Goal: Task Accomplishment & Management: Manage account settings

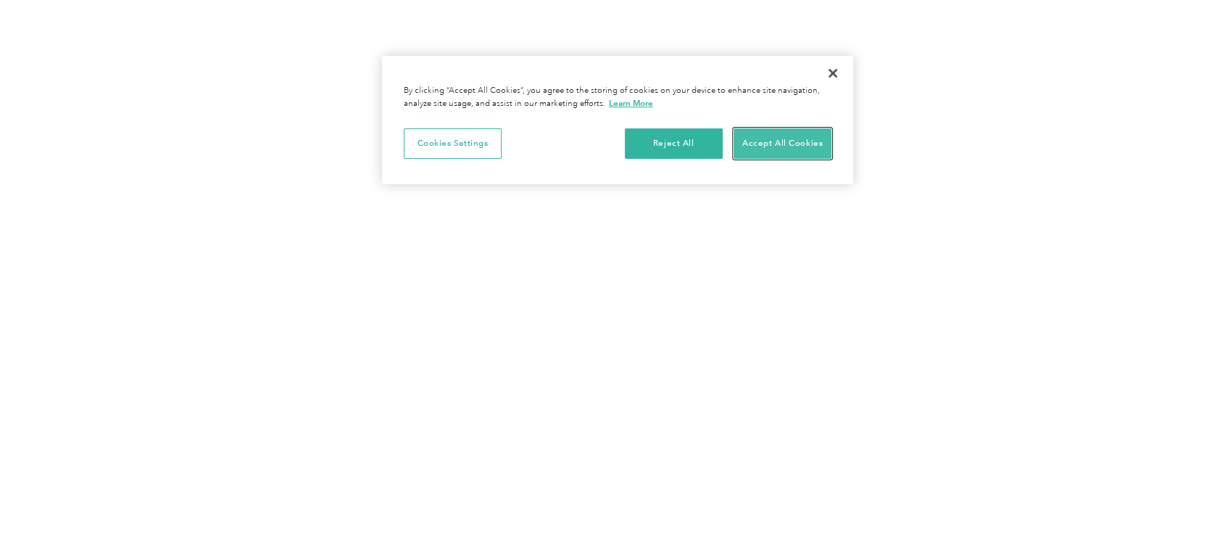
click at [788, 159] on button "Accept All Cookies" at bounding box center [783, 143] width 98 height 30
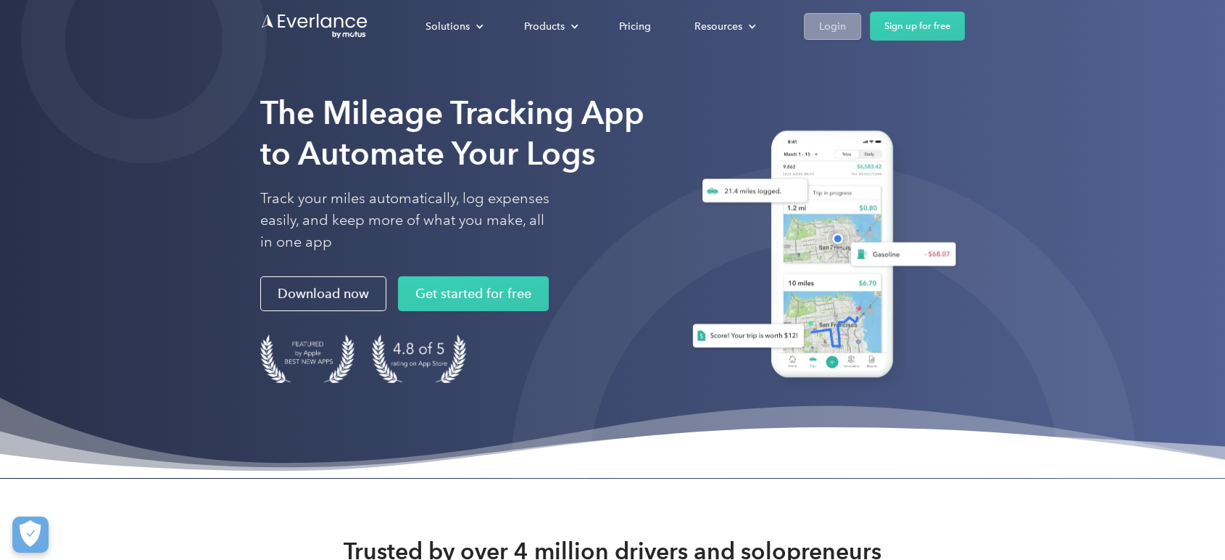
click at [846, 30] on div "Login" at bounding box center [832, 26] width 27 height 18
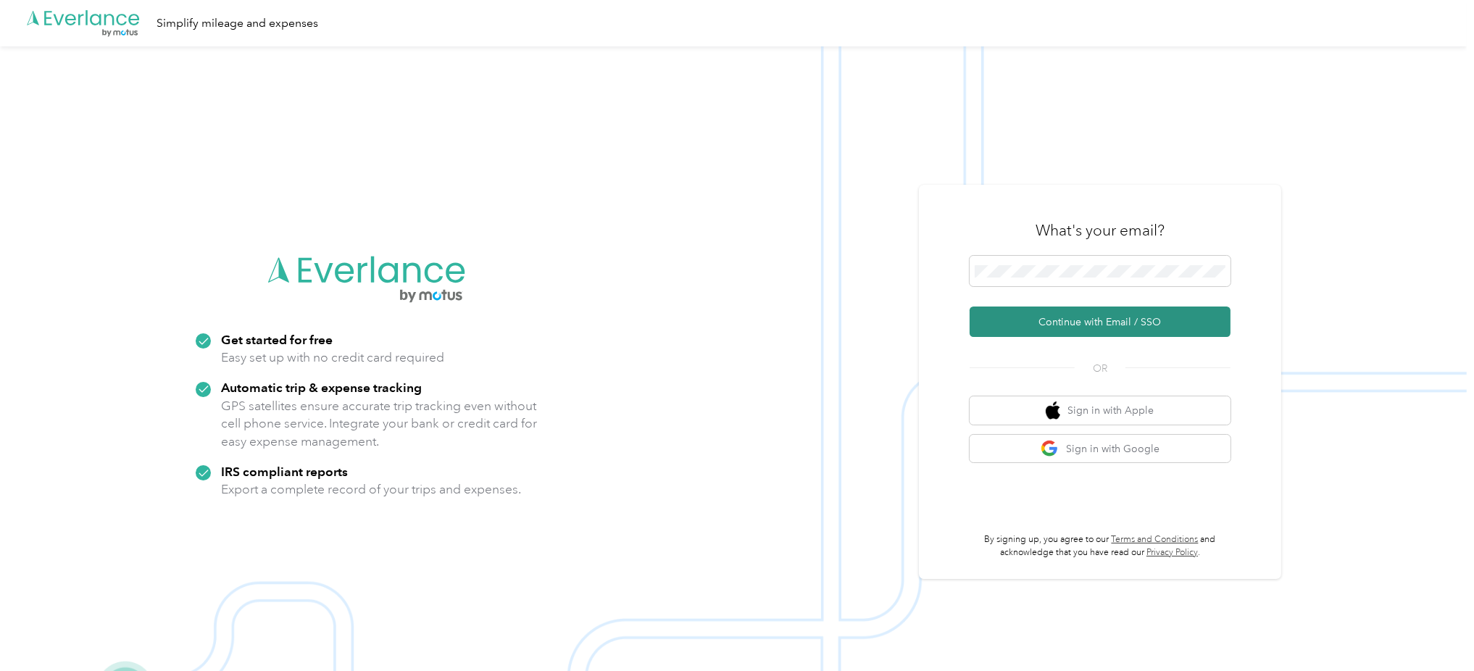
click at [1065, 315] on button "Continue with Email / SSO" at bounding box center [1100, 322] width 261 height 30
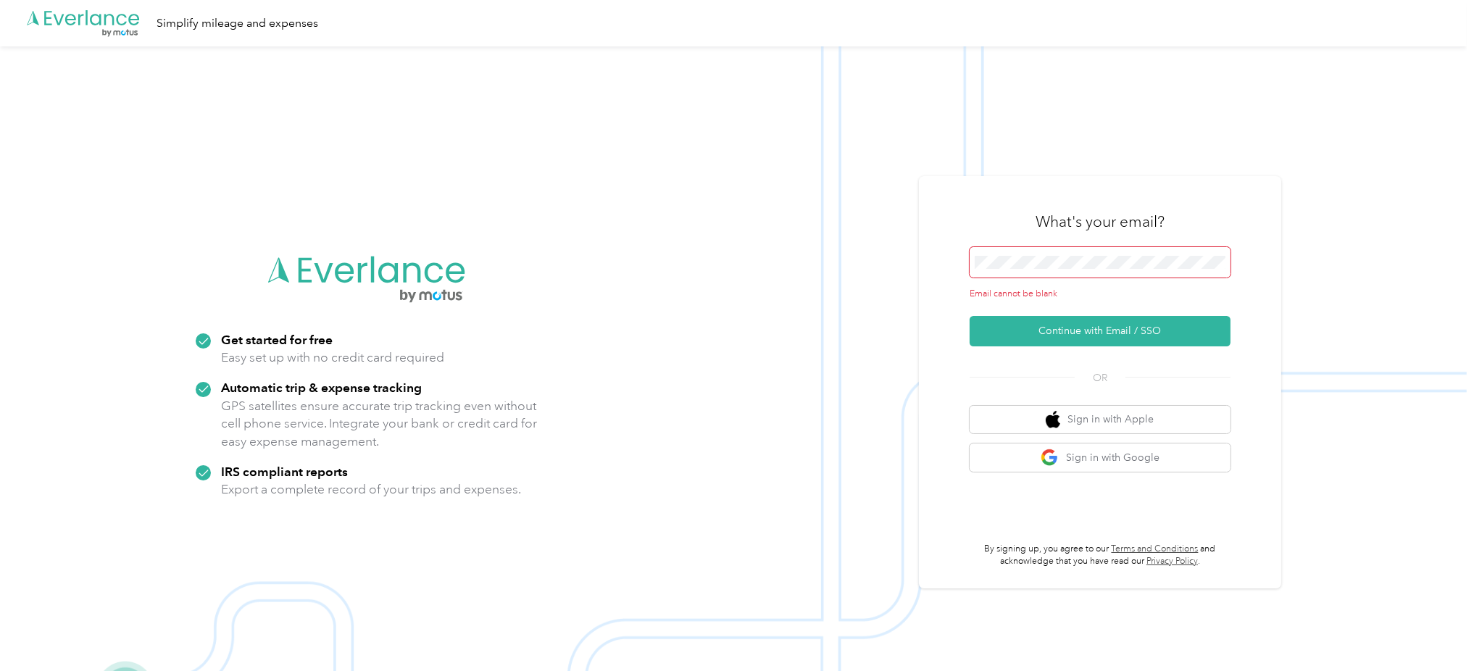
click at [1066, 265] on span at bounding box center [1100, 262] width 261 height 30
click at [1170, 247] on span at bounding box center [1100, 262] width 261 height 30
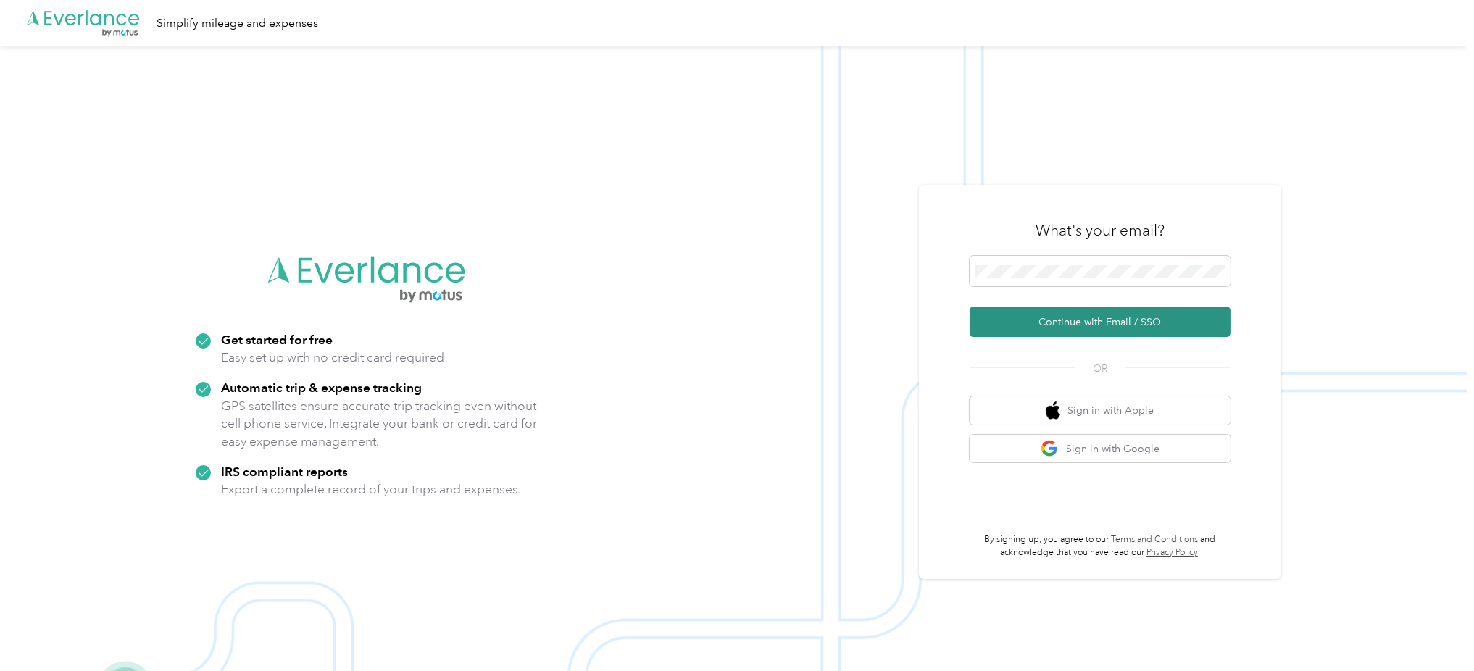
click at [1075, 325] on button "Continue with Email / SSO" at bounding box center [1100, 322] width 261 height 30
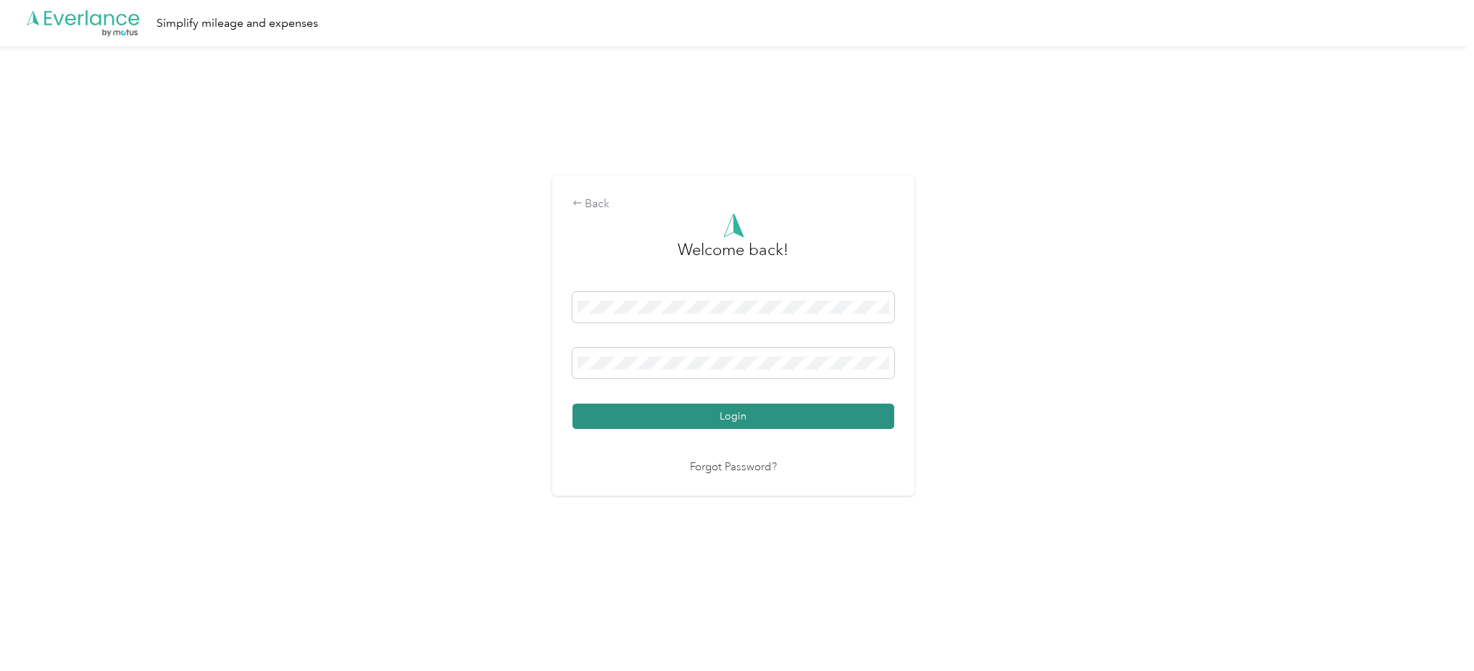
click at [731, 412] on button "Login" at bounding box center [734, 416] width 322 height 25
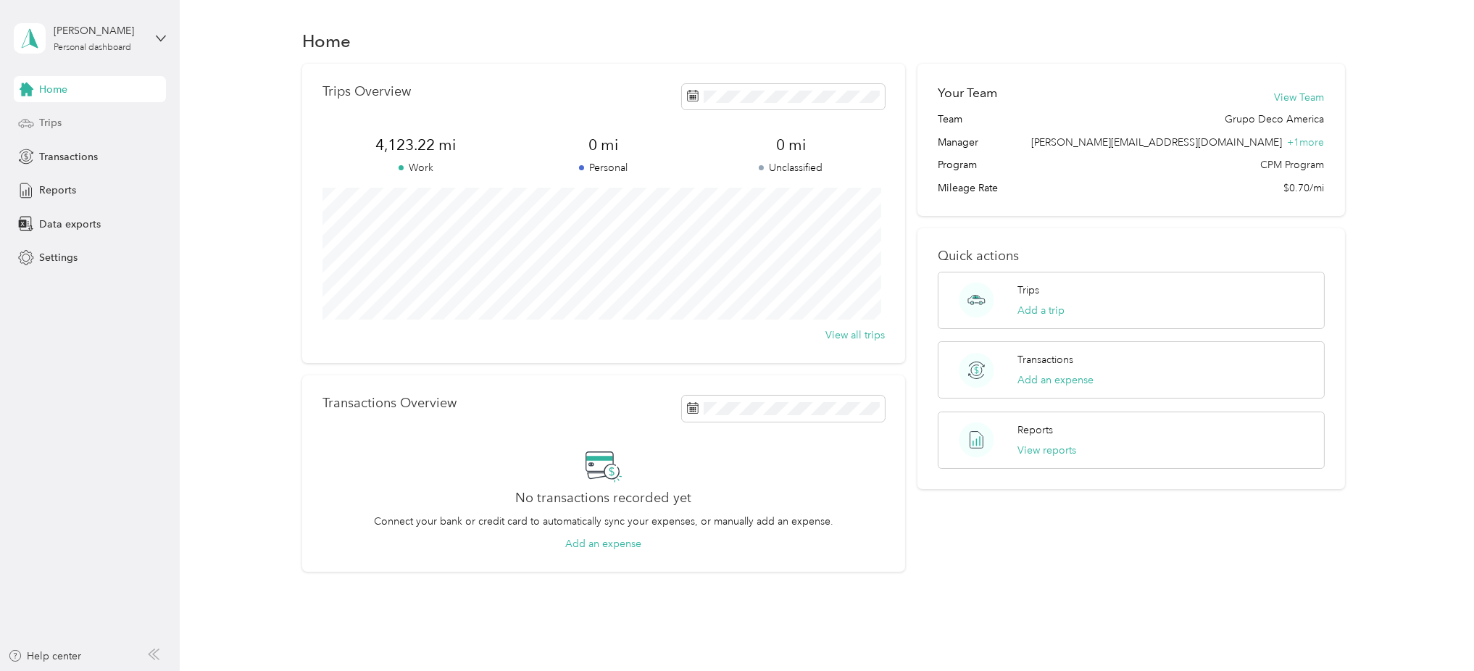
click at [53, 119] on span "Trips" at bounding box center [50, 122] width 22 height 15
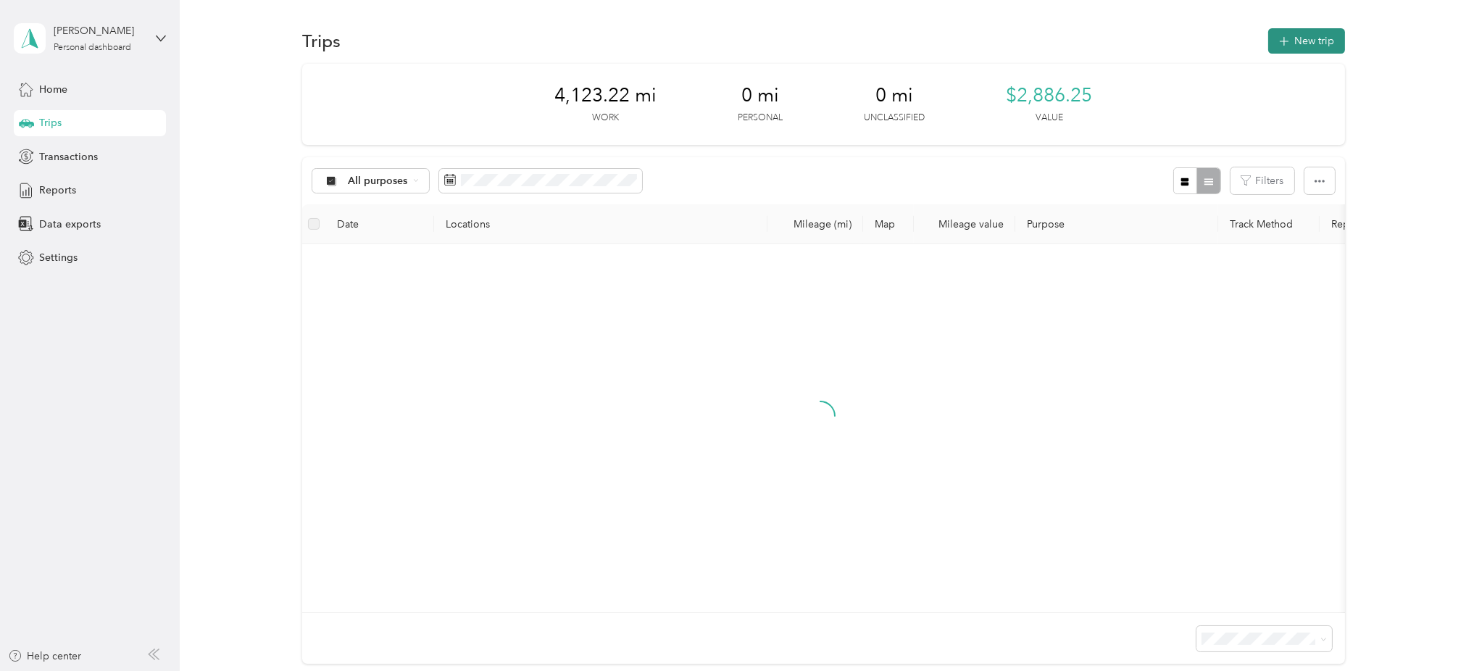
click at [1292, 44] on button "New trip" at bounding box center [1307, 40] width 77 height 25
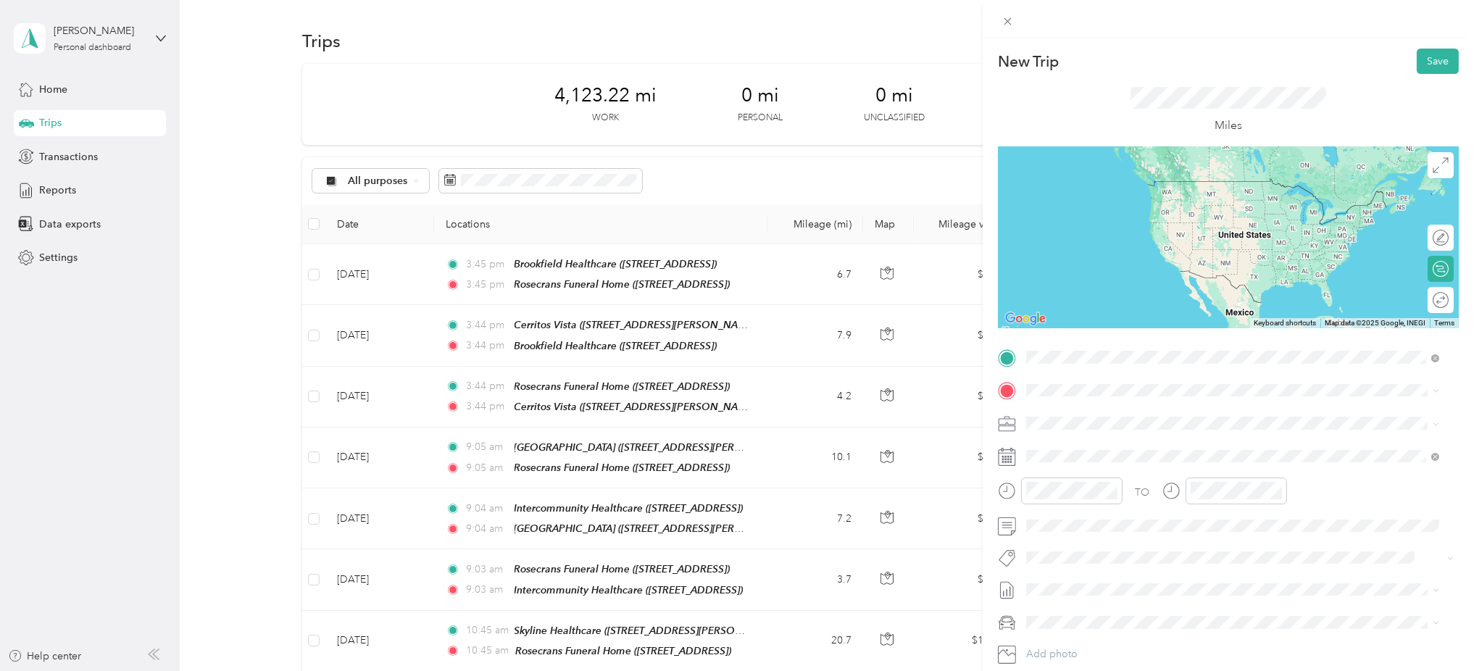
click at [1126, 436] on span "8545 Rosecrans Ave, 90723, Paramount, CA, United States" at bounding box center [1100, 432] width 92 height 12
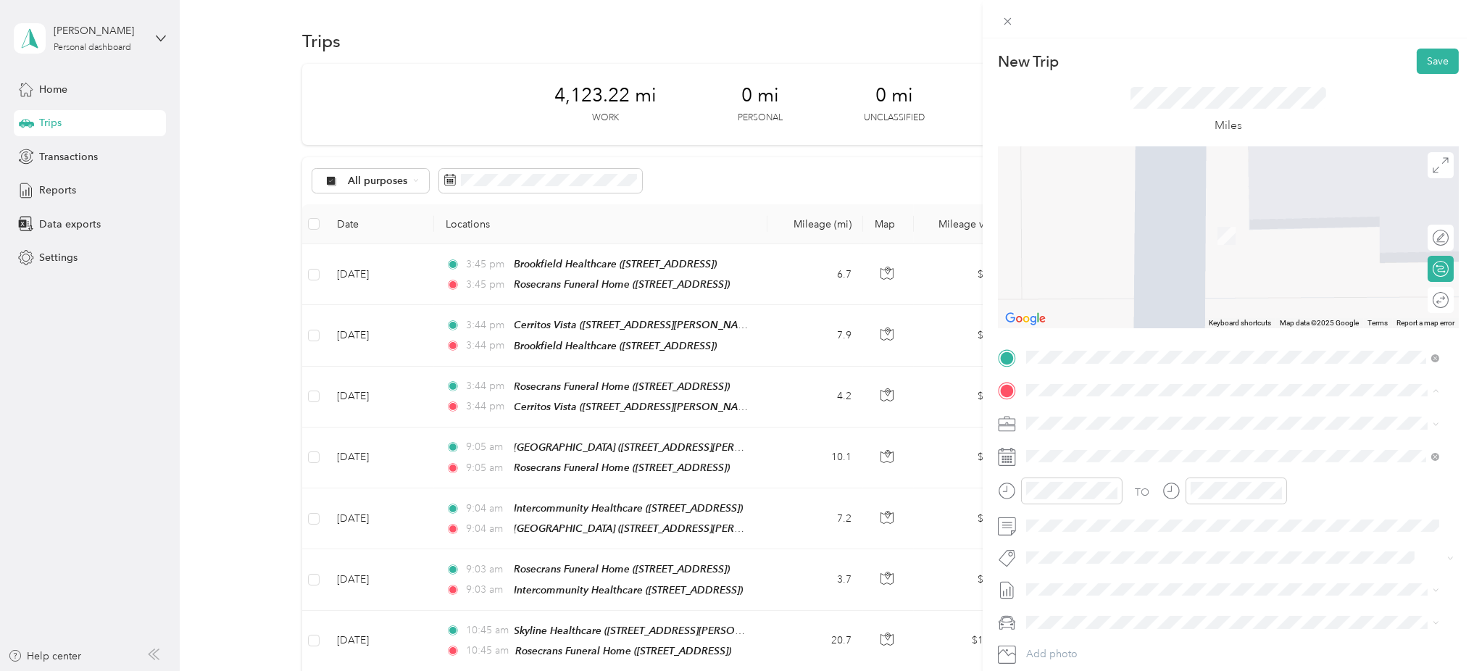
click at [1122, 451] on span "8830 Apollo Way Downey, California 90242, United States" at bounding box center [1126, 444] width 145 height 13
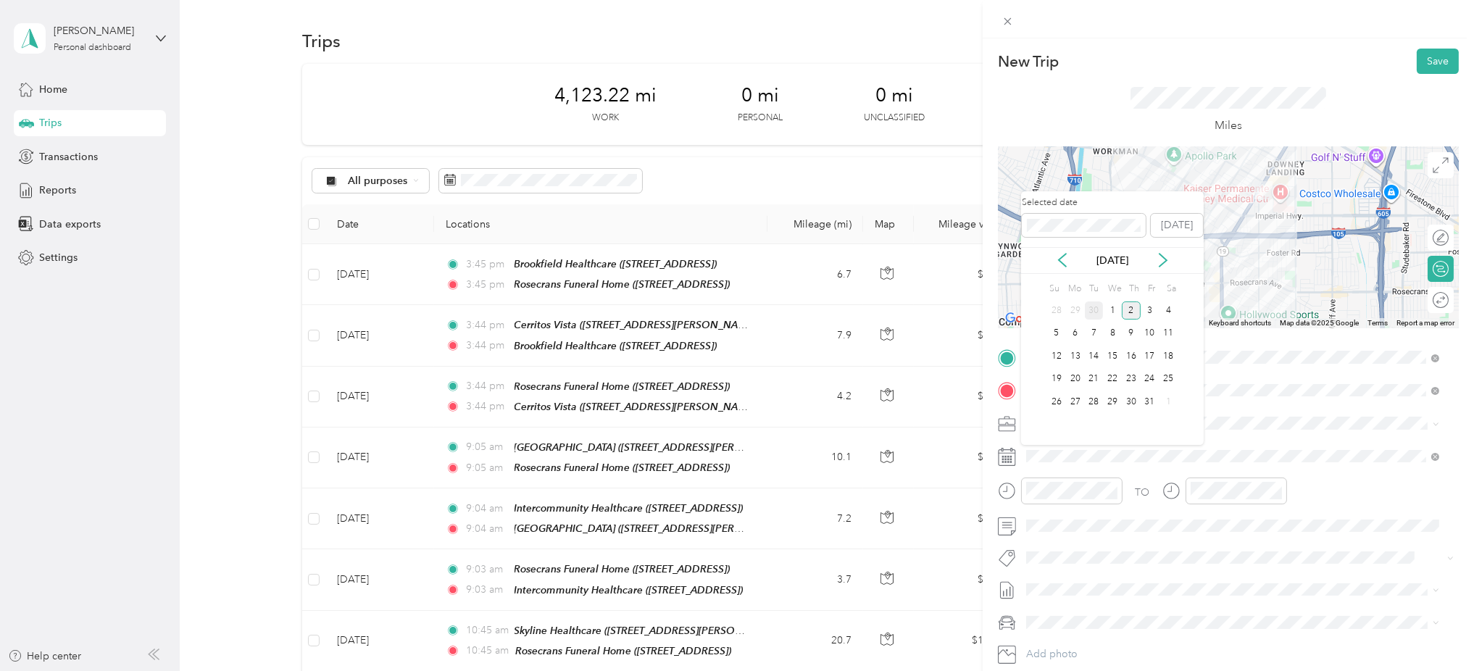
click at [1098, 312] on div "30" at bounding box center [1094, 311] width 19 height 18
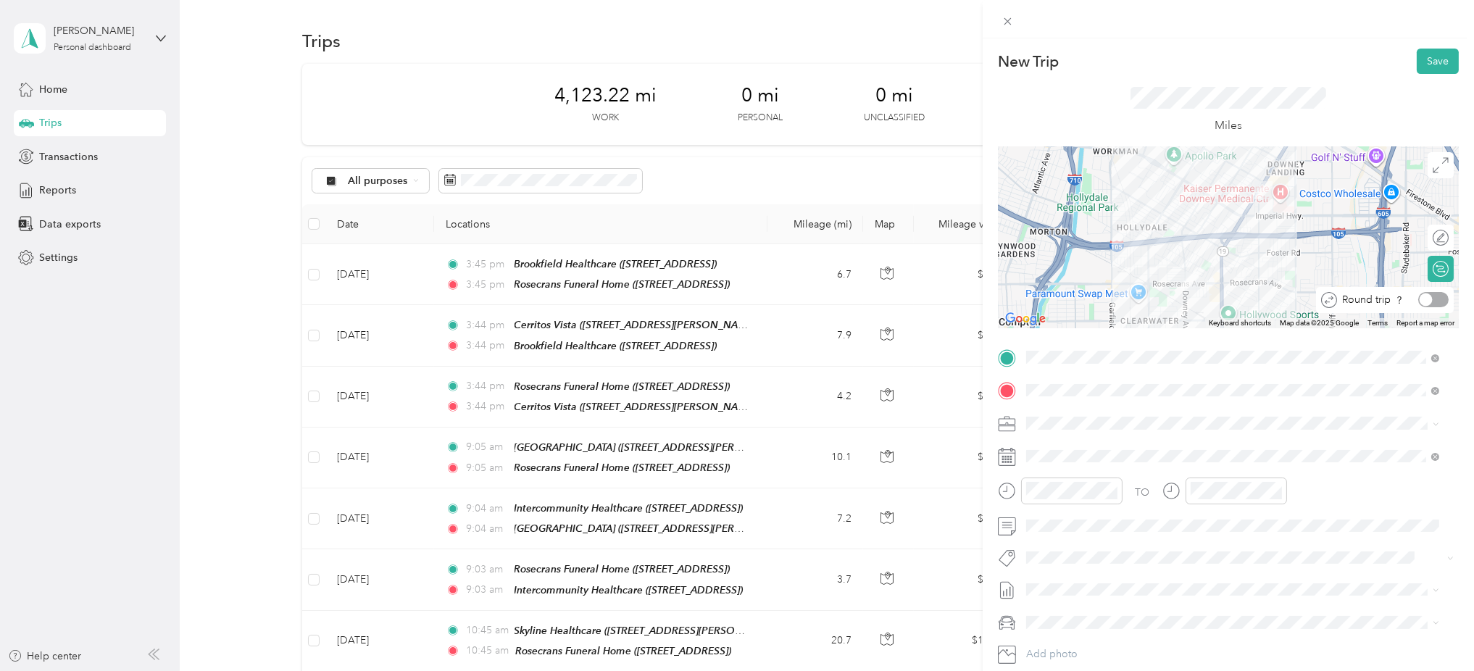
click at [1427, 302] on div at bounding box center [1434, 299] width 30 height 15
click at [1424, 62] on button "Save" at bounding box center [1438, 61] width 42 height 25
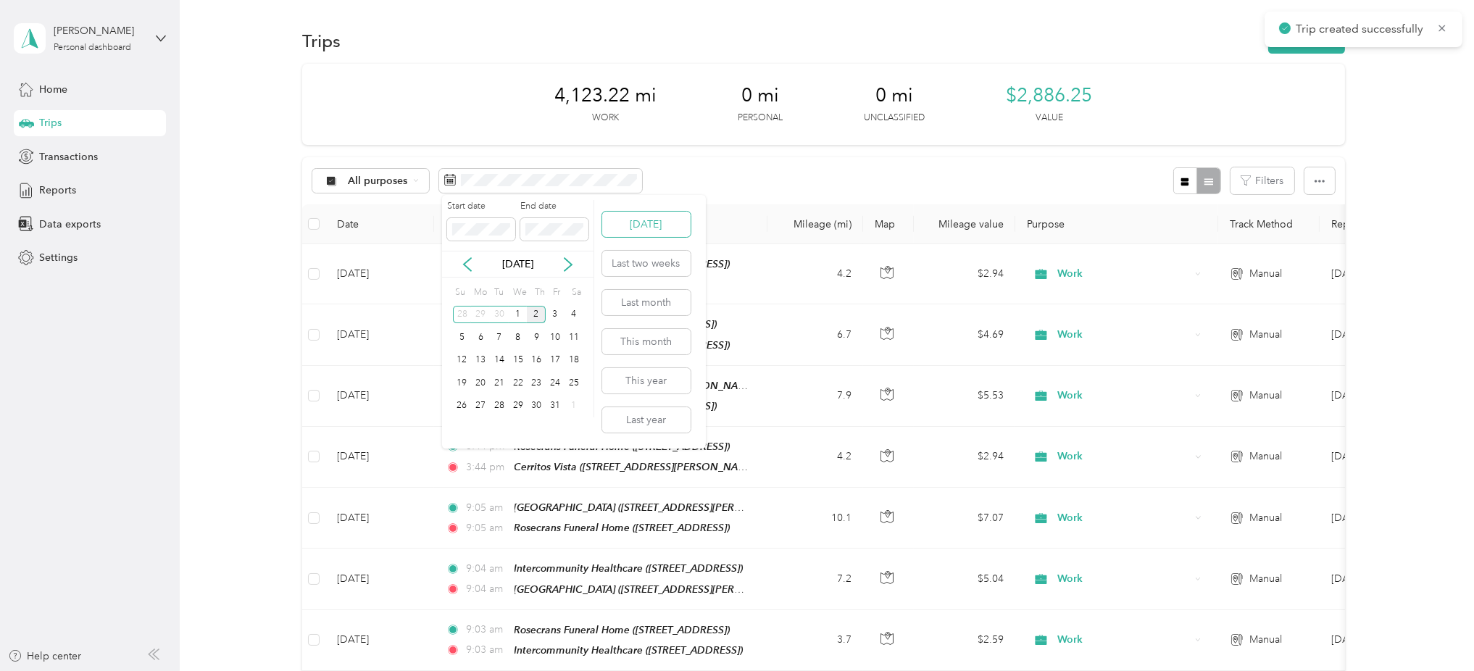
click at [670, 224] on button "Today" at bounding box center [646, 224] width 88 height 25
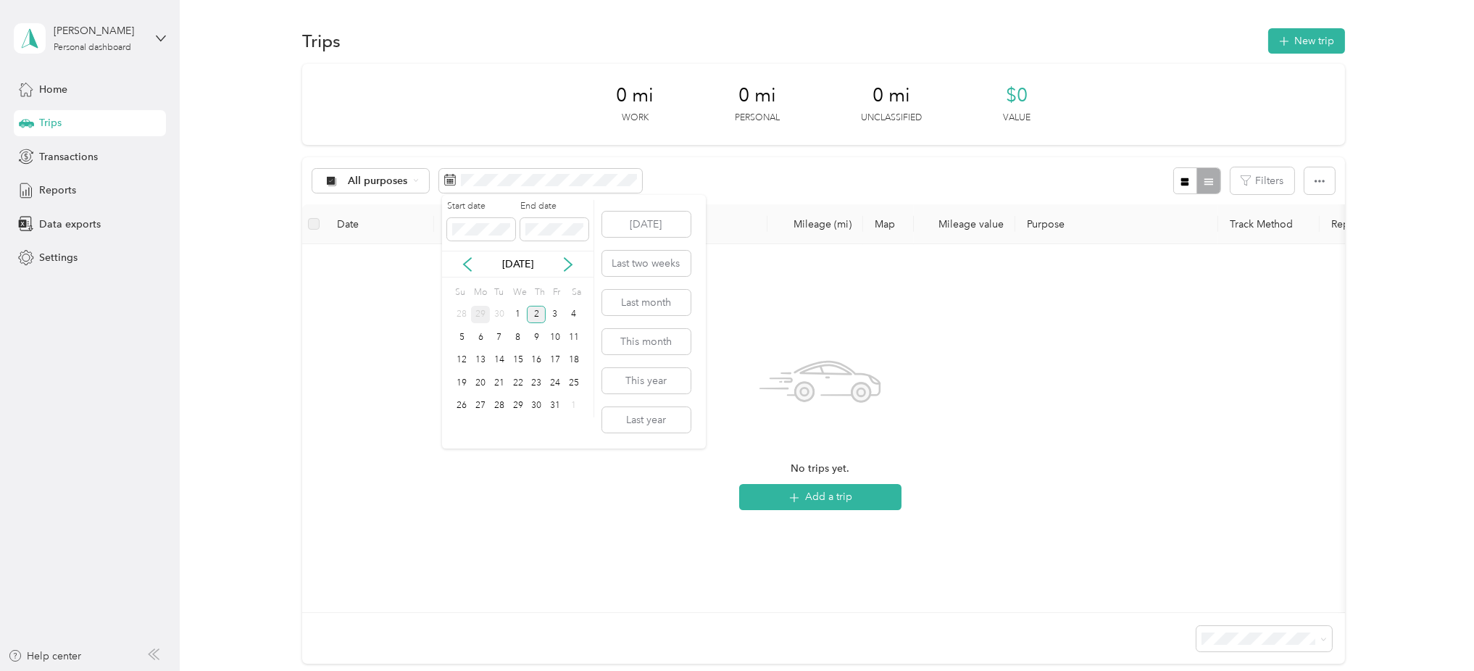
click at [481, 317] on div "29" at bounding box center [480, 315] width 19 height 18
click at [562, 410] on div "3" at bounding box center [555, 406] width 19 height 18
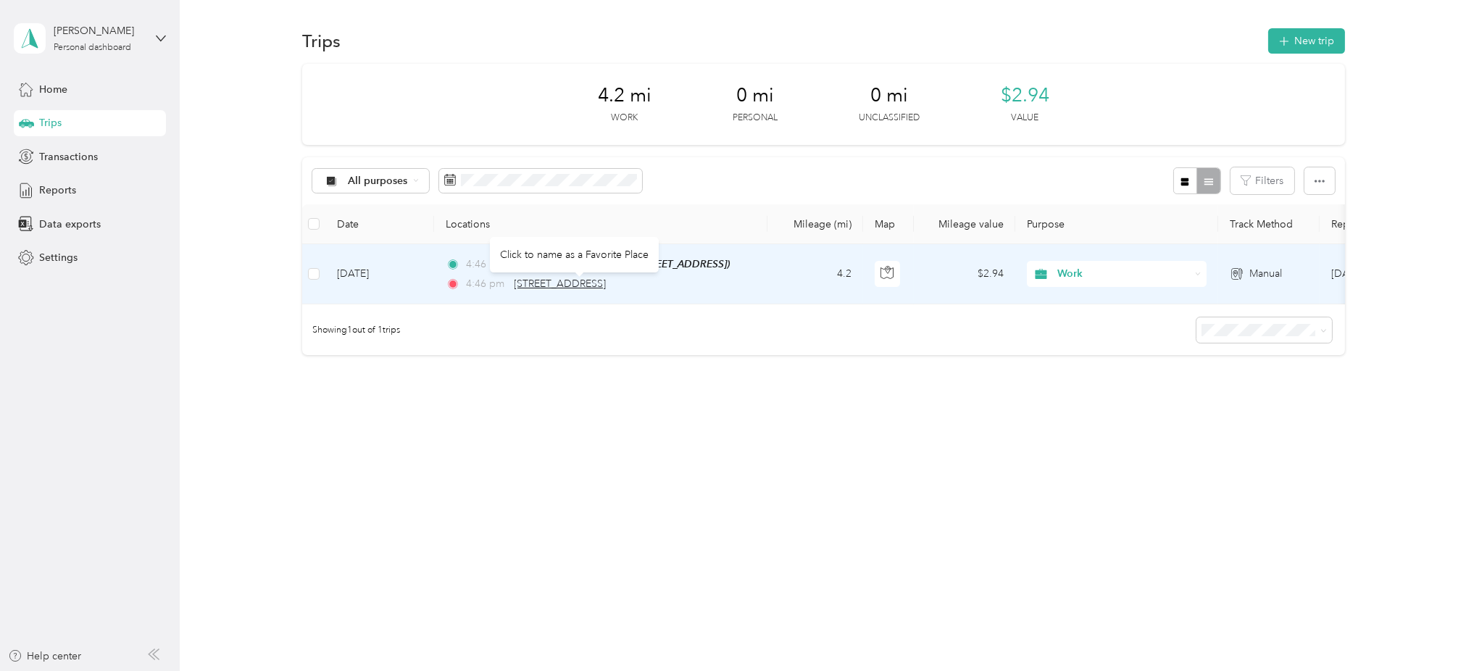
click at [607, 289] on span "8830 Apollo Way, Downey" at bounding box center [561, 284] width 92 height 12
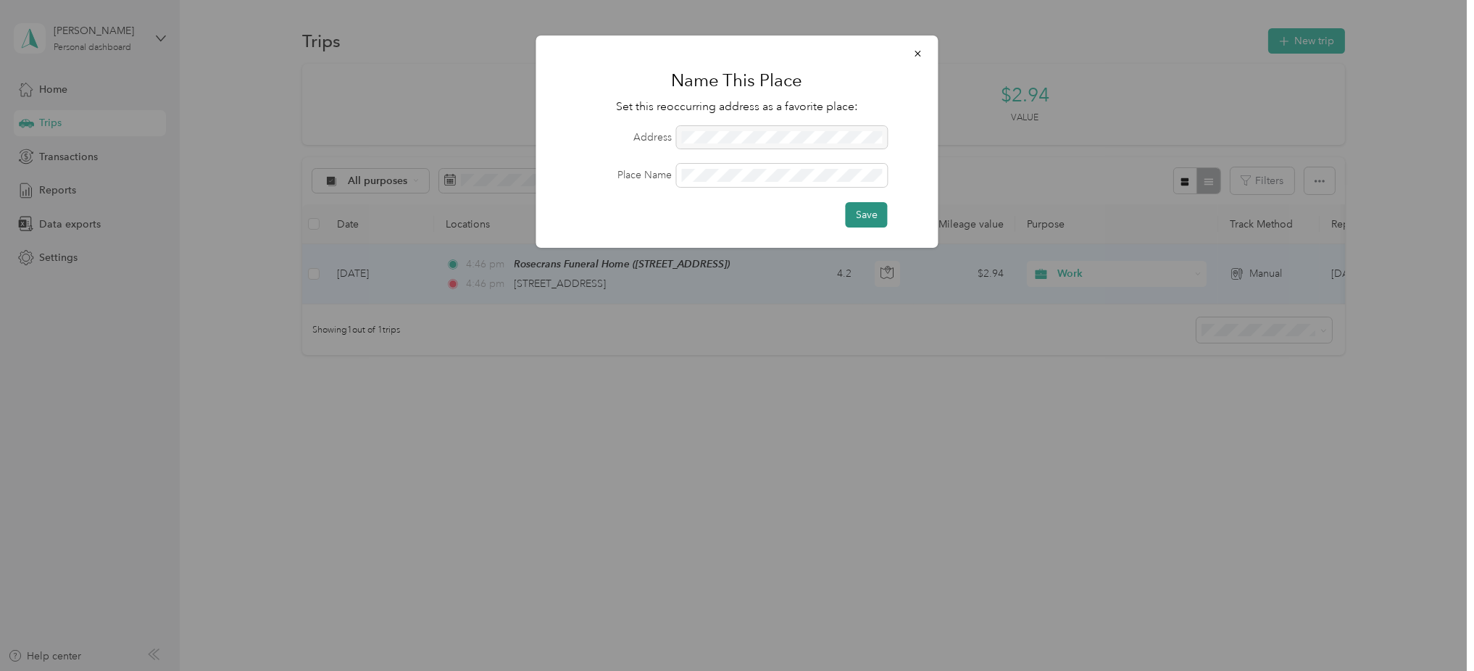
click at [858, 205] on button "Save" at bounding box center [867, 214] width 42 height 25
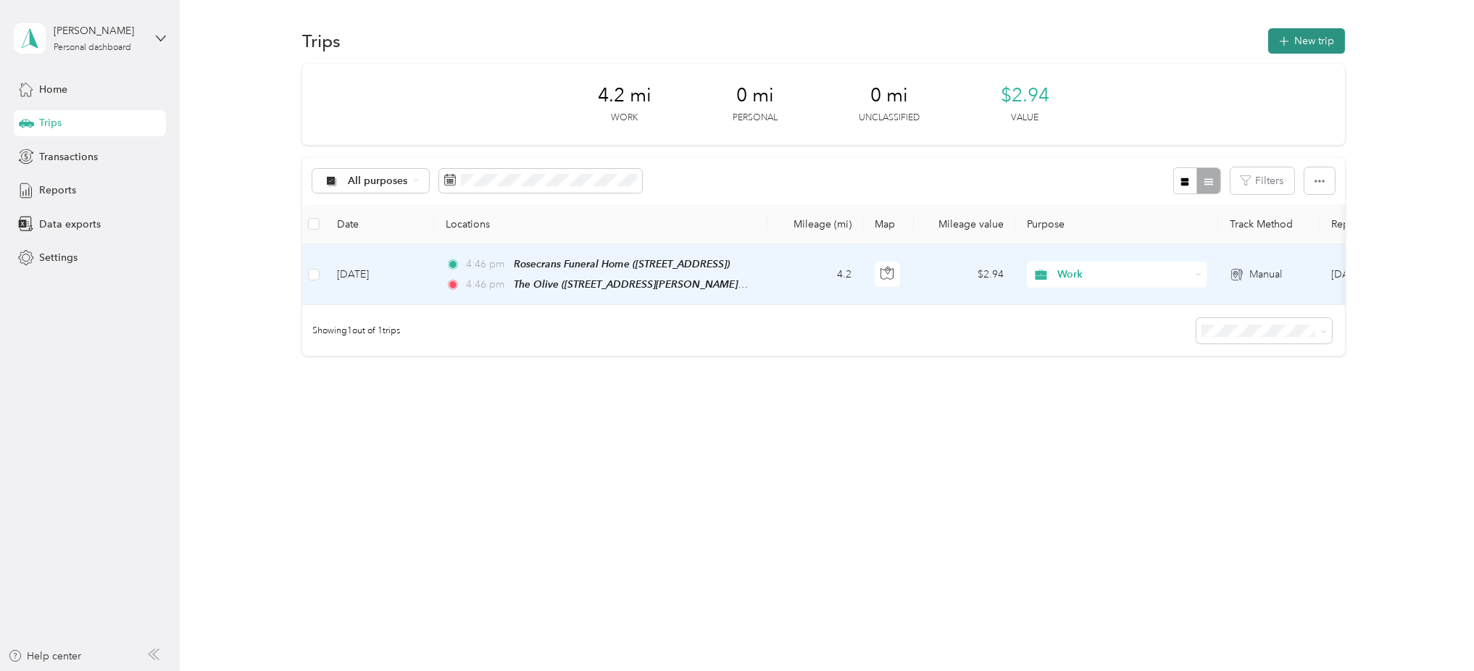
click at [1316, 28] on button "New trip" at bounding box center [1307, 40] width 77 height 25
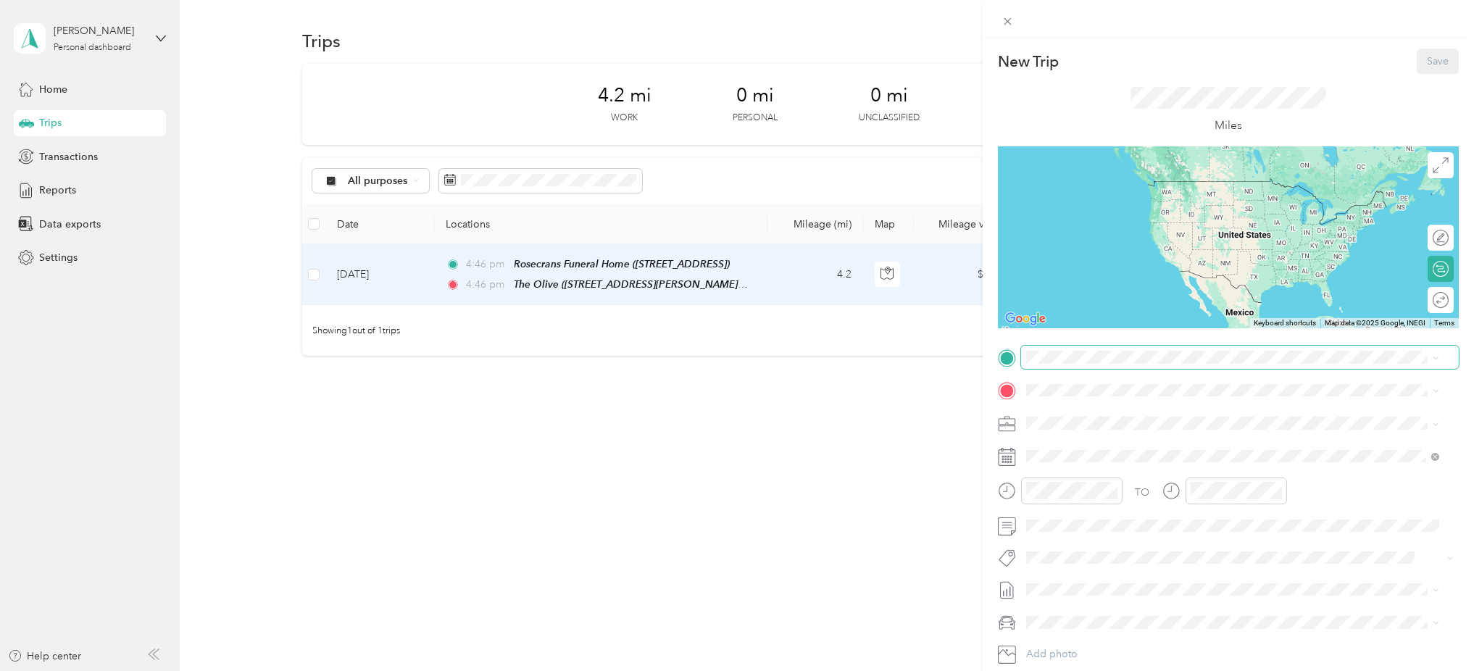
click at [1058, 349] on span at bounding box center [1240, 357] width 438 height 23
drag, startPoint x: 1083, startPoint y: 418, endPoint x: 1080, endPoint y: 410, distance: 7.8
click at [1084, 418] on strong "Rosecrans Funeral Home" at bounding box center [1112, 416] width 117 height 13
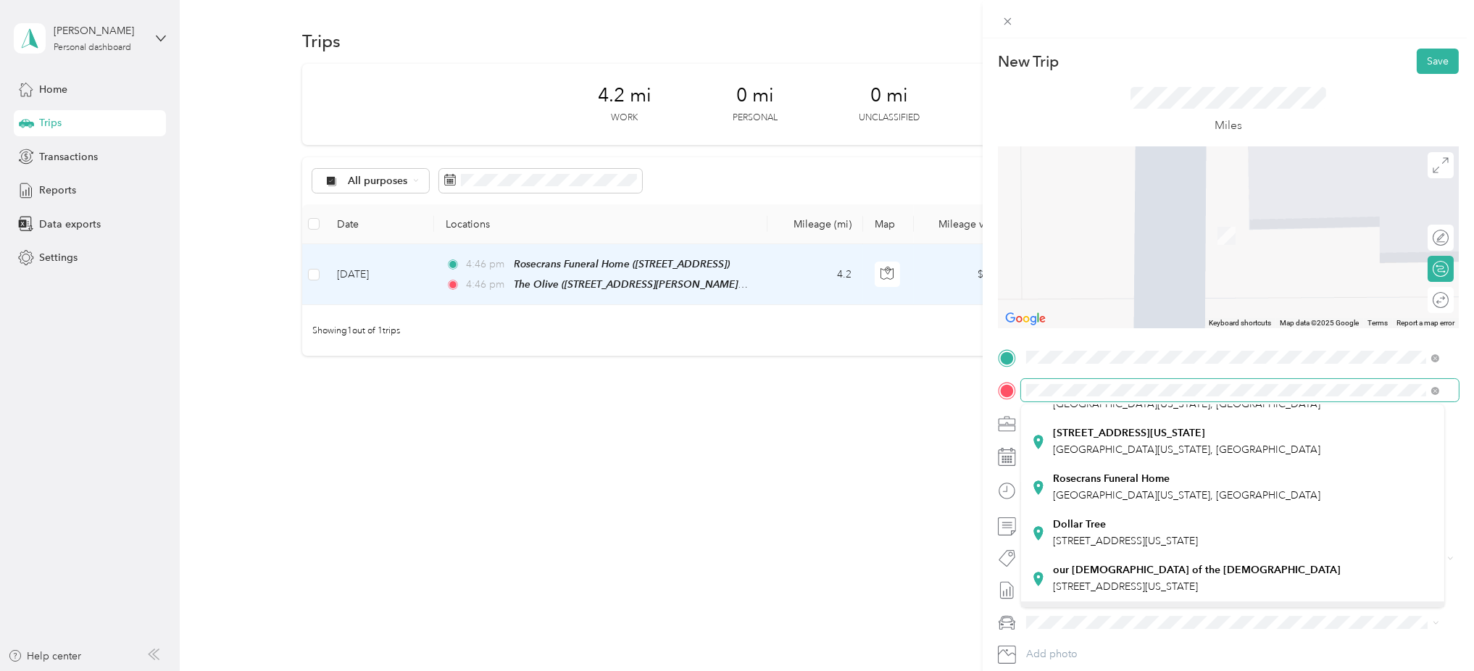
scroll to position [193, 0]
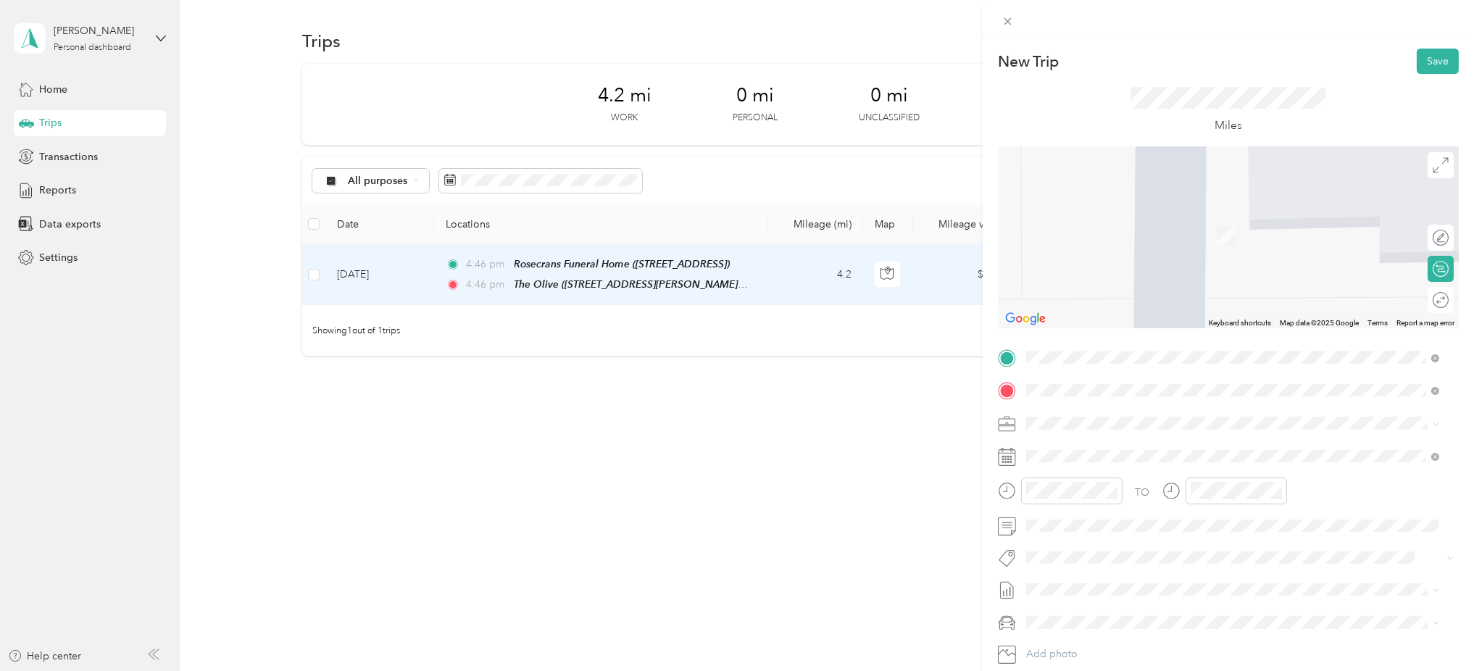
click at [1129, 456] on div "Paramount Police Department 7919 Somerset Blvd, 90723, Paramount, CA, United St…" at bounding box center [1126, 458] width 144 height 30
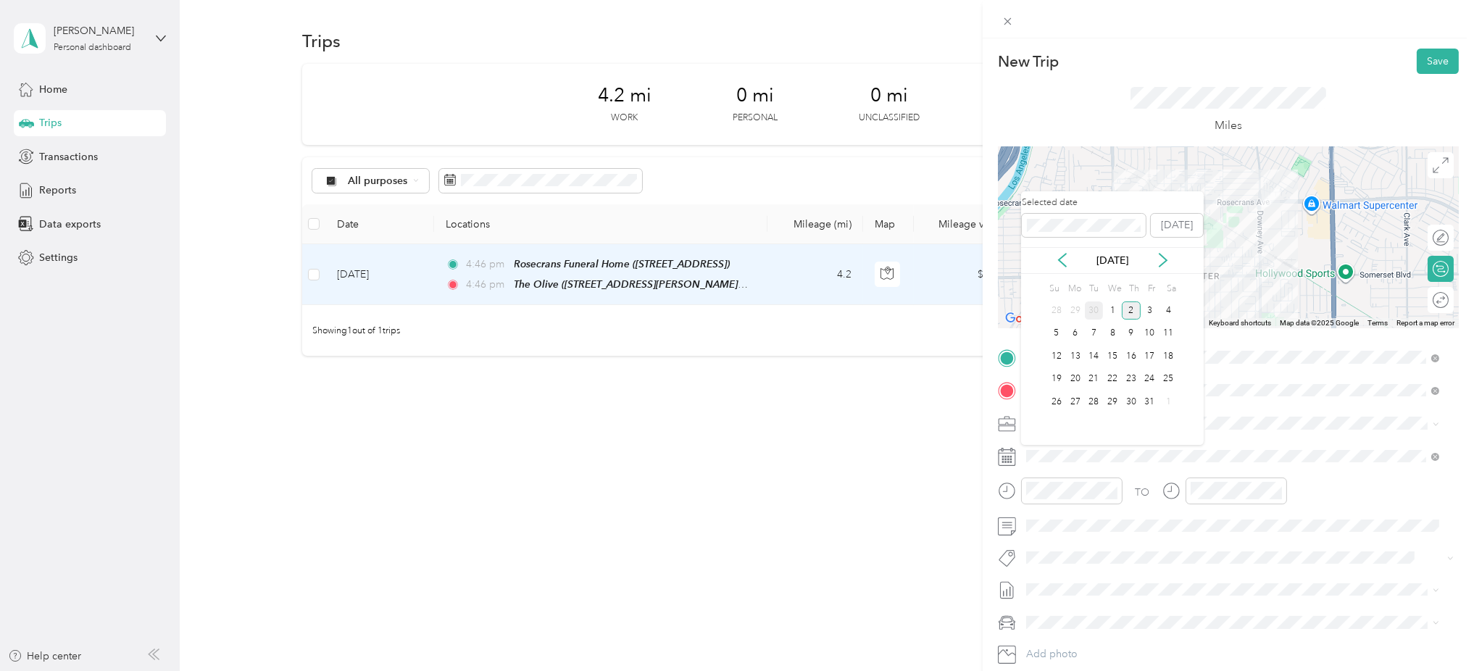
click at [1092, 313] on div "30" at bounding box center [1094, 311] width 19 height 18
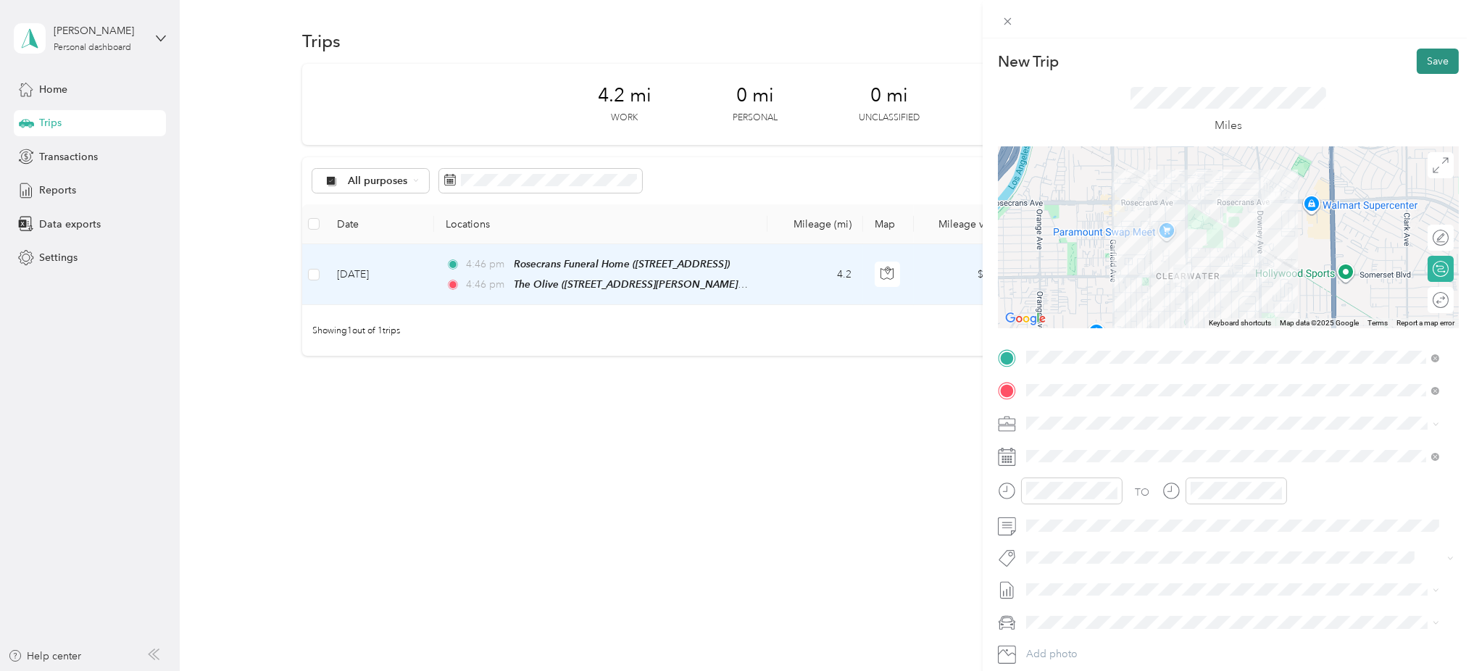
click at [1417, 66] on button "Save" at bounding box center [1438, 61] width 42 height 25
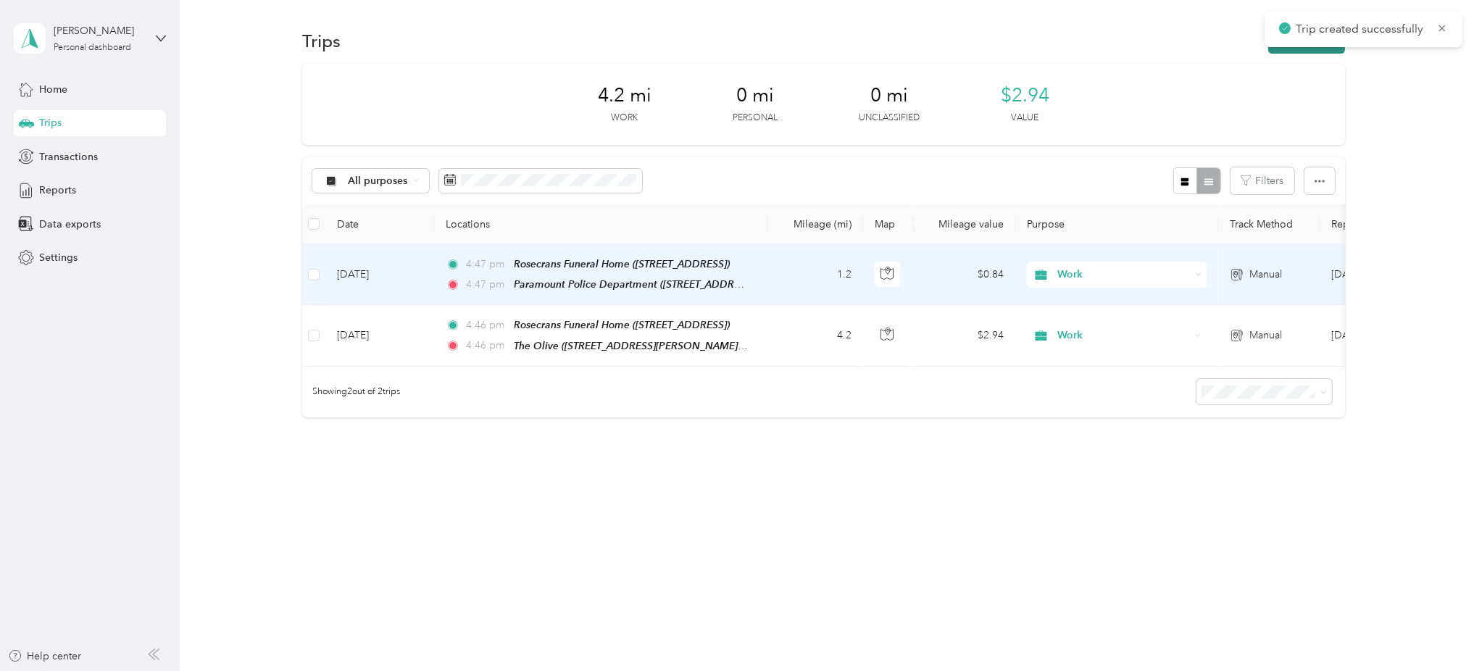
click at [1308, 50] on button "New trip" at bounding box center [1307, 40] width 77 height 25
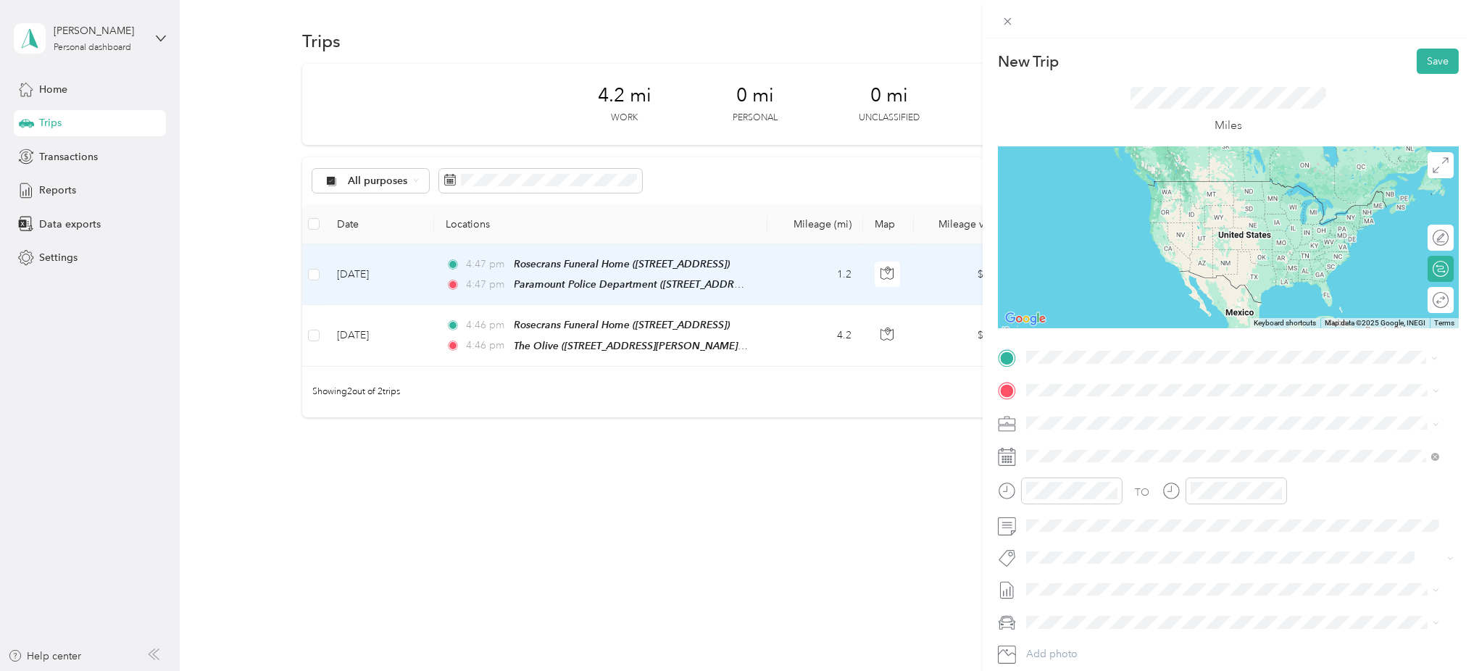
click at [1140, 427] on span "7919 Somerset Blvd, 90723, Paramount, CA, United States" at bounding box center [1100, 432] width 92 height 12
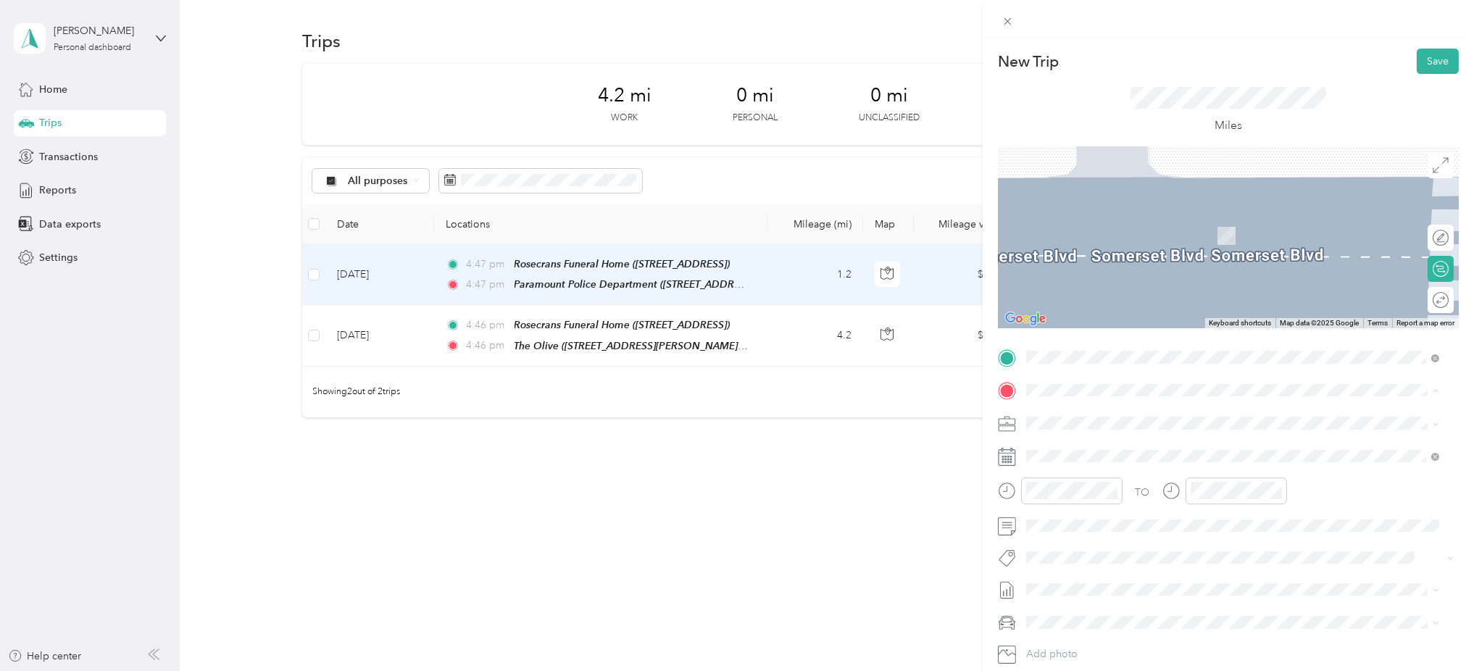
click at [1084, 460] on span "16453 Colorado Ave, 90723, Paramount, CA, United States" at bounding box center [1126, 466] width 145 height 12
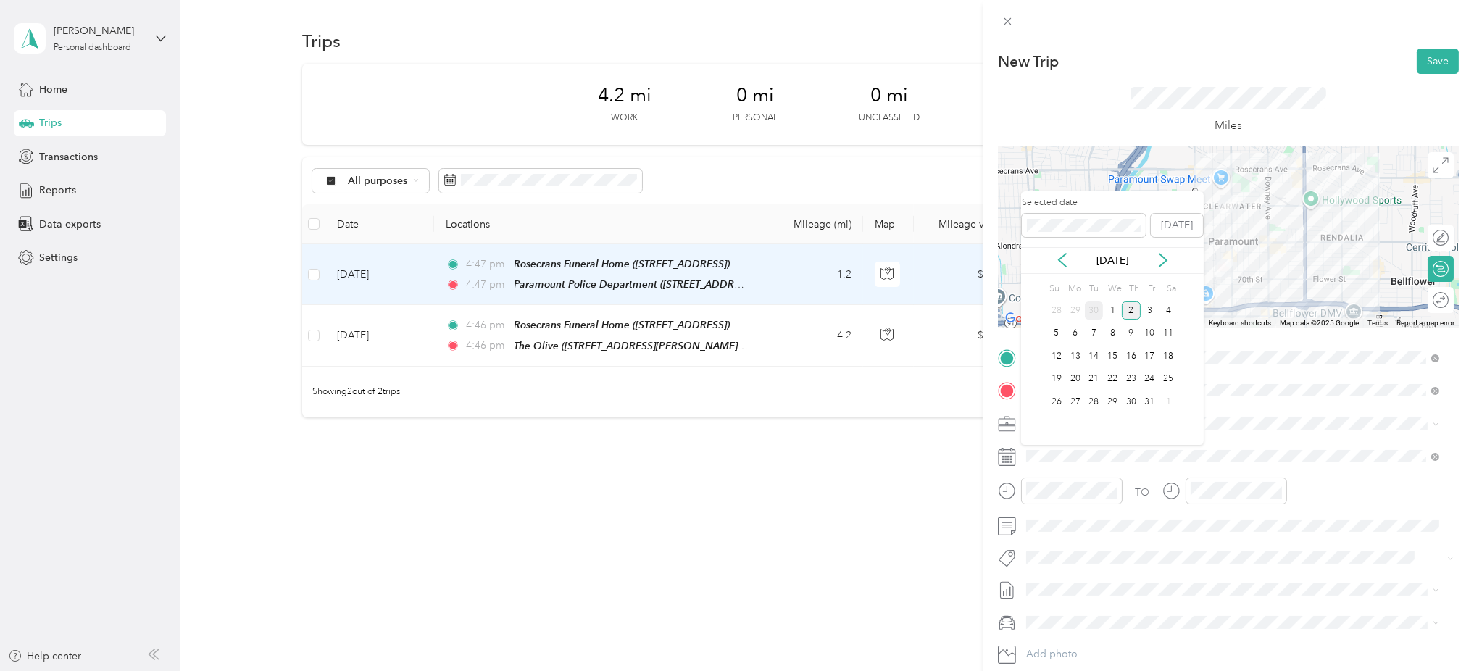
click at [1100, 311] on div "30" at bounding box center [1094, 311] width 19 height 18
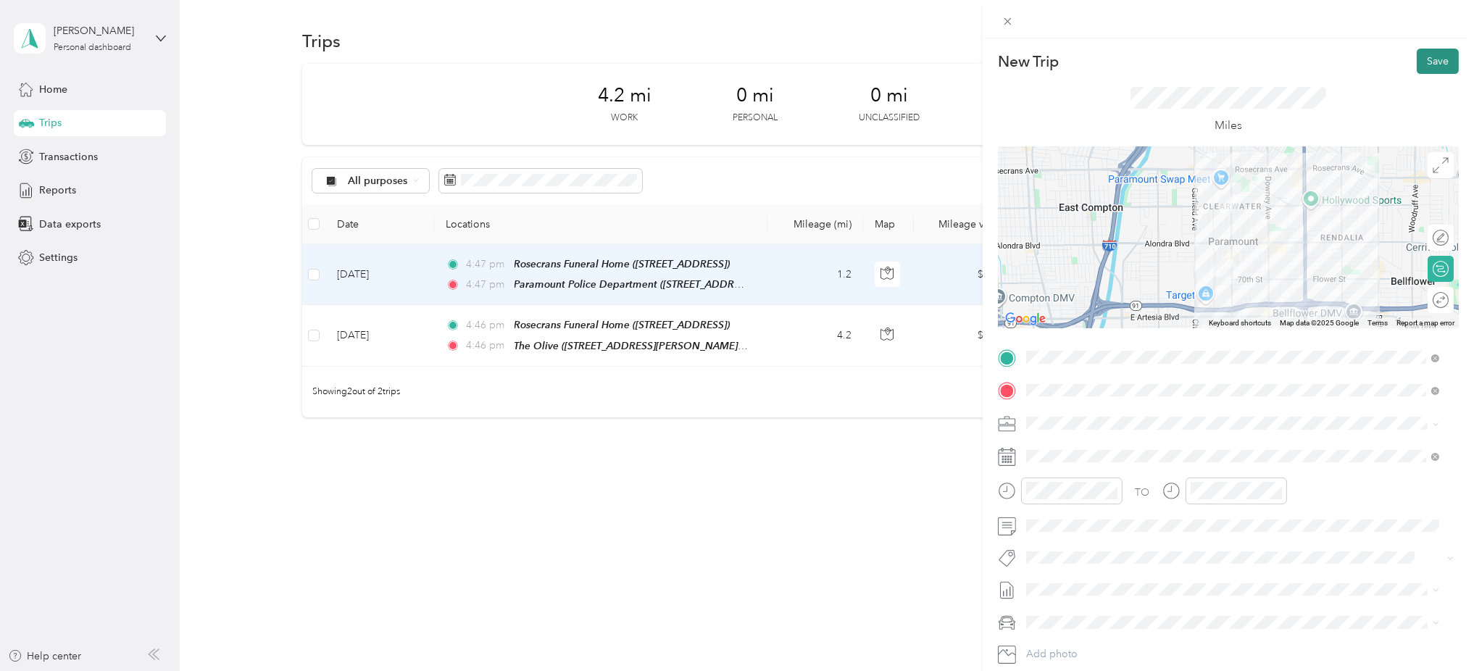
click at [1420, 62] on button "Save" at bounding box center [1438, 61] width 42 height 25
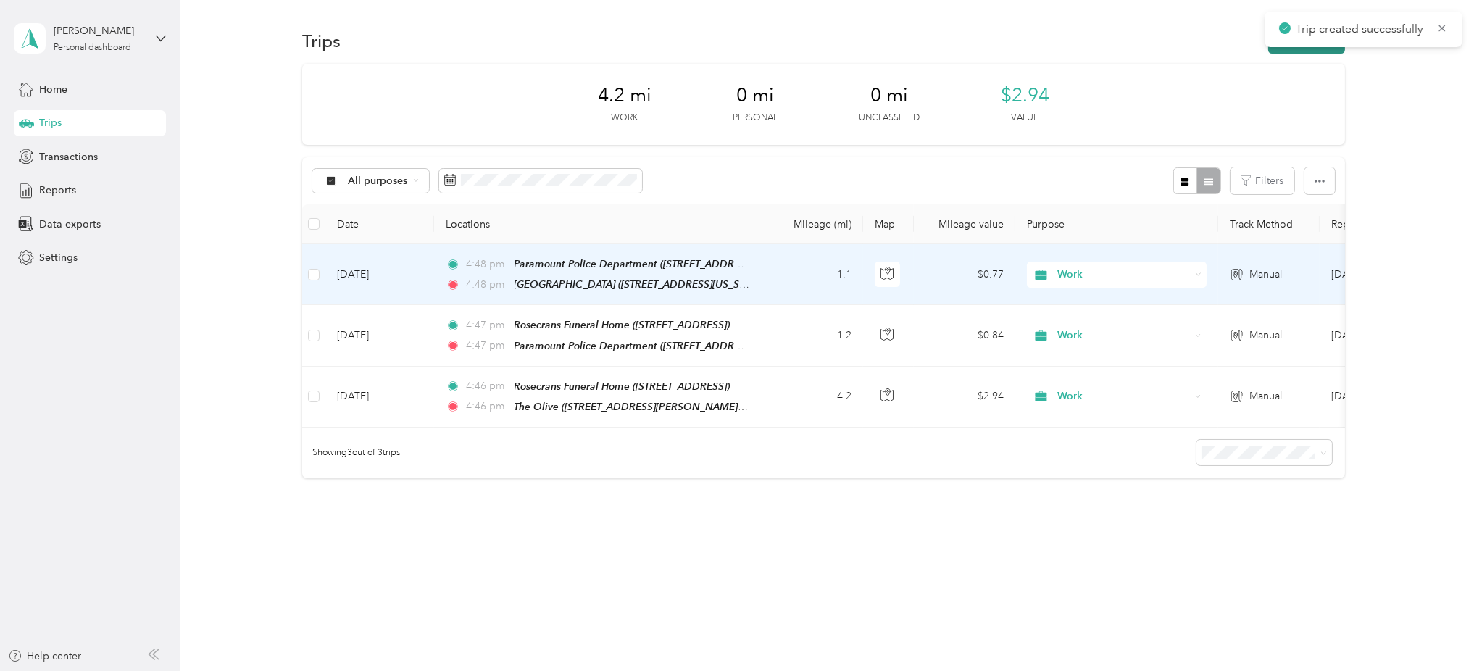
click at [1316, 47] on button "New trip" at bounding box center [1307, 40] width 77 height 25
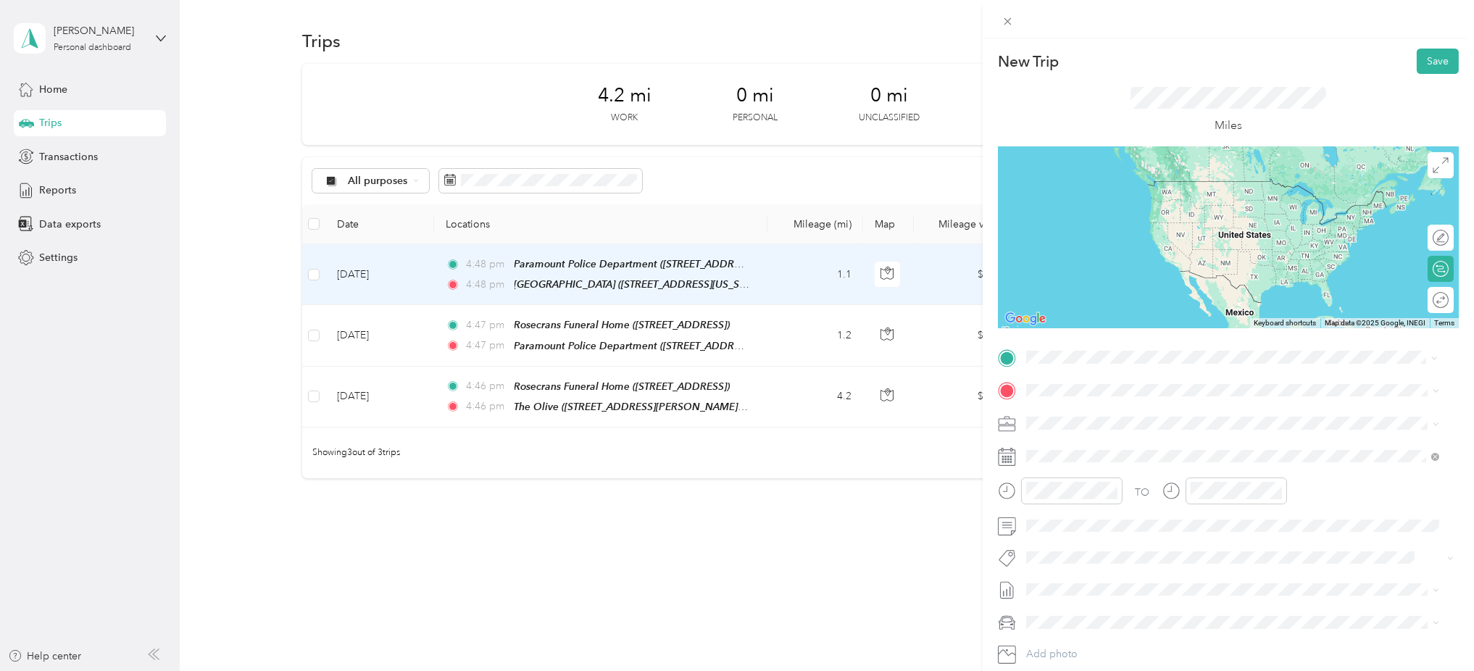
click at [1109, 425] on div "Kindred Hospital 16453 Colorado Ave, 90723, Paramount, CA, United States" at bounding box center [1126, 425] width 145 height 30
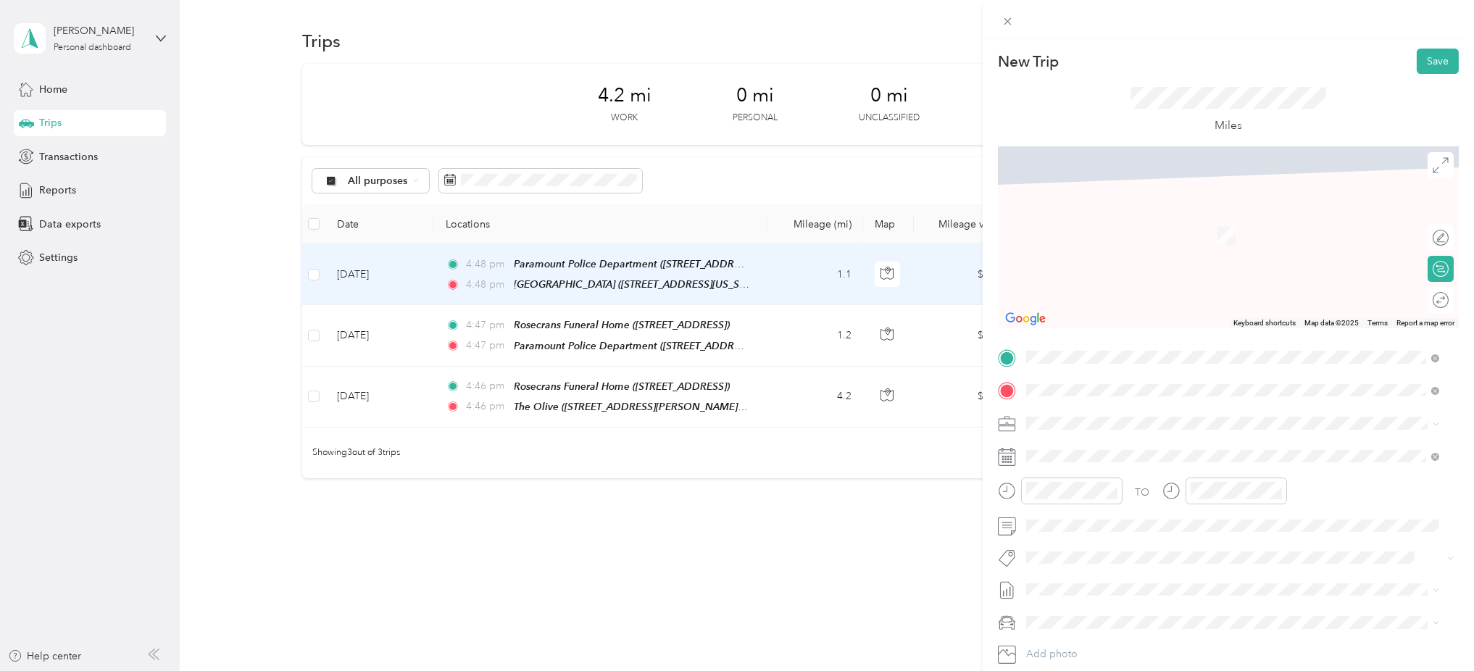
click at [1126, 460] on span "8545 Rosecrans Ave, 90723, Paramount, CA, United States" at bounding box center [1100, 466] width 92 height 12
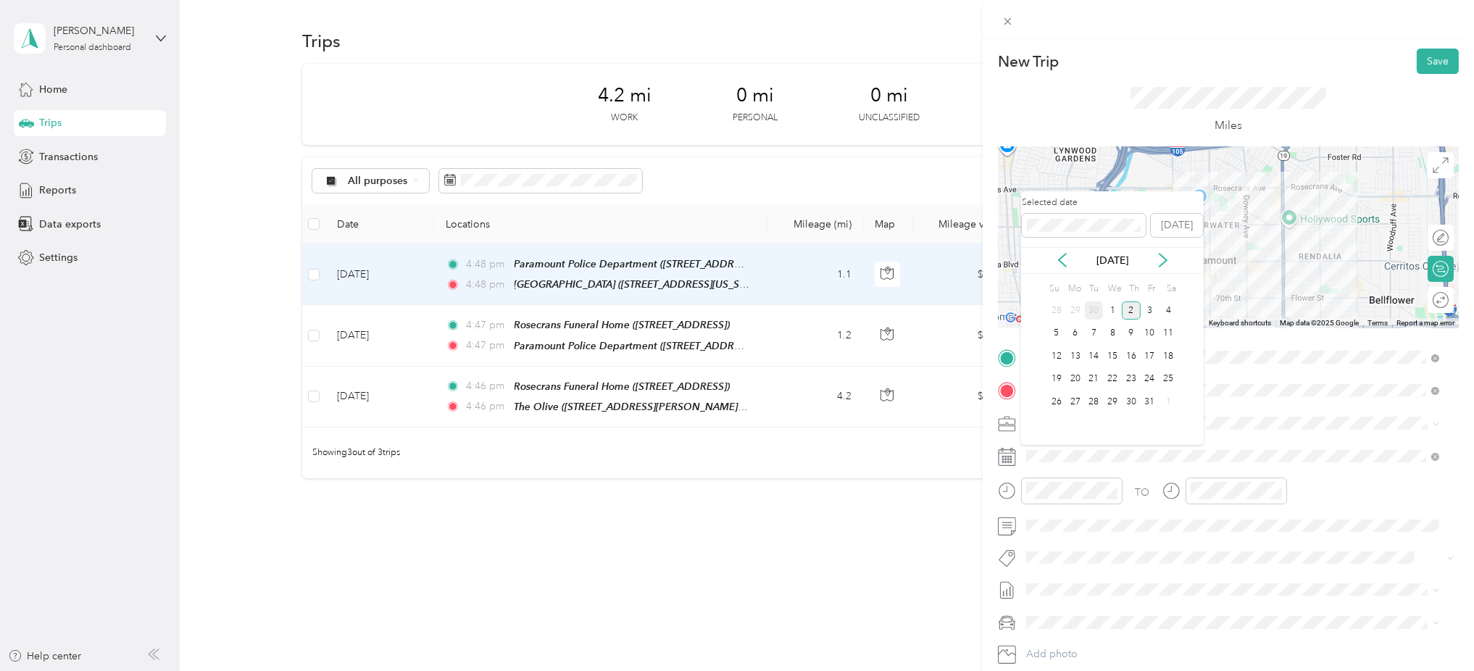
click at [1090, 312] on div "30" at bounding box center [1094, 311] width 19 height 18
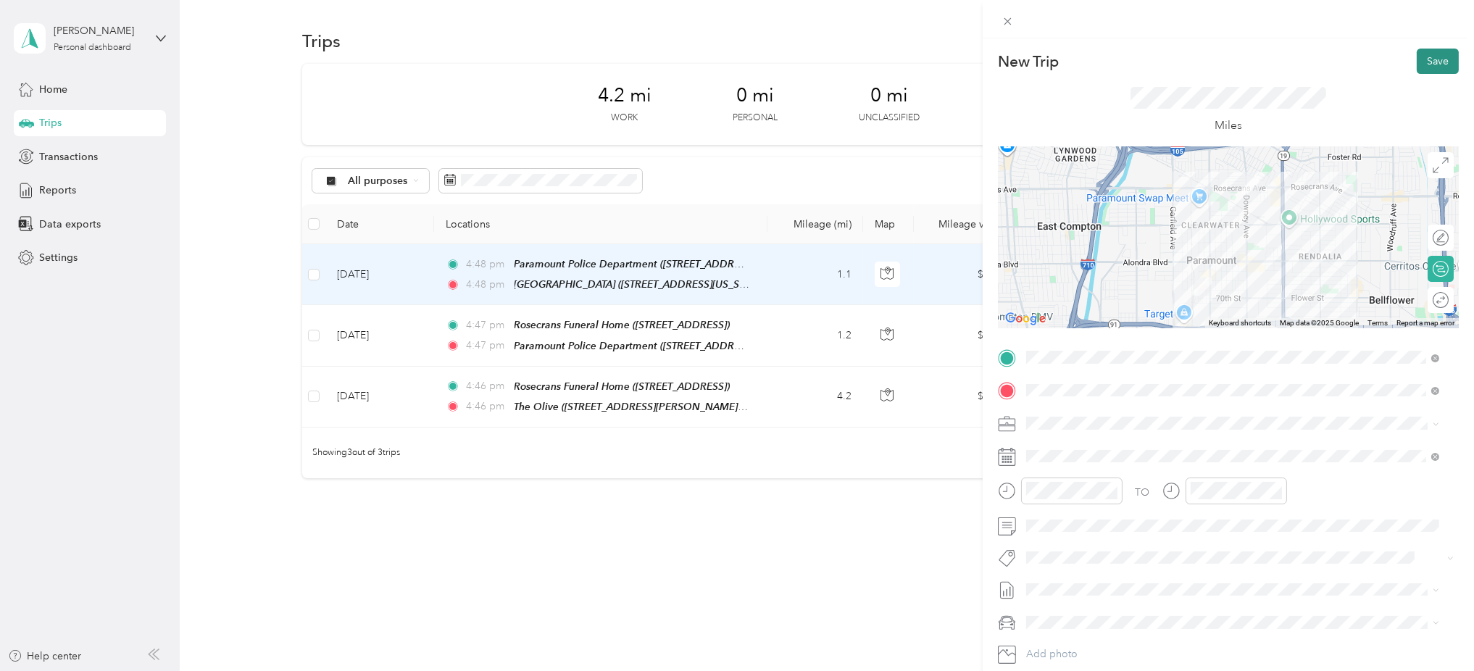
click at [1417, 67] on button "Save" at bounding box center [1438, 61] width 42 height 25
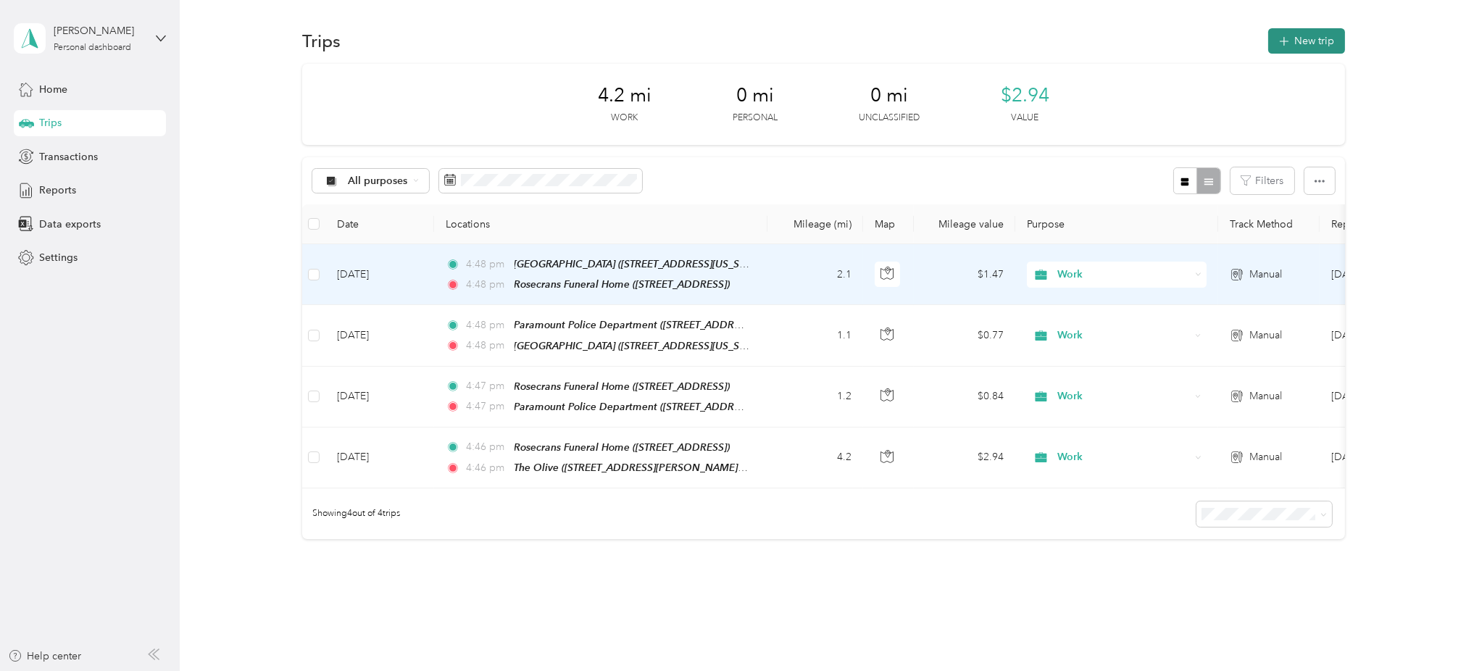
click at [1292, 33] on button "New trip" at bounding box center [1307, 40] width 77 height 25
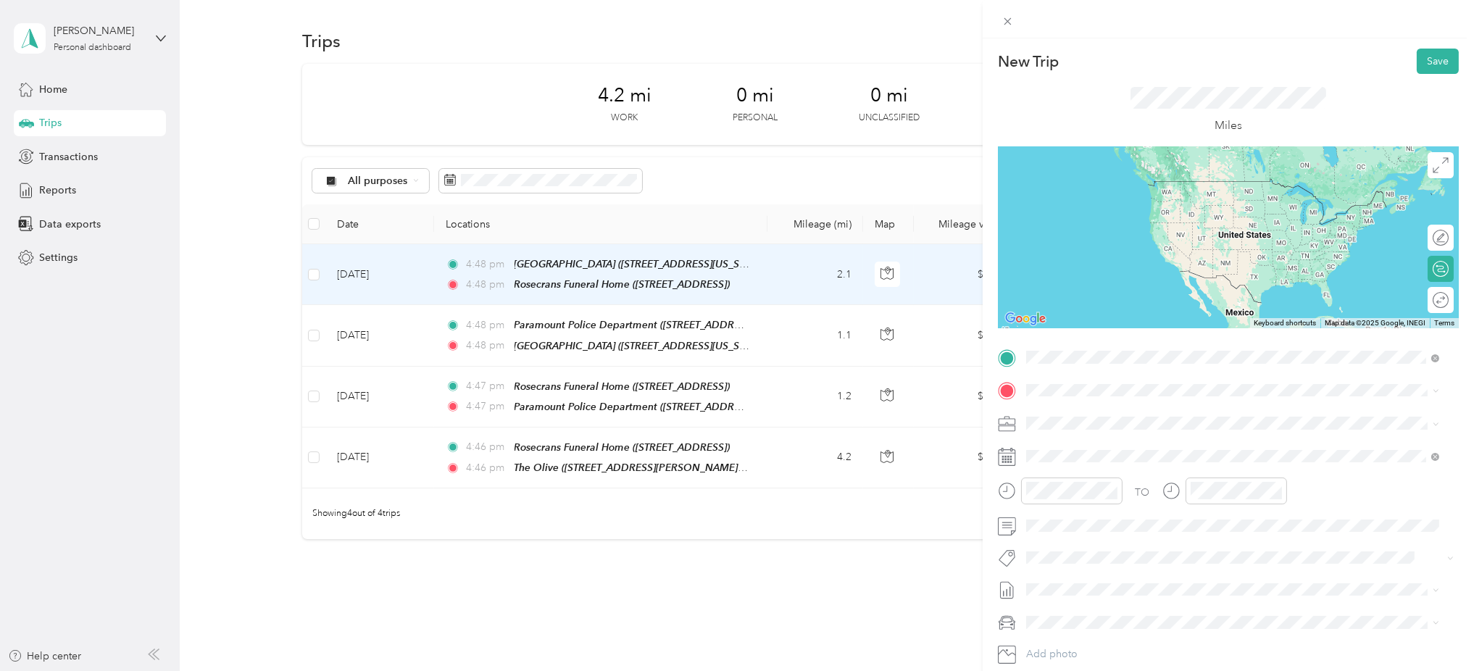
click at [1158, 421] on div "Rosecrans Funeral Home 8545 Rosecrans Ave, 90723, Paramount, CA, United States" at bounding box center [1112, 425] width 117 height 30
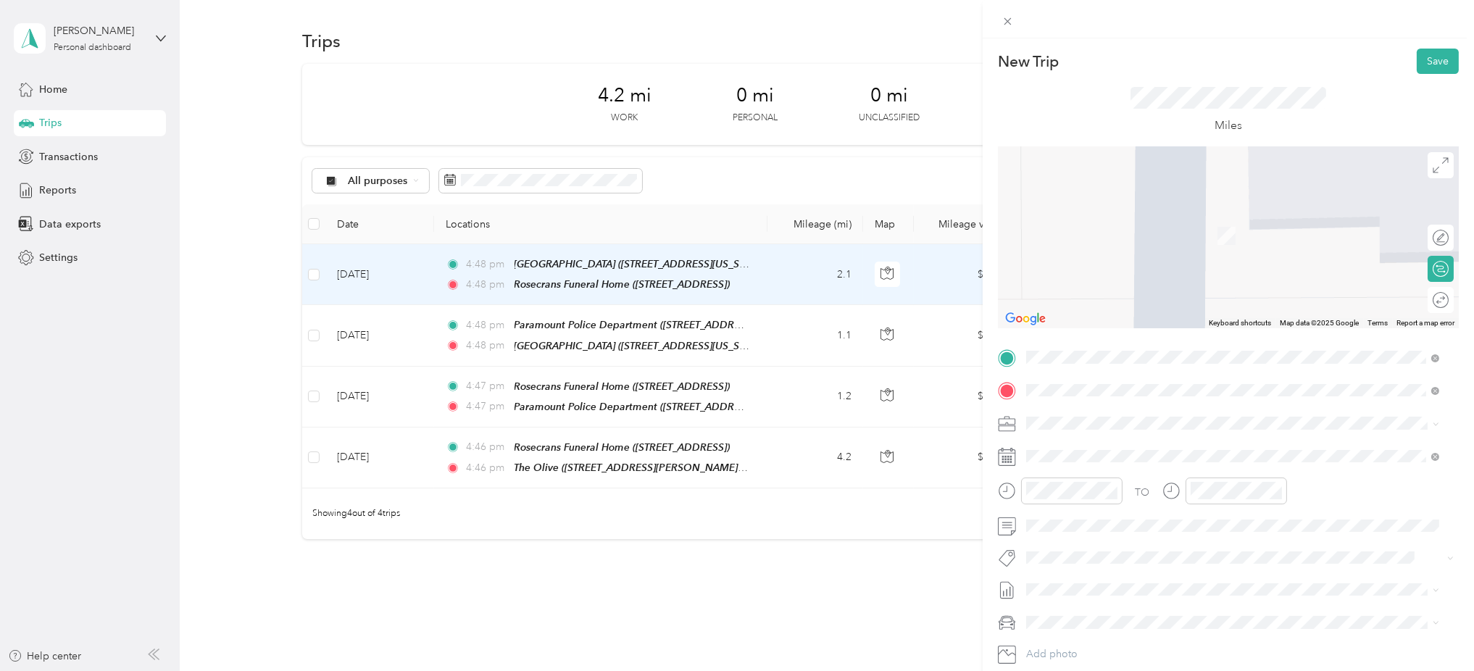
click at [1108, 452] on div "Cerritos Vista 17836 Woodruff Ave, 90706, Bellflower, CA, United States" at bounding box center [1140, 458] width 173 height 30
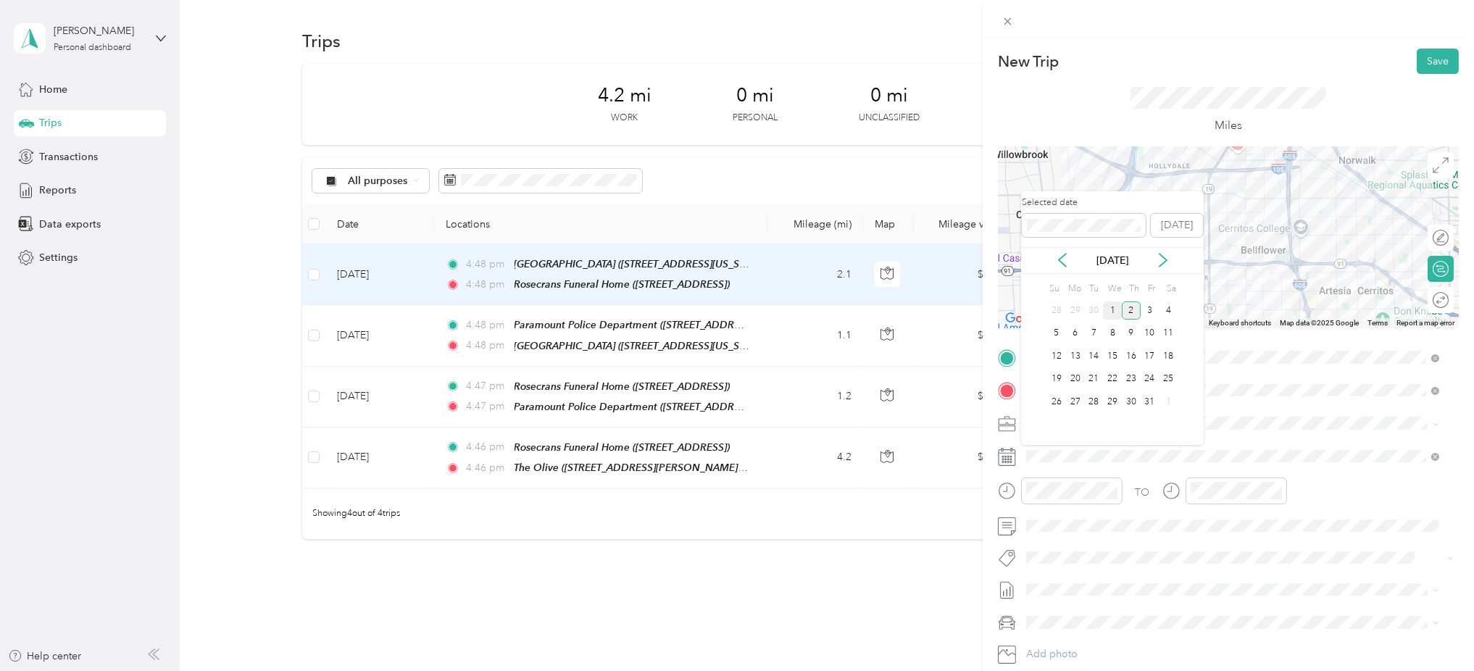
click at [1113, 310] on div "1" at bounding box center [1112, 311] width 19 height 18
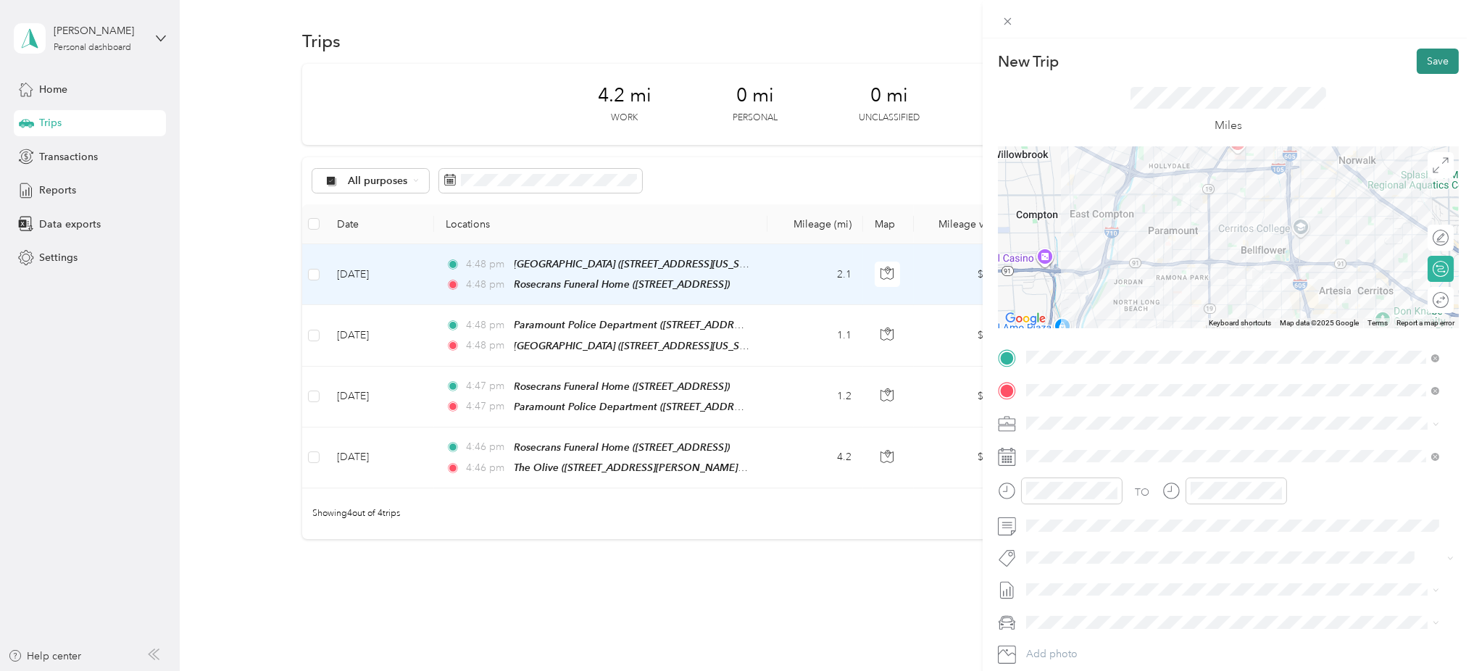
click at [1430, 58] on button "Save" at bounding box center [1438, 61] width 42 height 25
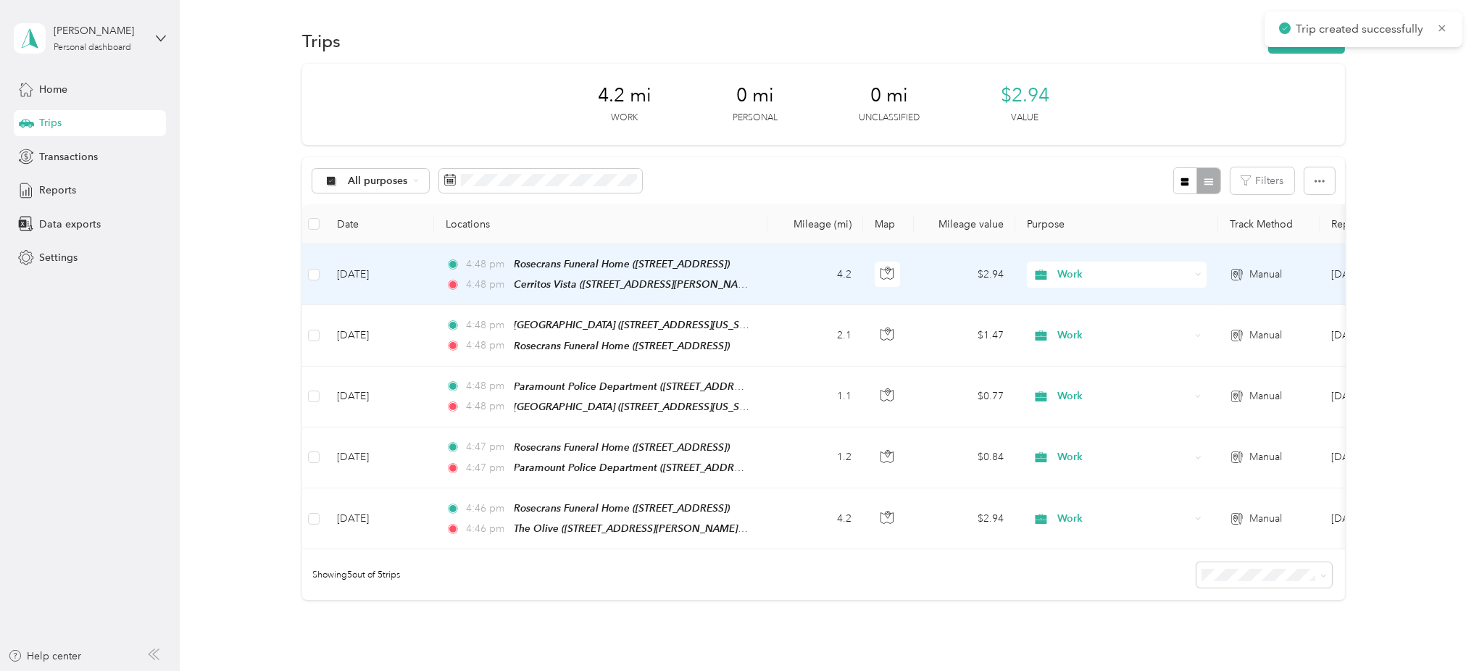
click at [1279, 53] on button "New trip" at bounding box center [1307, 40] width 77 height 25
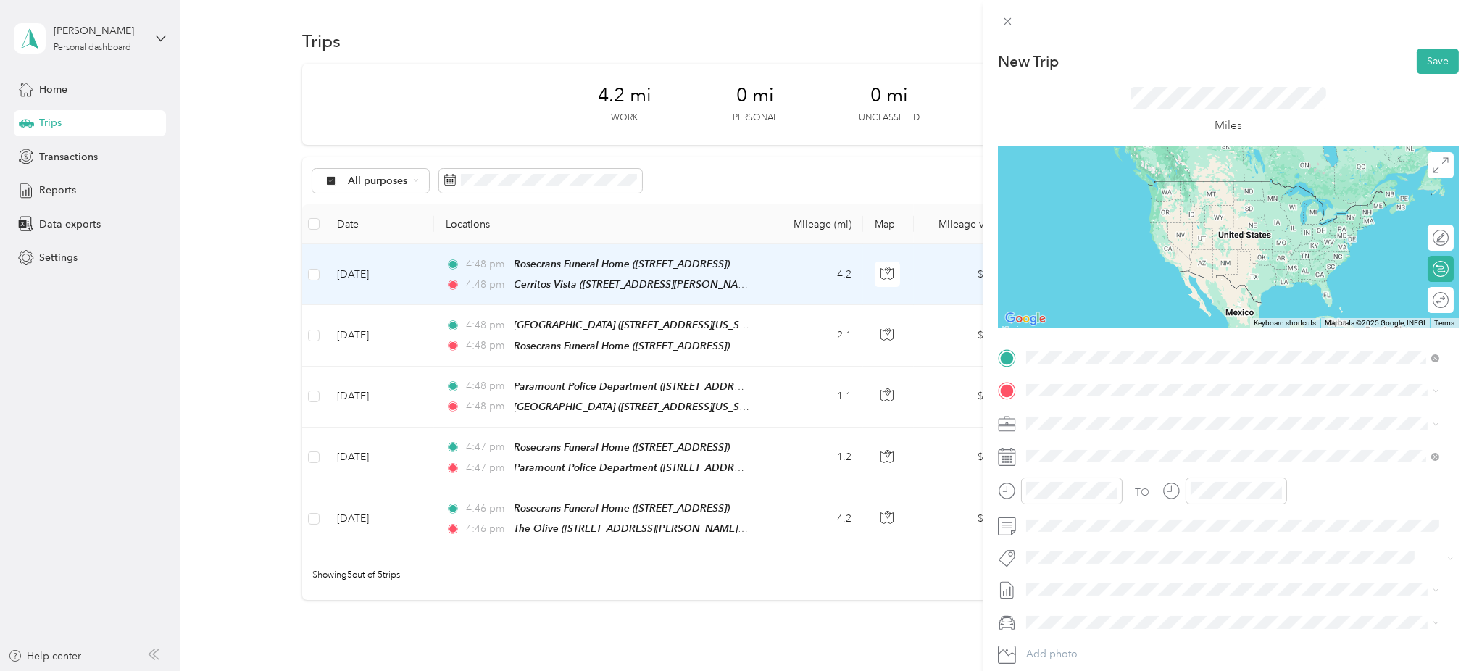
click at [1142, 427] on span "17836 Woodruff Ave, 90706, Bellflower, CA, United States" at bounding box center [1140, 432] width 173 height 12
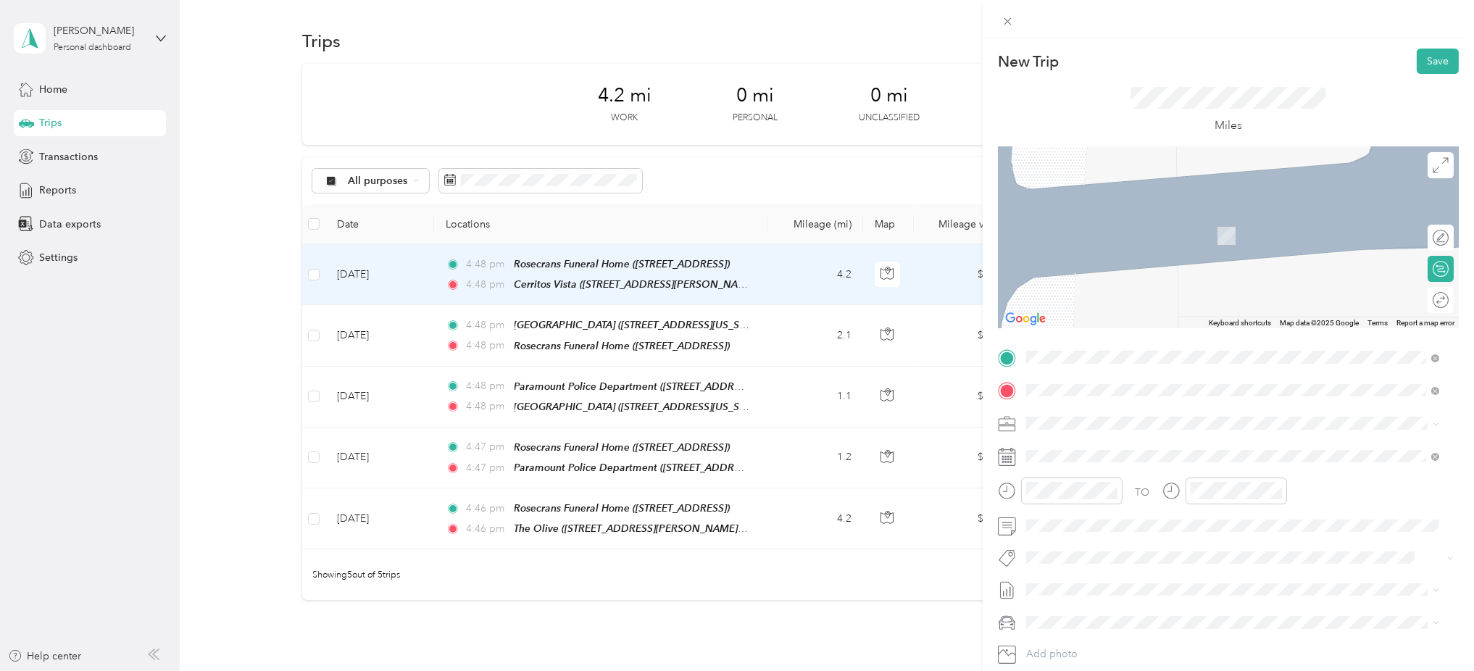
click at [1115, 460] on span "1906 E Fifth St, 90802, Long Beach, CA, United States" at bounding box center [1100, 466] width 92 height 12
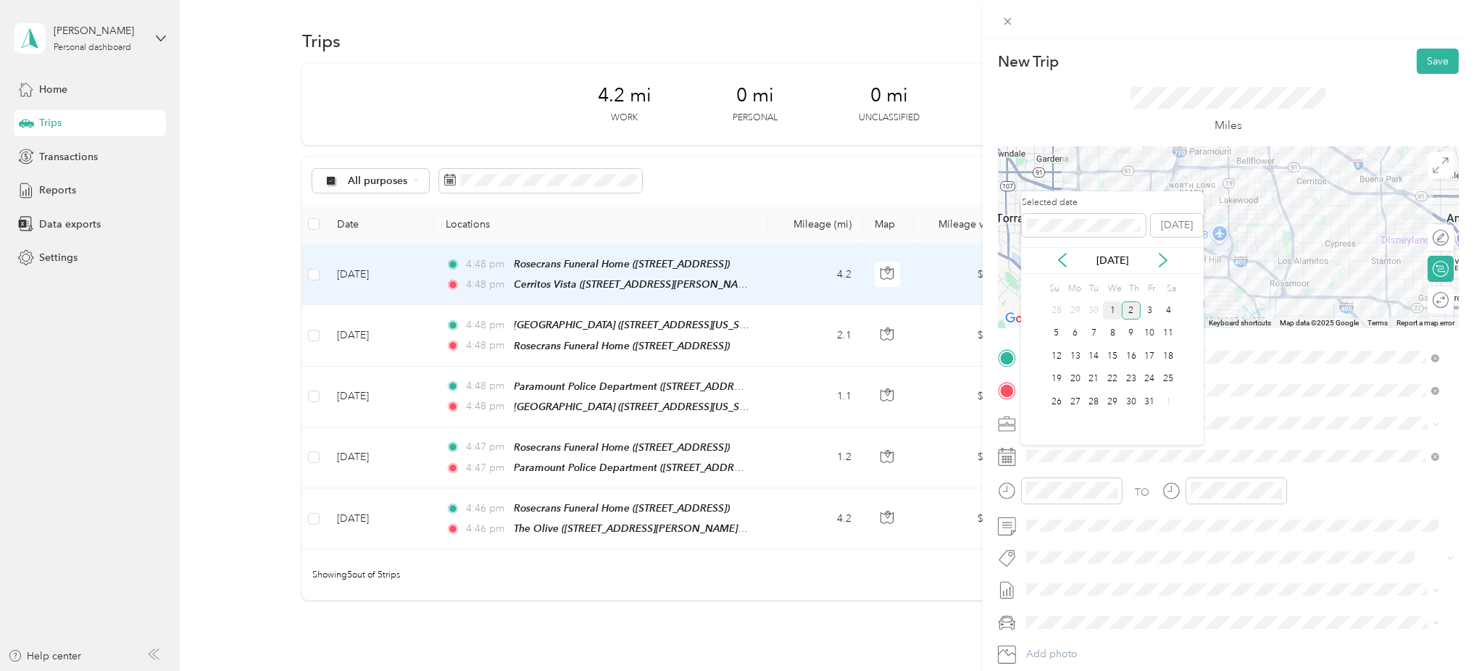
click at [1108, 310] on div "1" at bounding box center [1112, 311] width 19 height 18
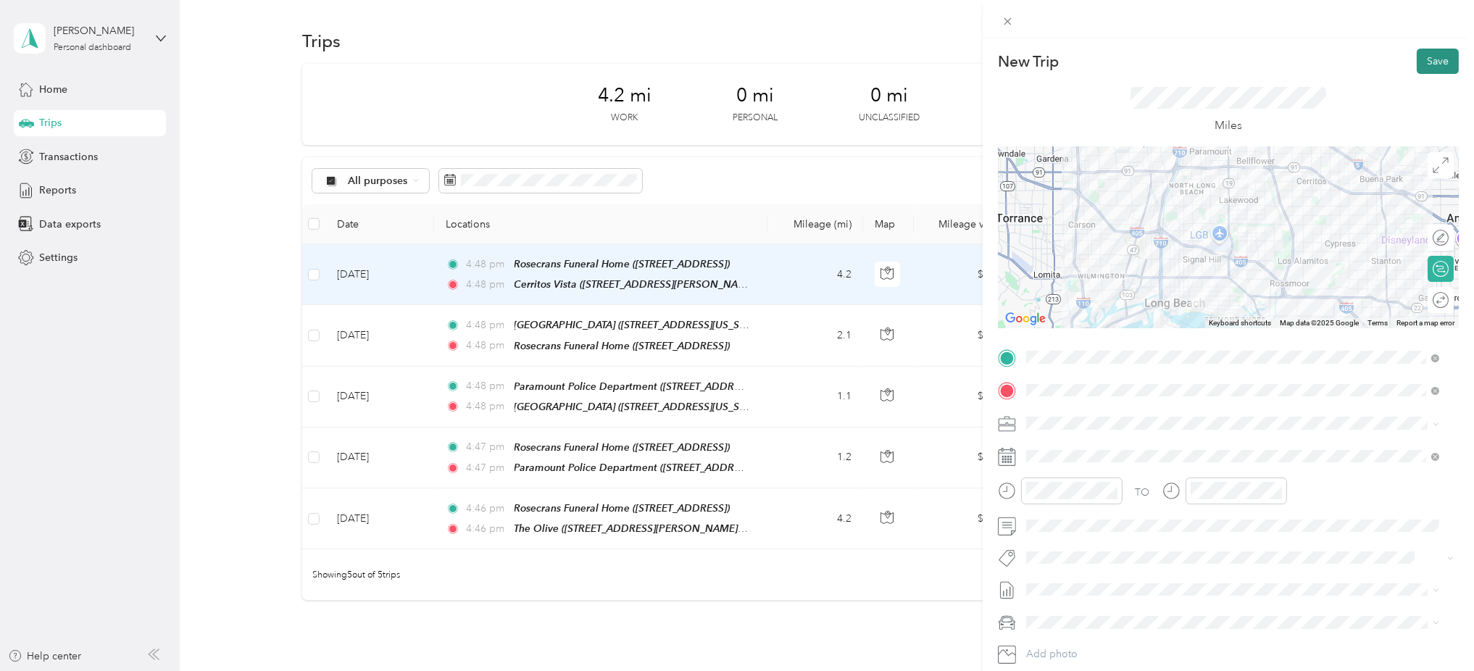
click at [1420, 59] on button "Save" at bounding box center [1438, 61] width 42 height 25
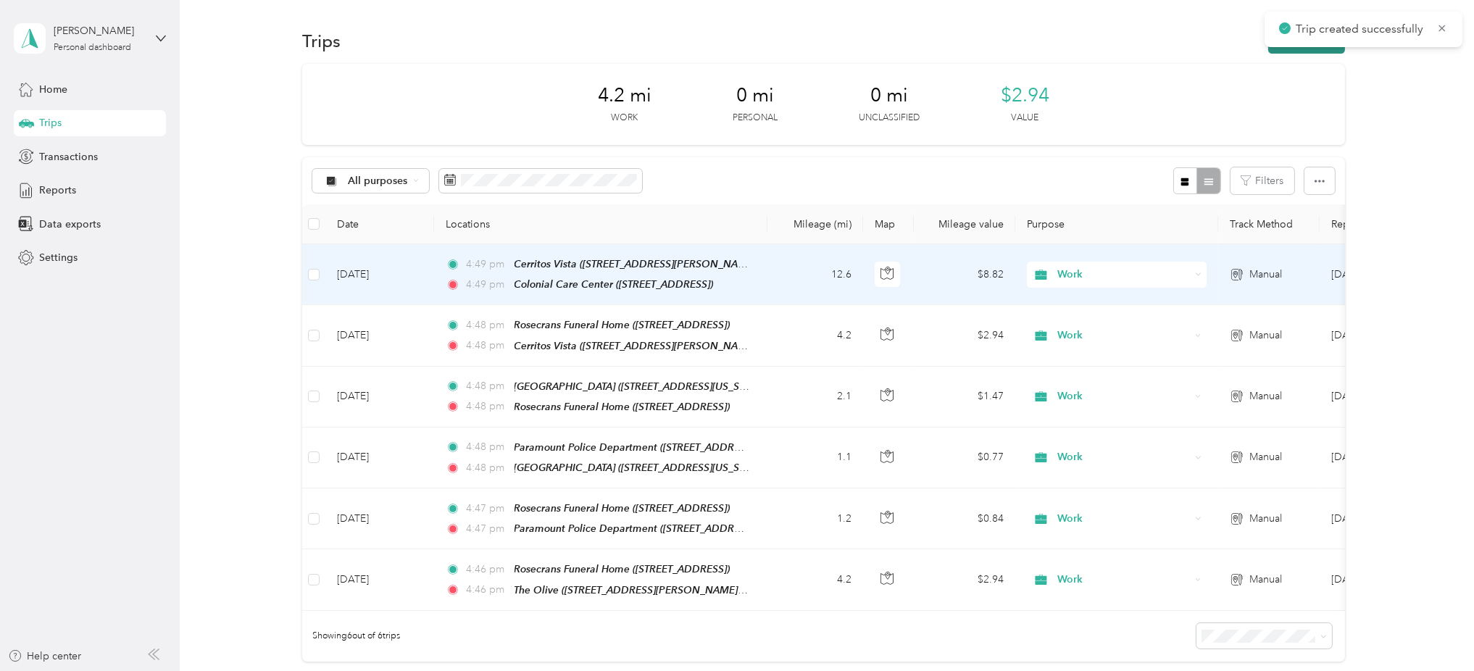
click at [1311, 46] on button "New trip" at bounding box center [1307, 40] width 77 height 25
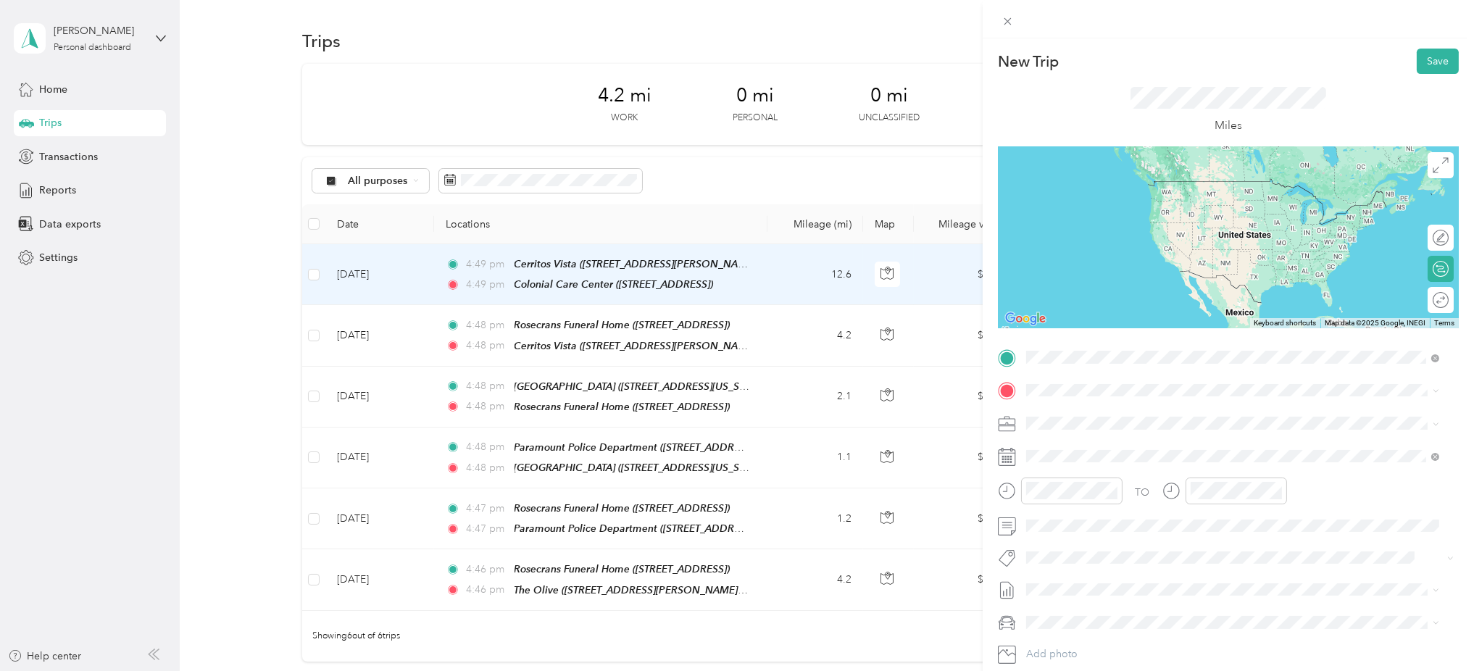
click at [1099, 430] on span "1906 E Fifth St, 90802, Long Beach, CA, United States" at bounding box center [1100, 432] width 92 height 12
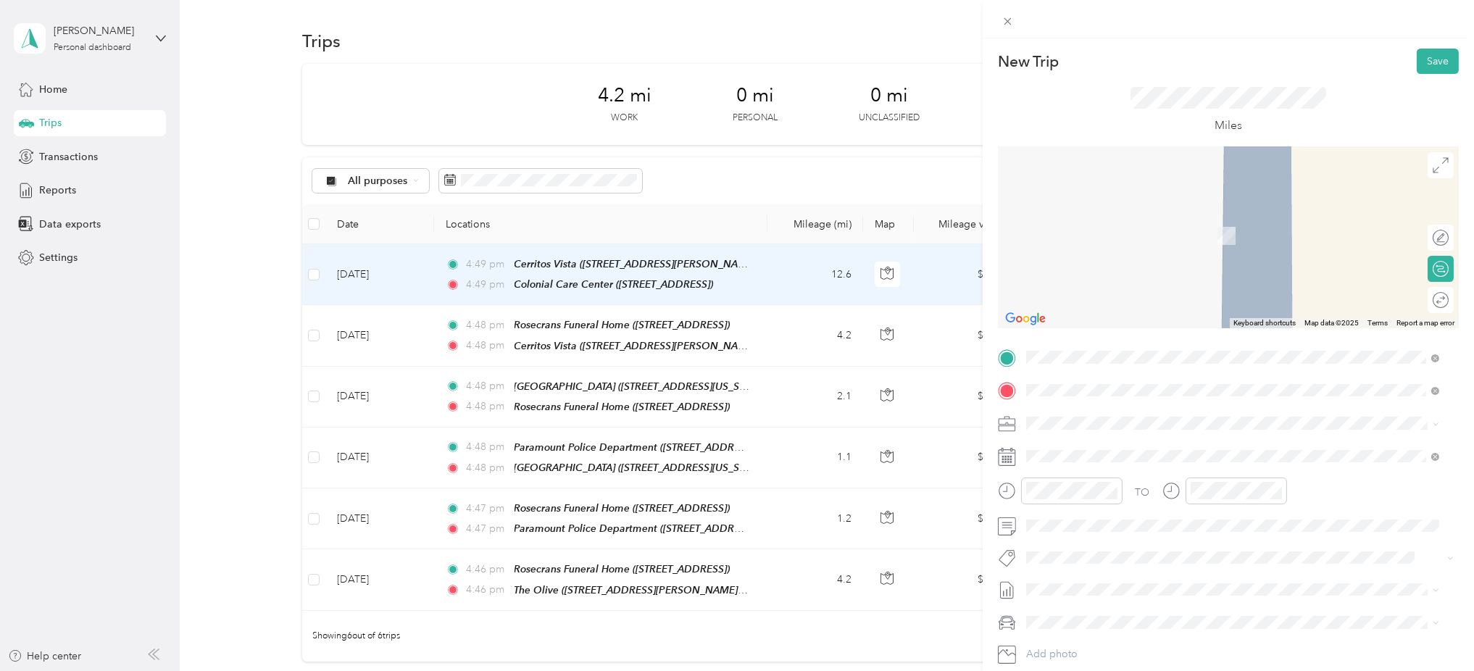
click at [1108, 491] on strong "Long Beach VOC" at bounding box center [1094, 484] width 81 height 13
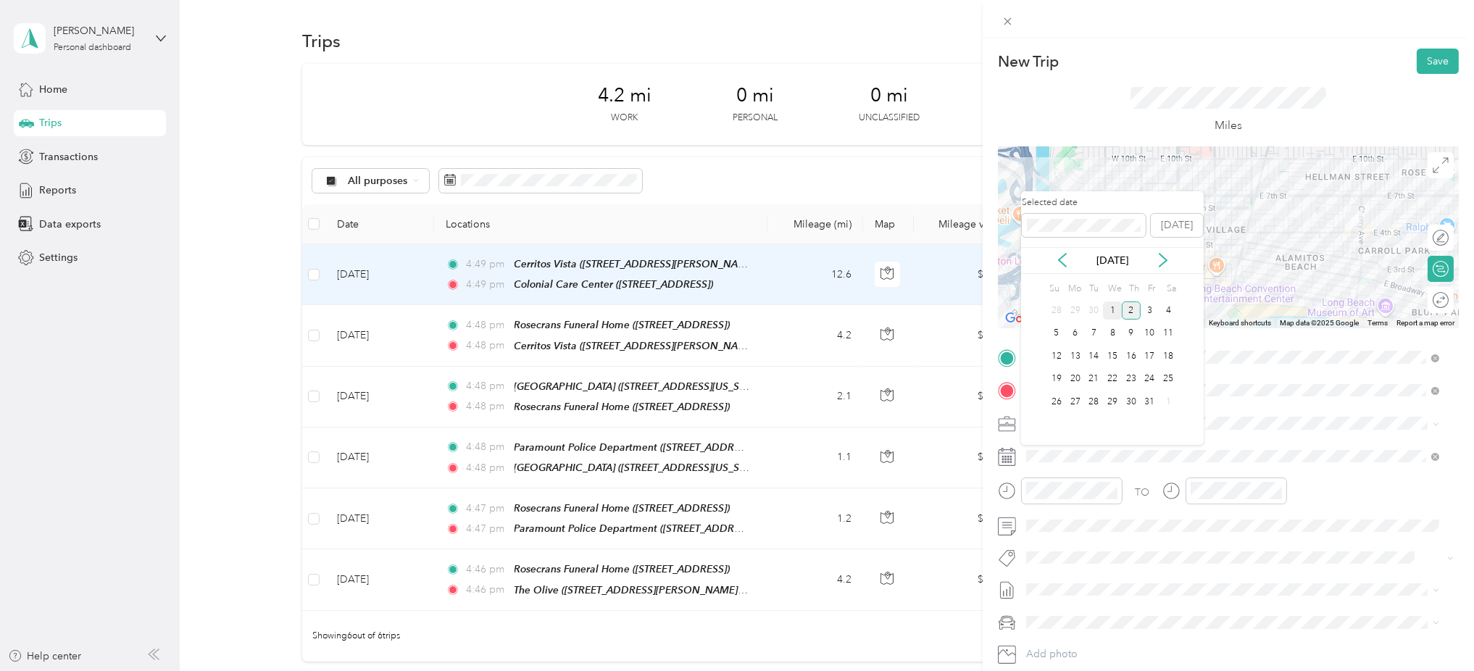
click at [1116, 312] on div "1" at bounding box center [1112, 311] width 19 height 18
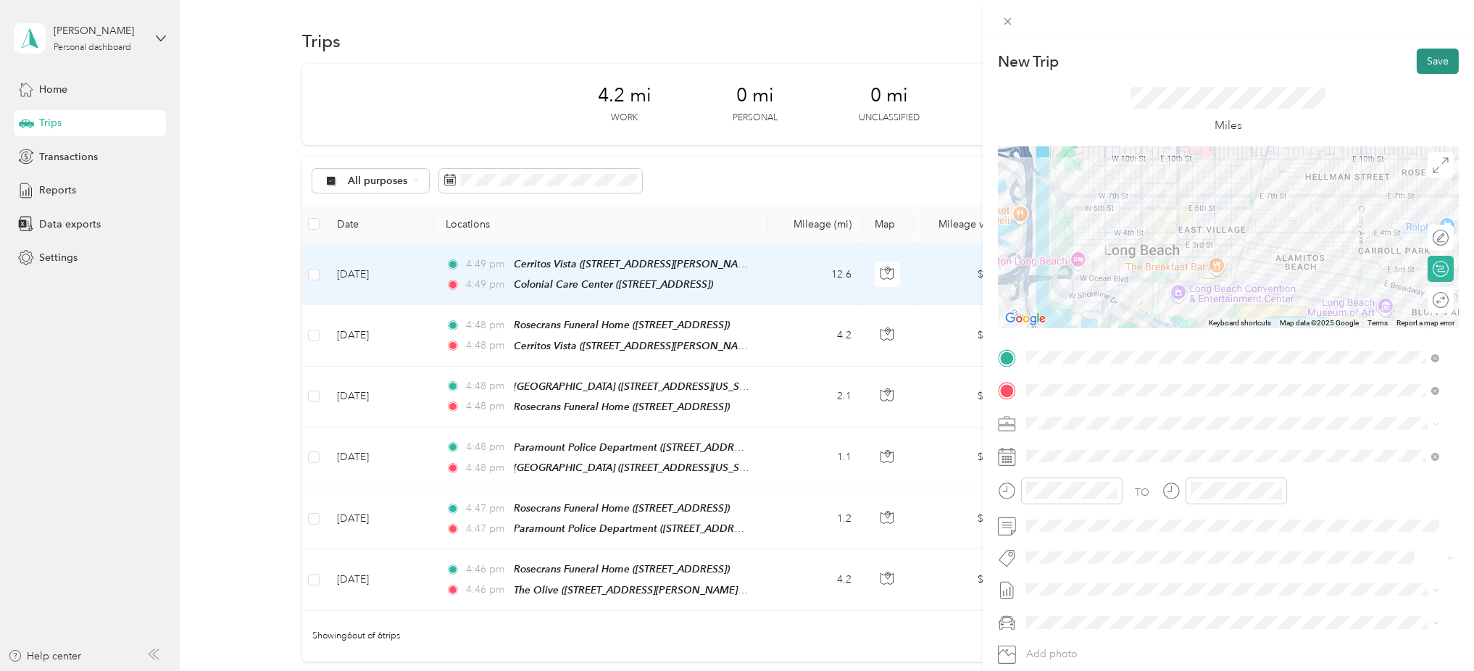
click at [1419, 57] on button "Save" at bounding box center [1438, 61] width 42 height 25
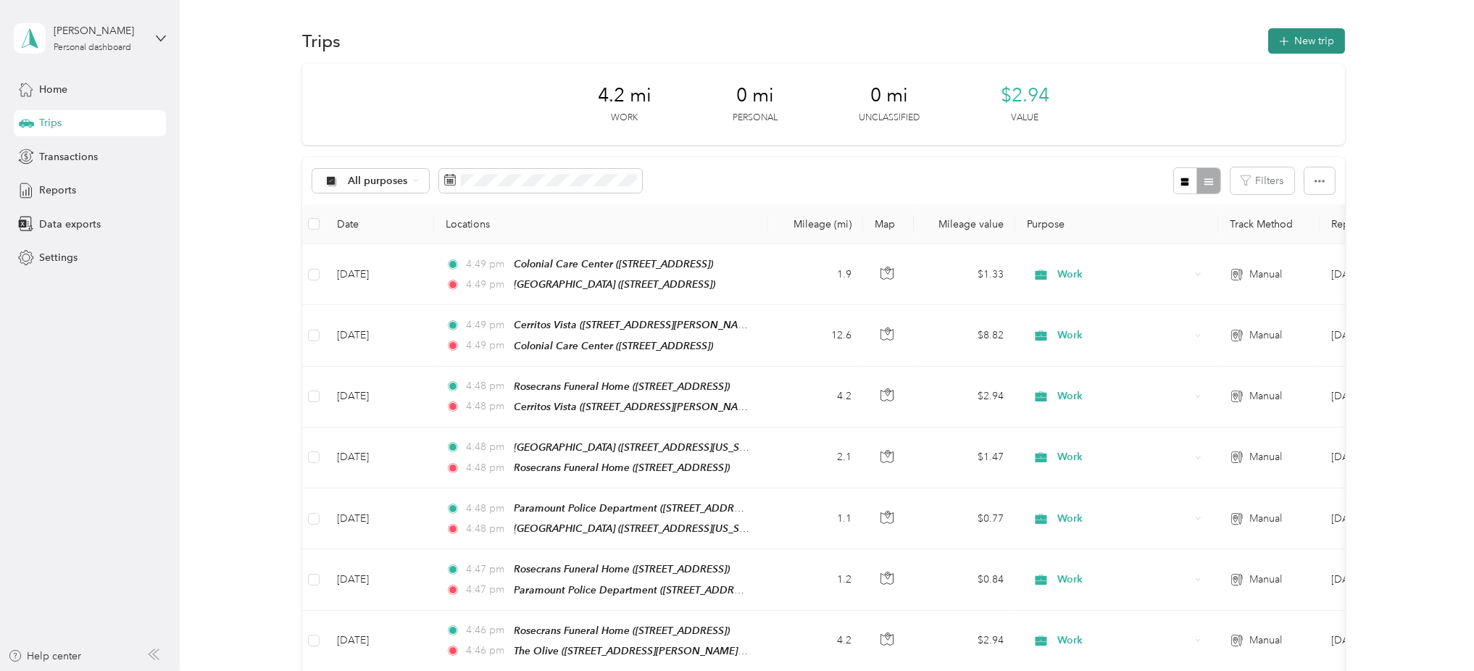
click at [1293, 43] on button "New trip" at bounding box center [1307, 40] width 77 height 25
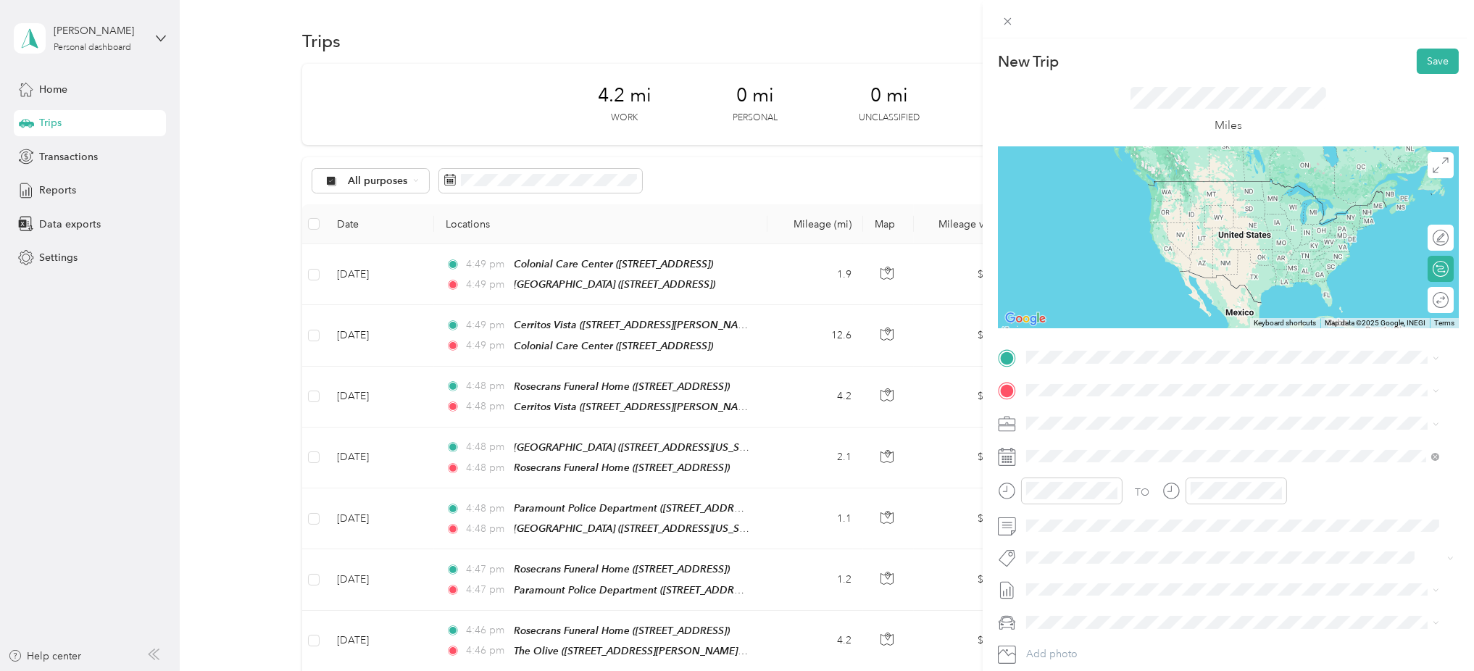
click at [1137, 431] on span "8545 Rosecrans Ave, 90723, Paramount, CA, United States" at bounding box center [1100, 428] width 92 height 12
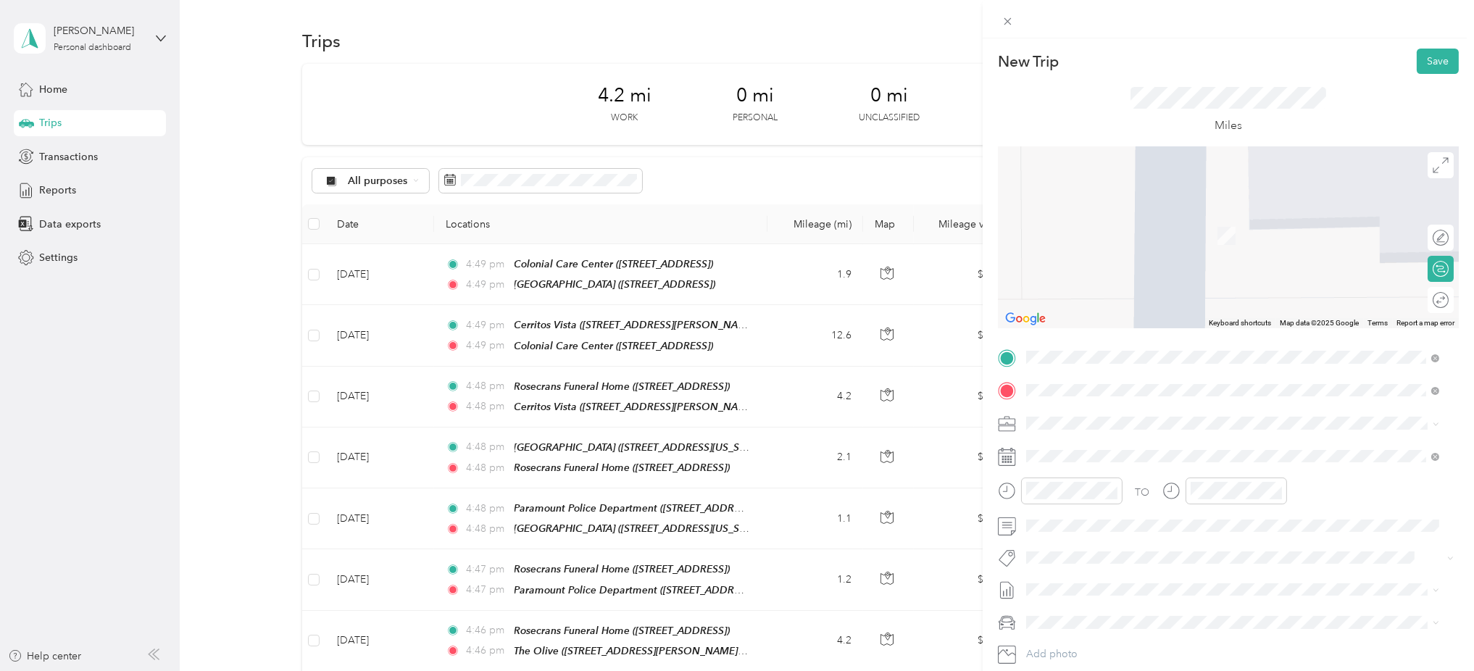
click at [1099, 460] on span "3630 E Imperial Hwy, 90262, Lynwood, CA, United States" at bounding box center [1100, 466] width 92 height 12
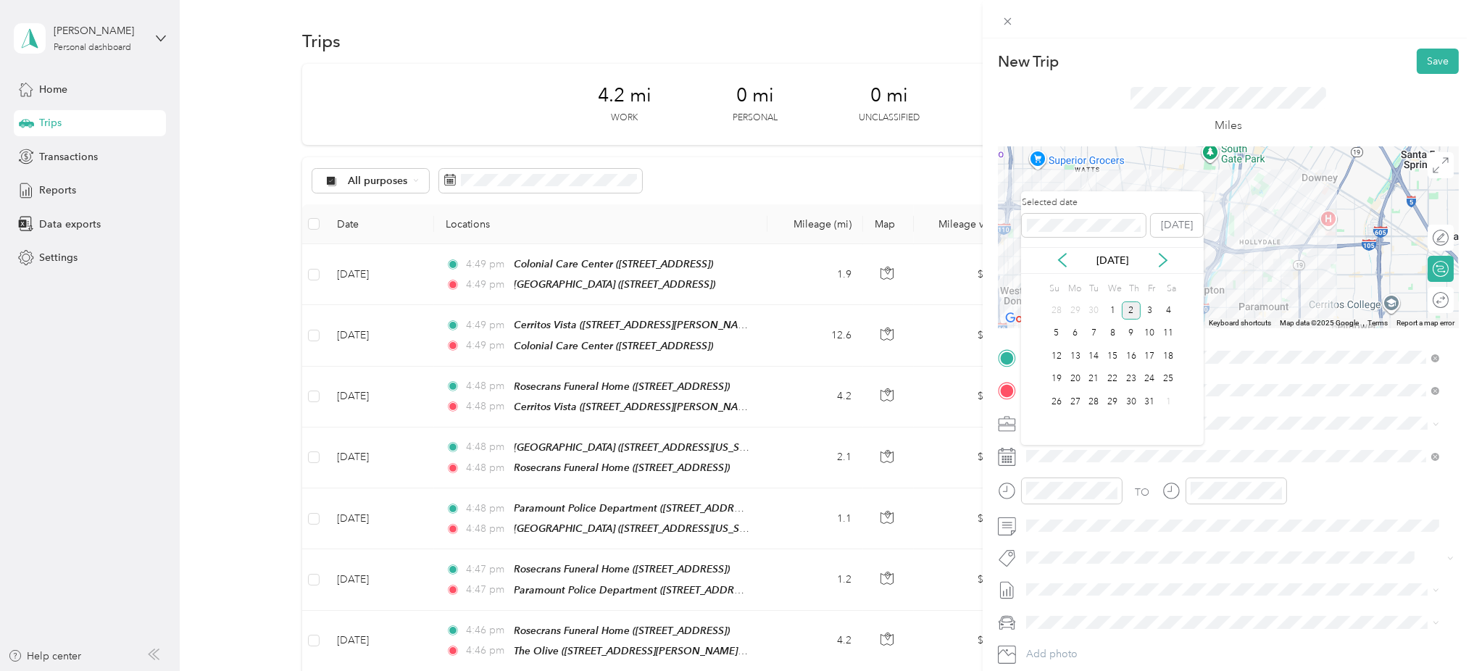
click at [1130, 313] on div "2" at bounding box center [1131, 311] width 19 height 18
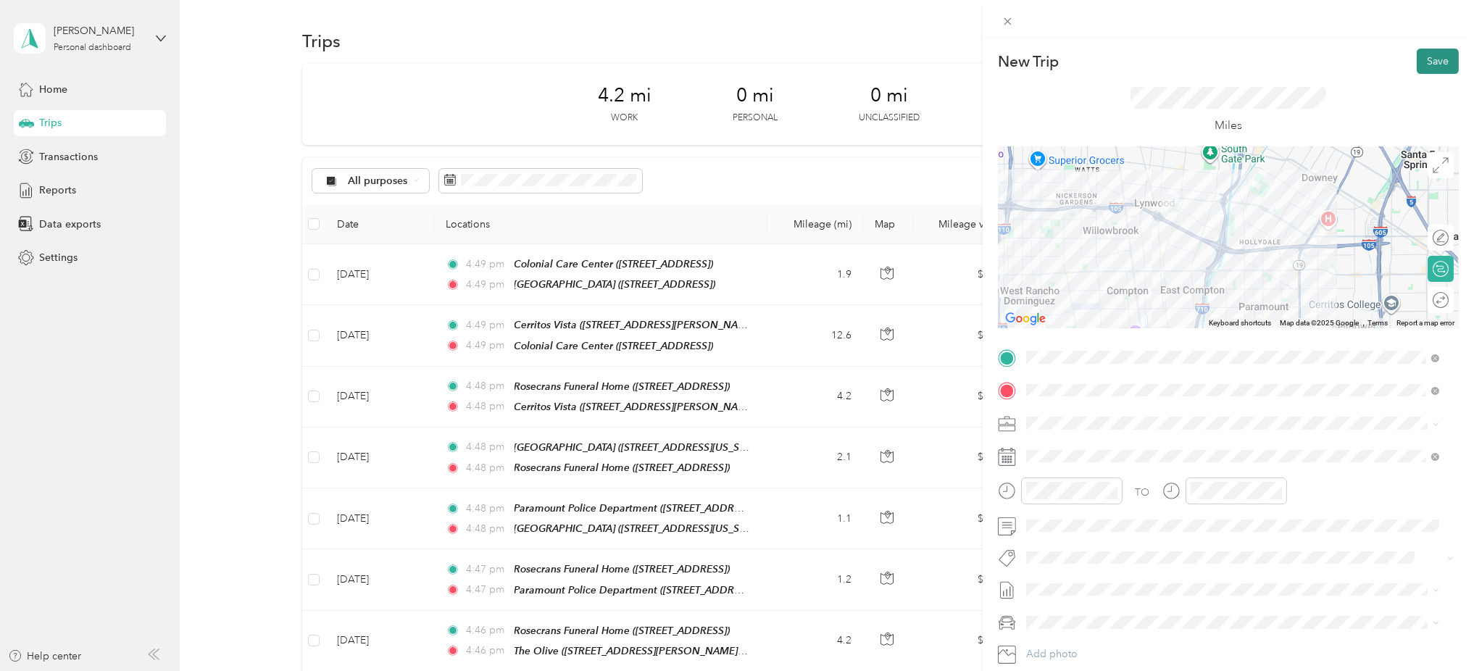
click at [1417, 64] on button "Save" at bounding box center [1438, 61] width 42 height 25
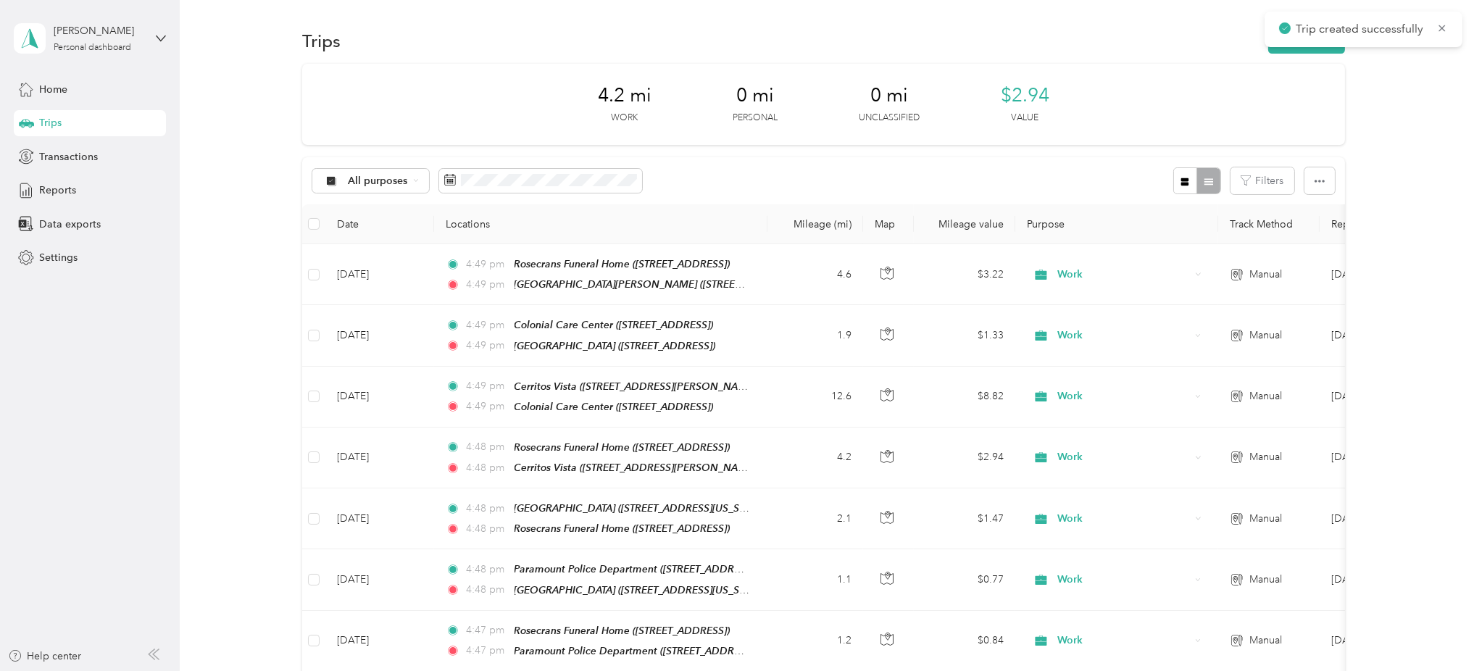
click at [1315, 45] on div "Trip created successfully" at bounding box center [1364, 30] width 198 height 36
click at [1315, 51] on button "New trip" at bounding box center [1307, 40] width 77 height 25
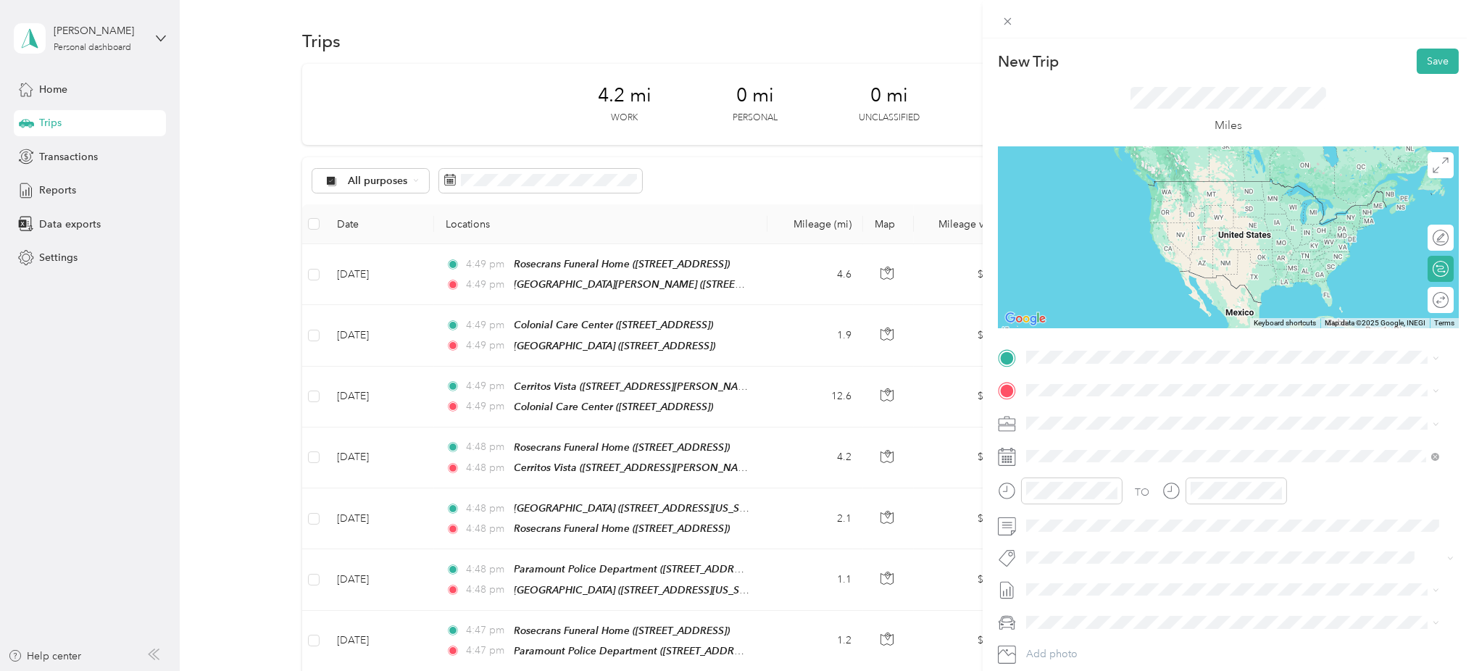
click at [1076, 426] on span "3630 E Imperial Hwy, 90262, Lynwood, CA, United States" at bounding box center [1100, 429] width 92 height 12
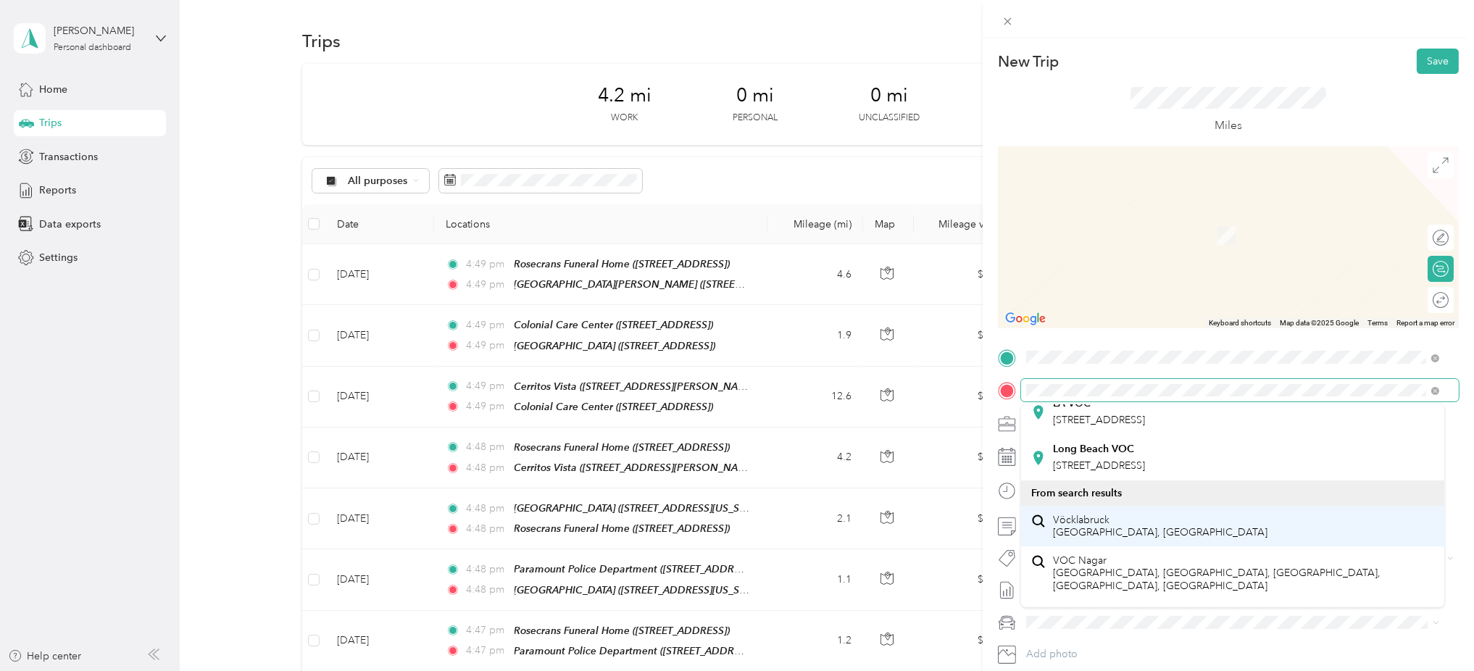
scroll to position [290, 0]
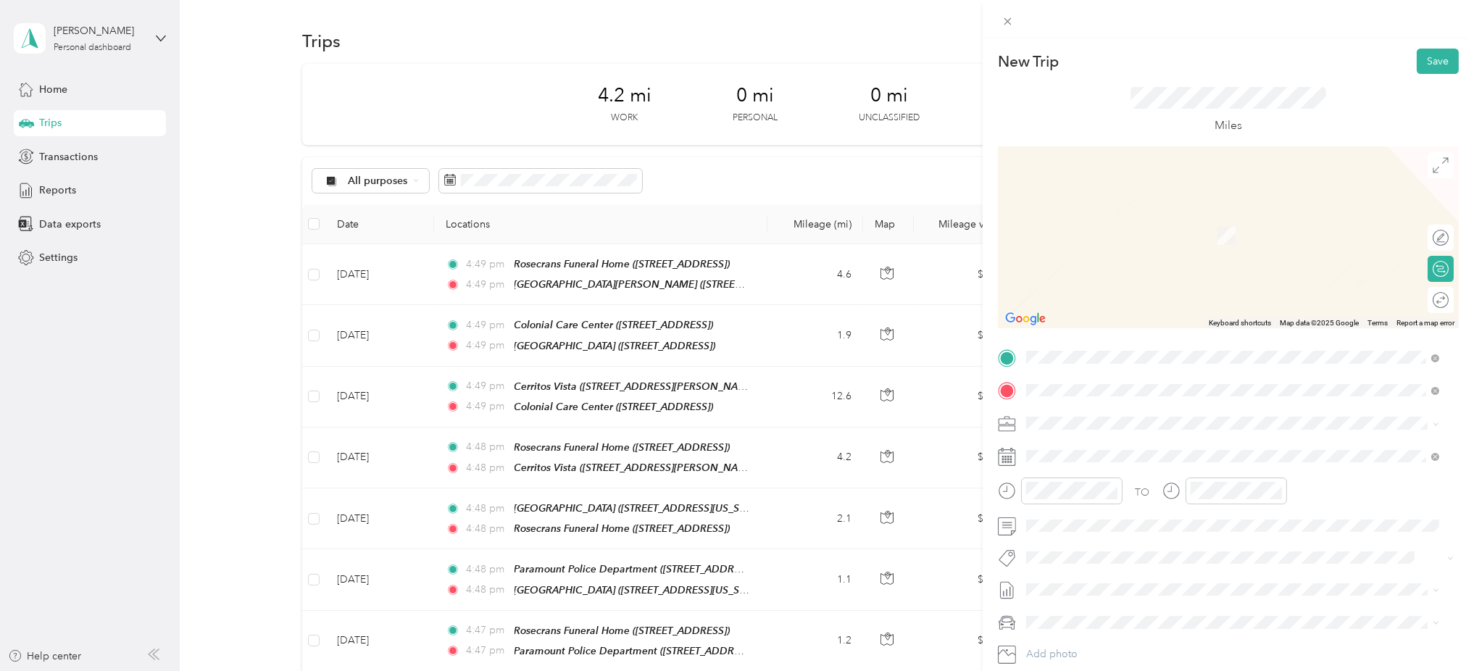
click at [1123, 410] on span "275 Magnolia Ave, 90802, Long Beach, CA, United States" at bounding box center [1100, 404] width 92 height 12
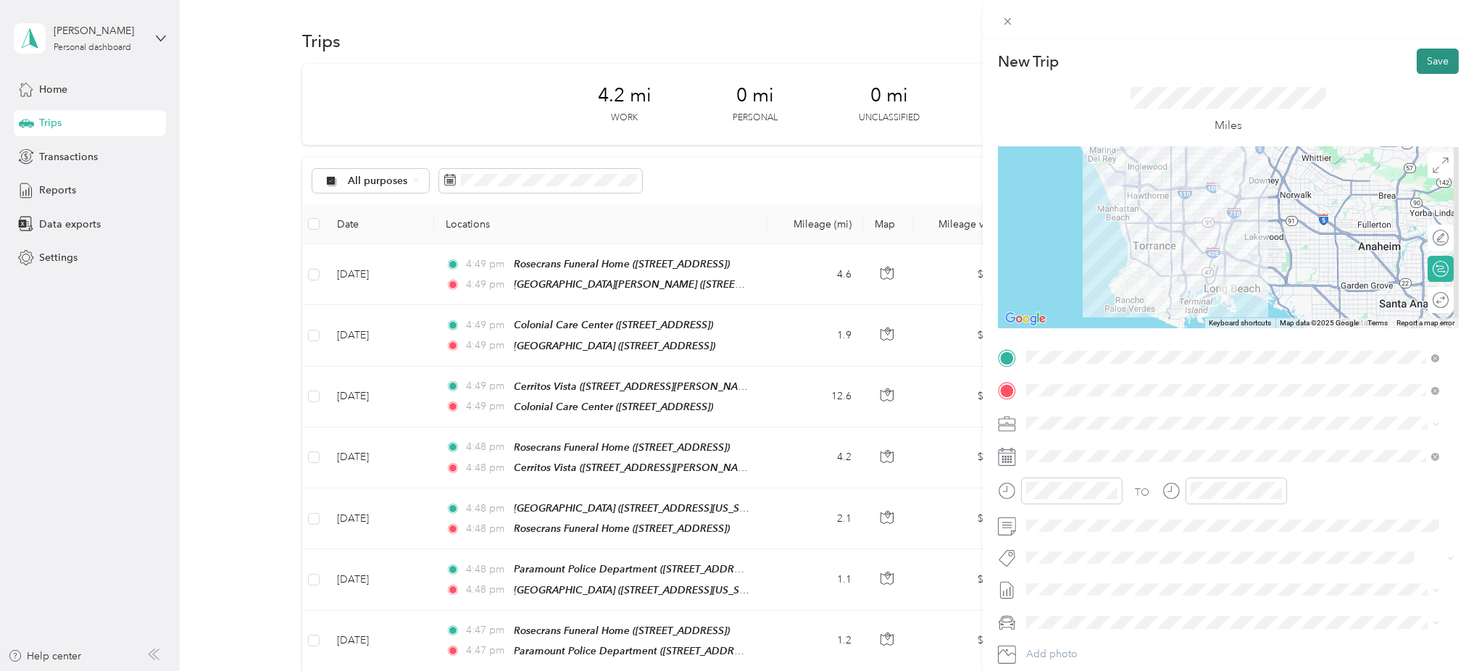
click at [1419, 66] on button "Save" at bounding box center [1438, 61] width 42 height 25
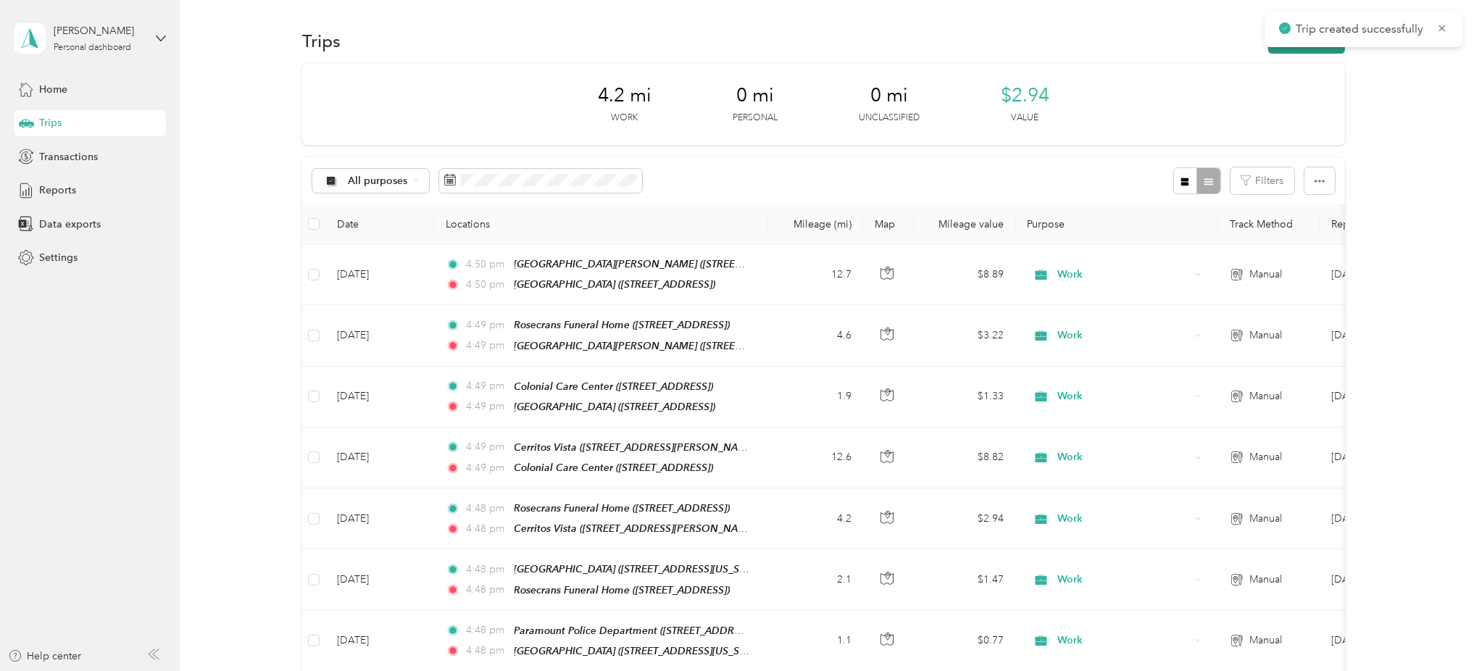
click at [1301, 48] on button "New trip" at bounding box center [1307, 40] width 77 height 25
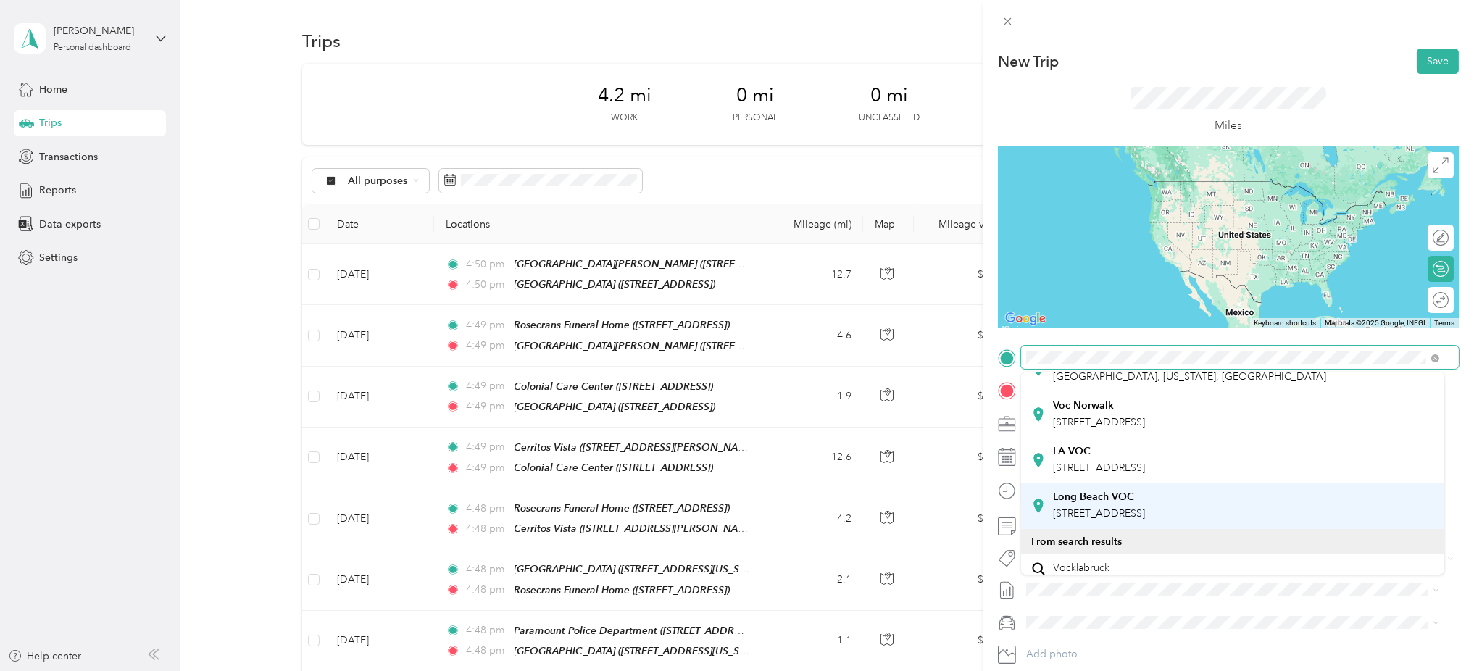
scroll to position [193, 0]
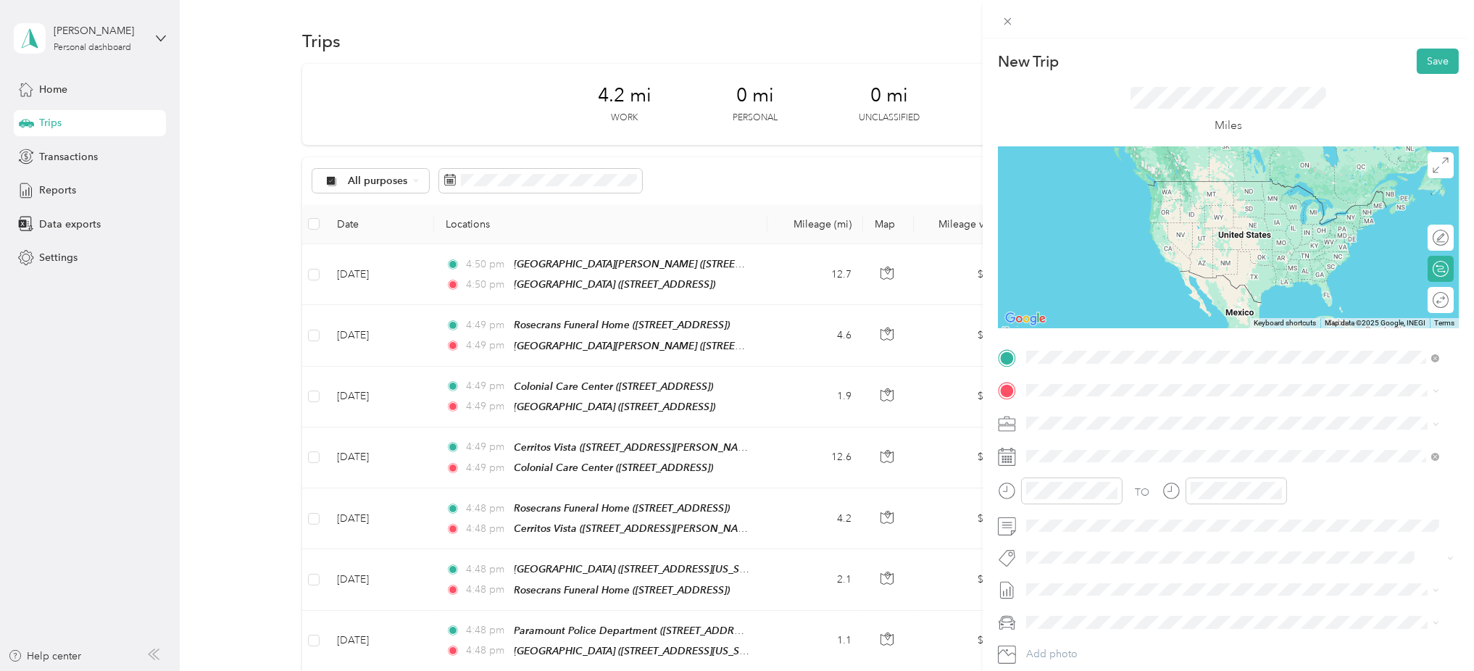
click at [1103, 474] on span "275 Magnolia Ave, 90802, Long Beach, CA, United States" at bounding box center [1100, 468] width 92 height 12
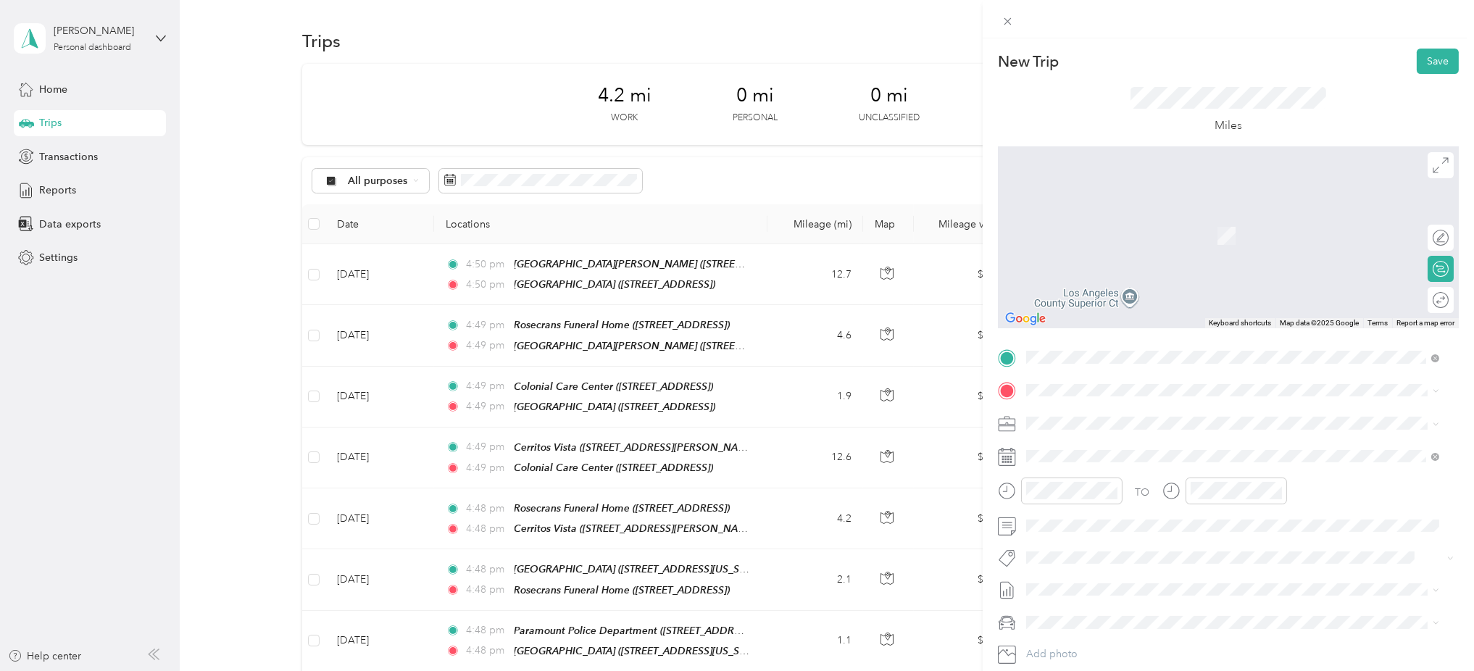
click at [1076, 378] on div "TO Add photo" at bounding box center [1228, 522] width 461 height 352
click at [1107, 462] on span "8545 Rosecrans Ave, 90723, Paramount, CA, United States" at bounding box center [1100, 466] width 92 height 12
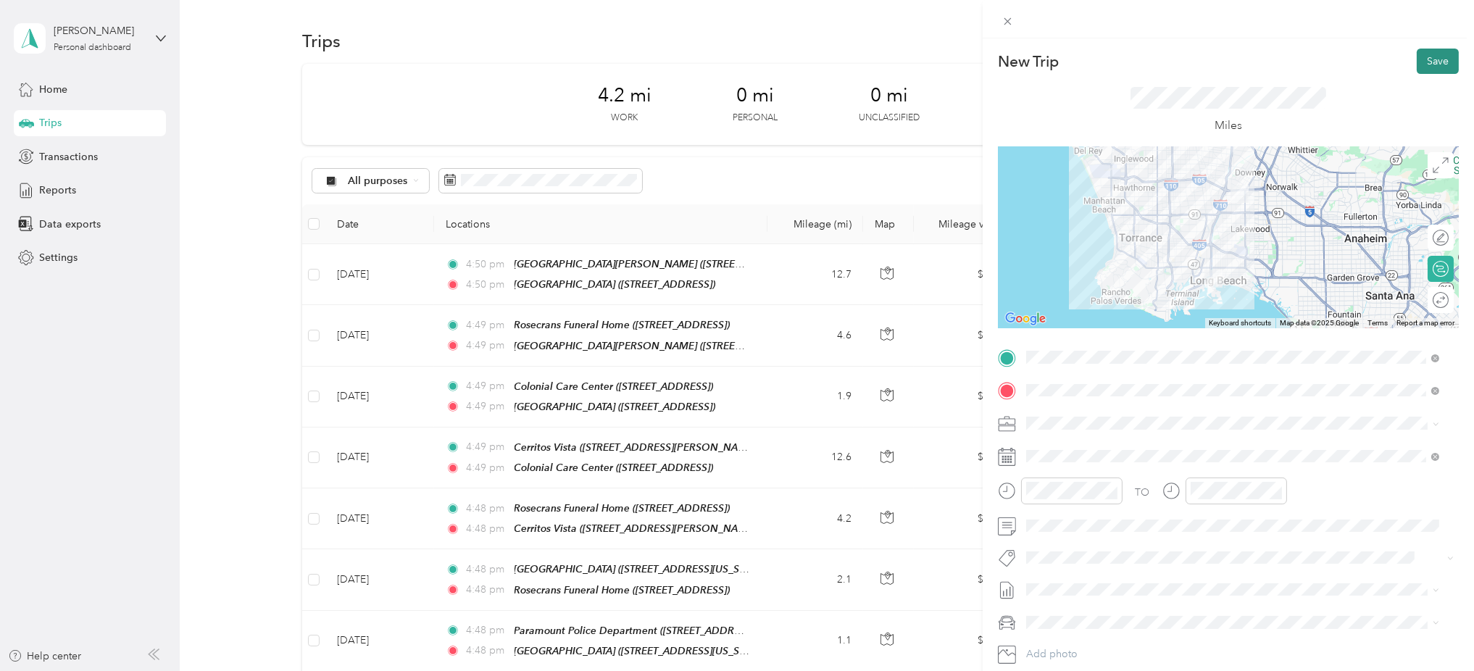
click at [1422, 65] on button "Save" at bounding box center [1438, 61] width 42 height 25
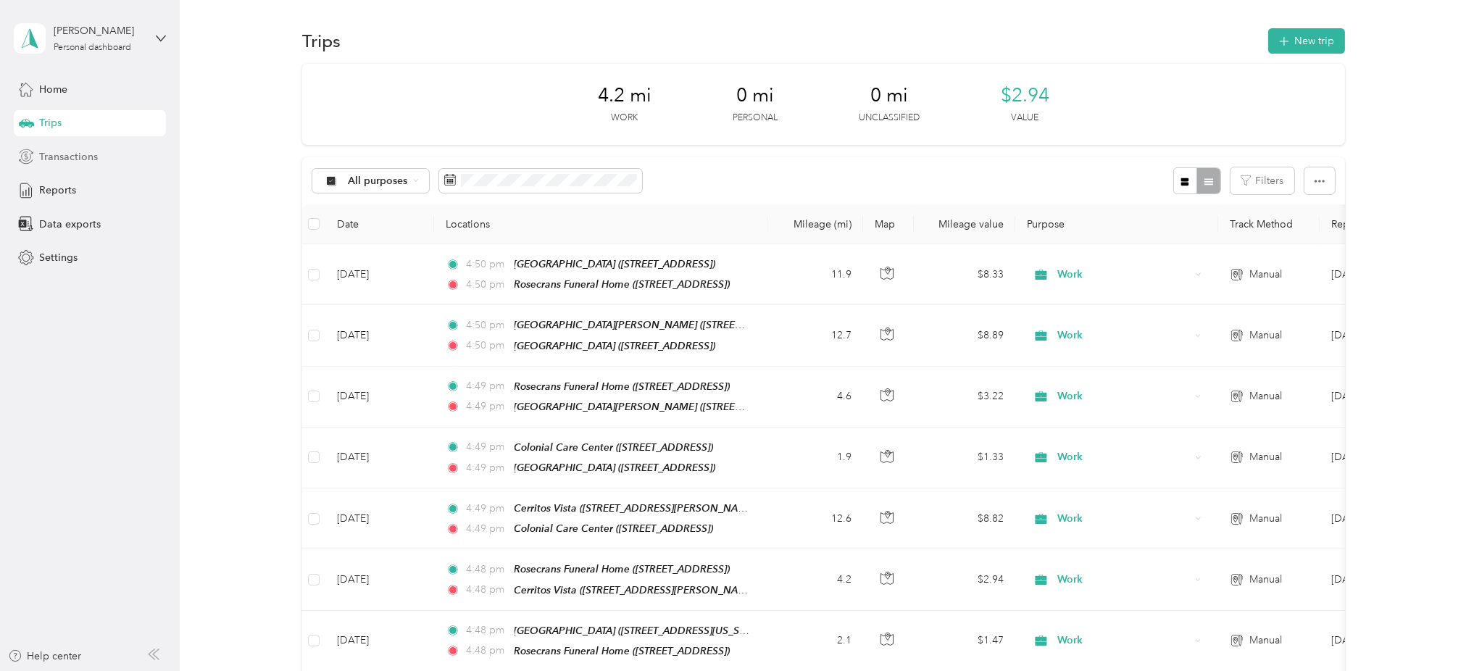
click at [47, 167] on div "Transactions" at bounding box center [90, 157] width 152 height 26
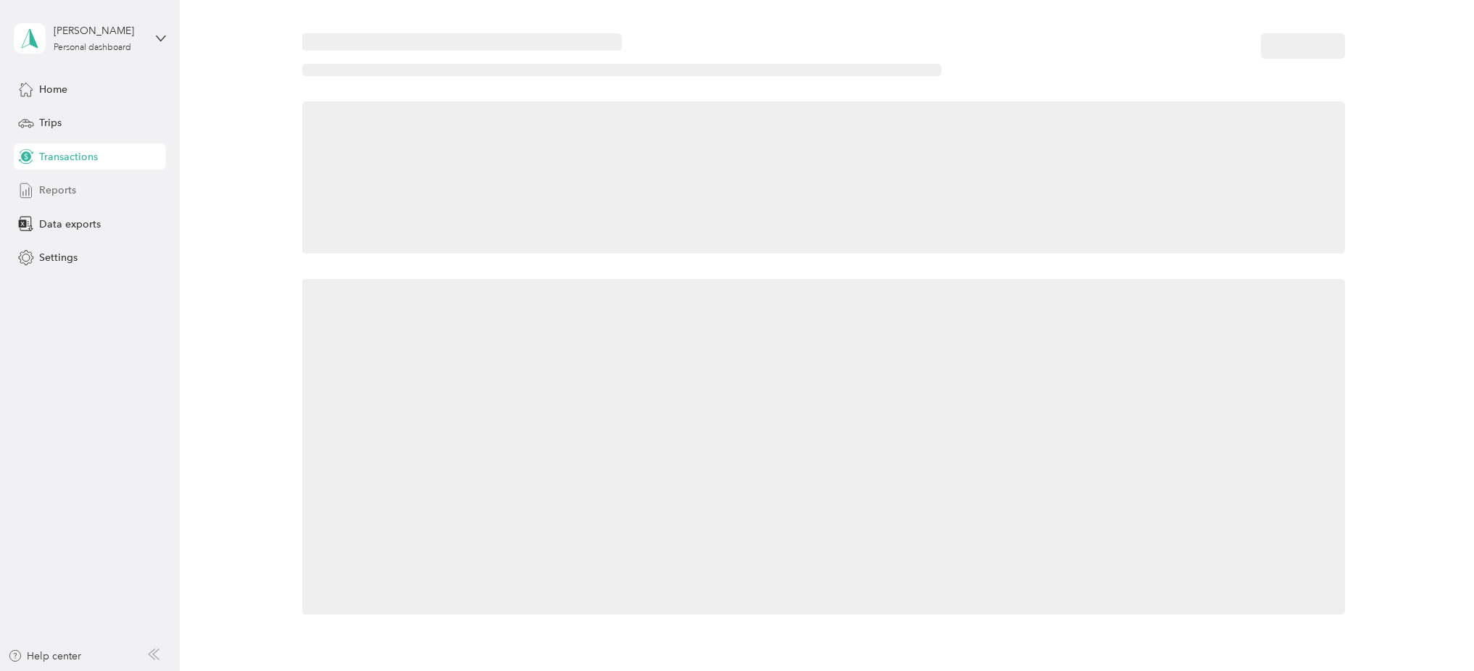
click at [57, 193] on span "Reports" at bounding box center [57, 190] width 37 height 15
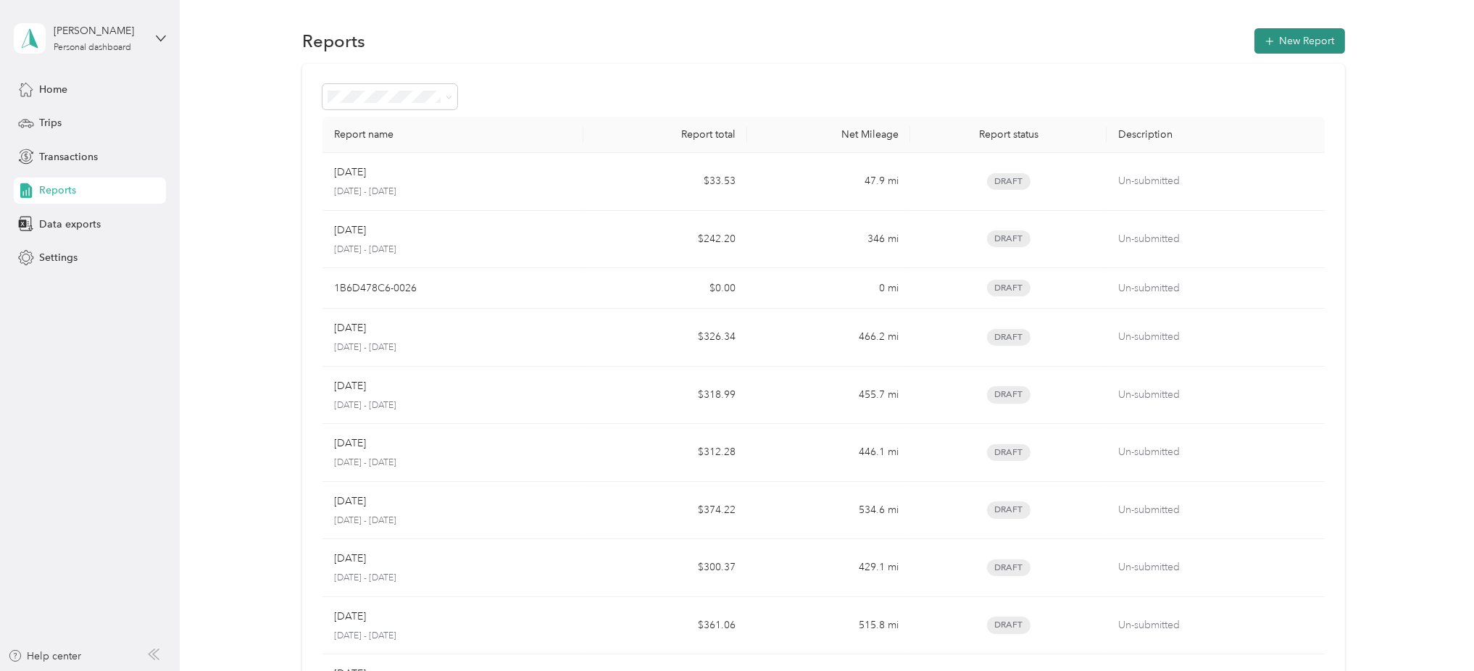
click at [1305, 46] on button "New Report" at bounding box center [1300, 40] width 91 height 25
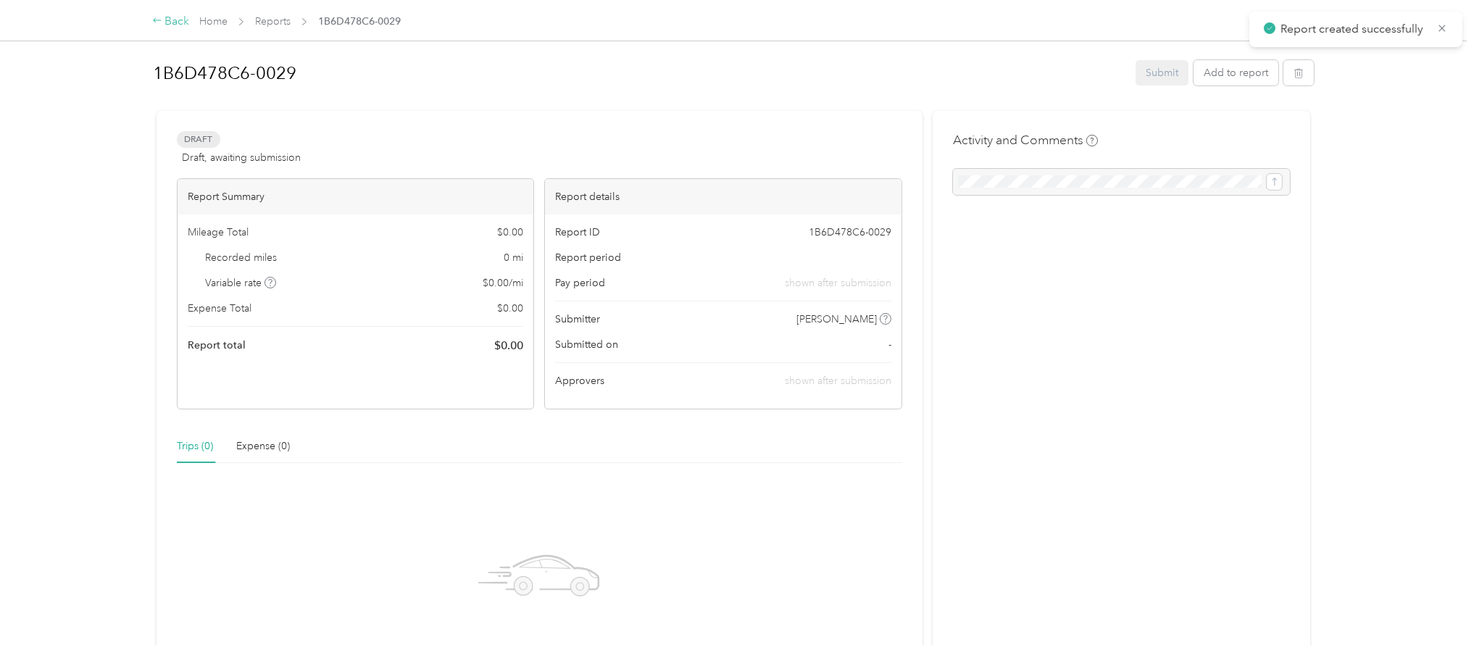
click at [156, 13] on div "Back" at bounding box center [171, 21] width 38 height 17
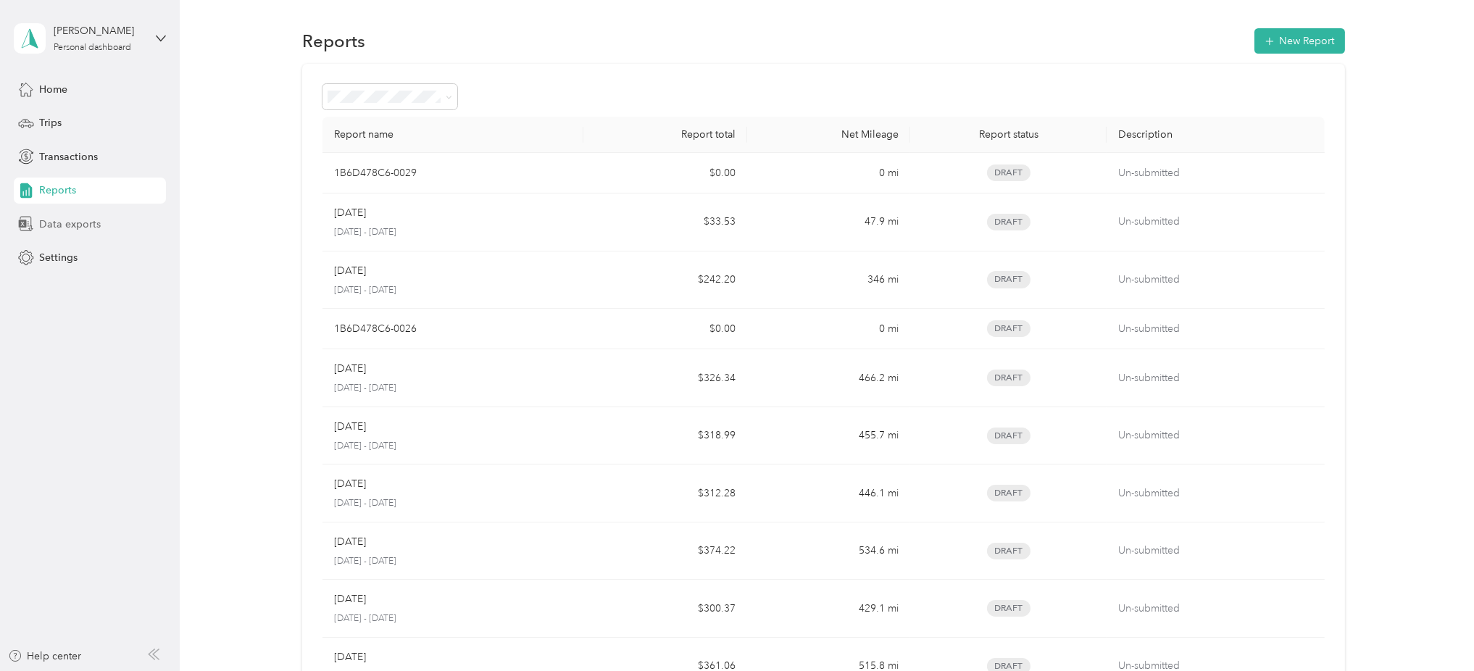
click at [81, 228] on span "Data exports" at bounding box center [70, 224] width 62 height 15
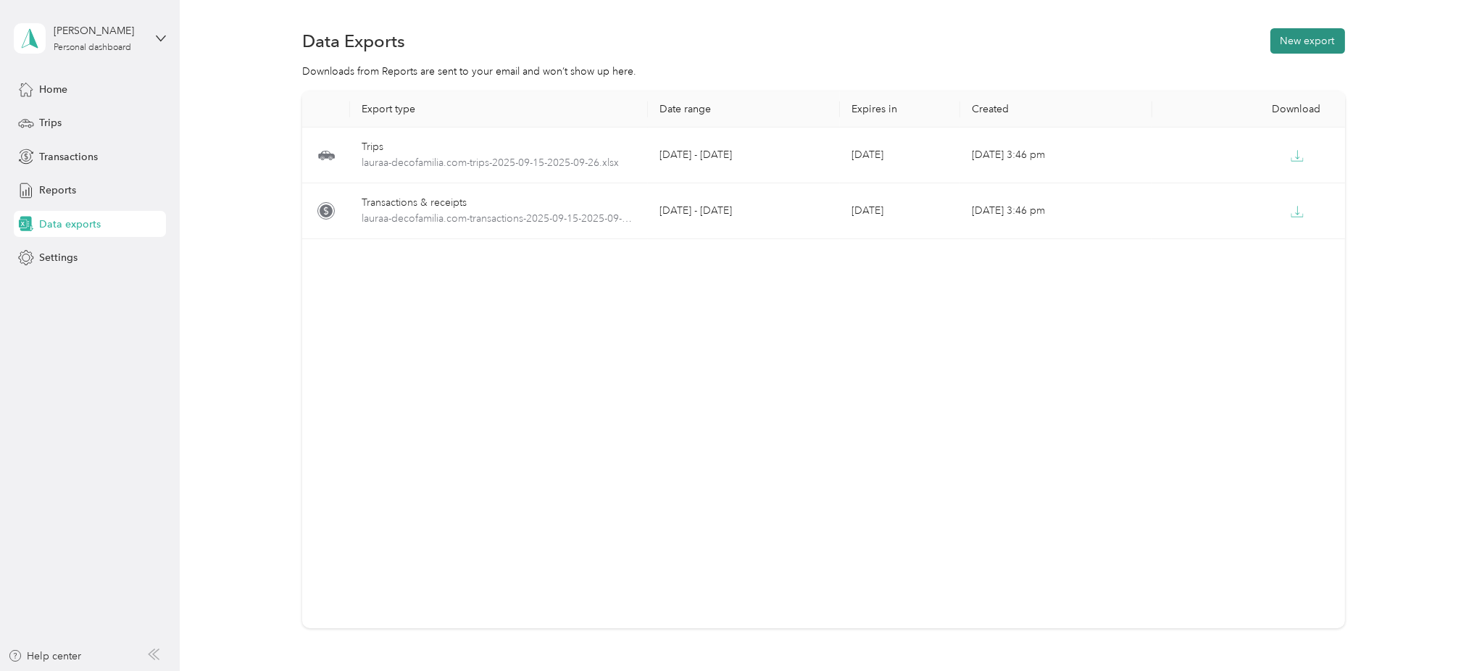
click at [1315, 44] on button "New export" at bounding box center [1308, 40] width 75 height 25
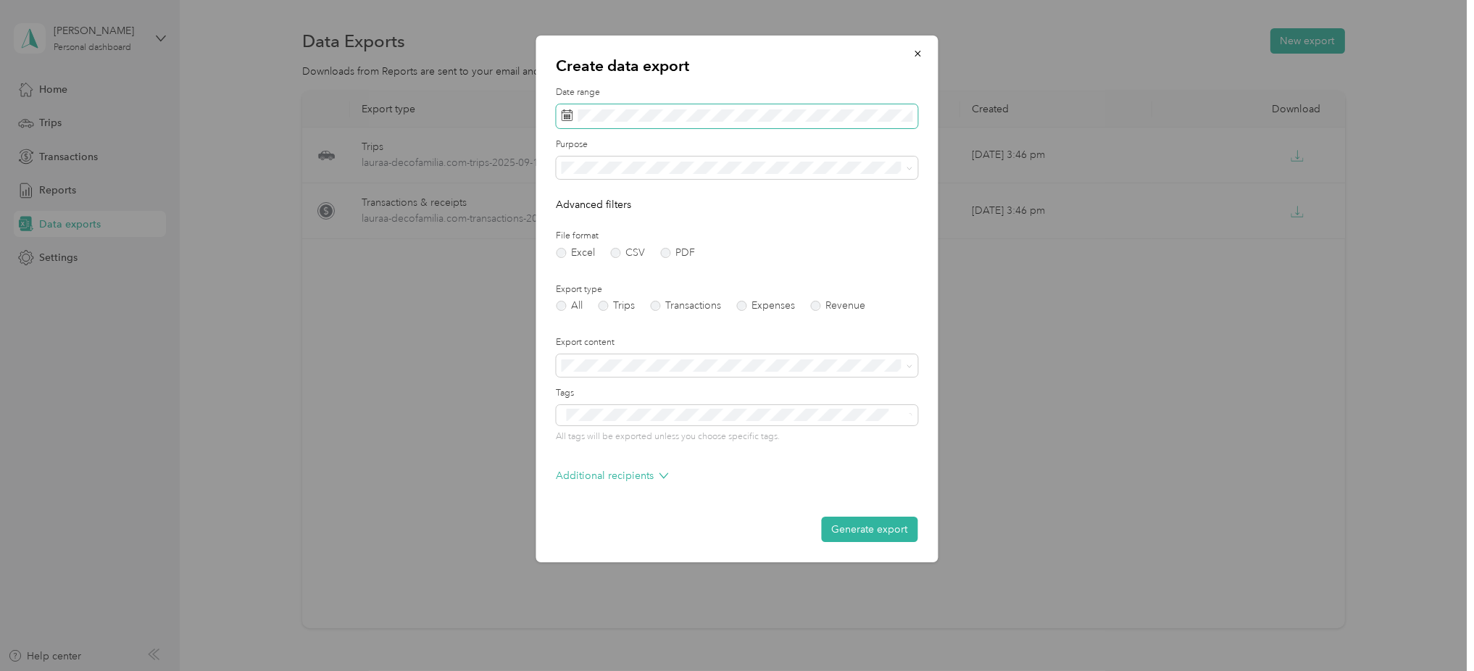
click at [709, 128] on span at bounding box center [738, 116] width 362 height 25
click at [734, 167] on button "Today" at bounding box center [760, 158] width 88 height 25
click at [577, 252] on div "28" at bounding box center [576, 250] width 19 height 18
click at [673, 341] on div "3" at bounding box center [669, 341] width 19 height 18
click at [856, 527] on button "Generate export" at bounding box center [870, 529] width 96 height 25
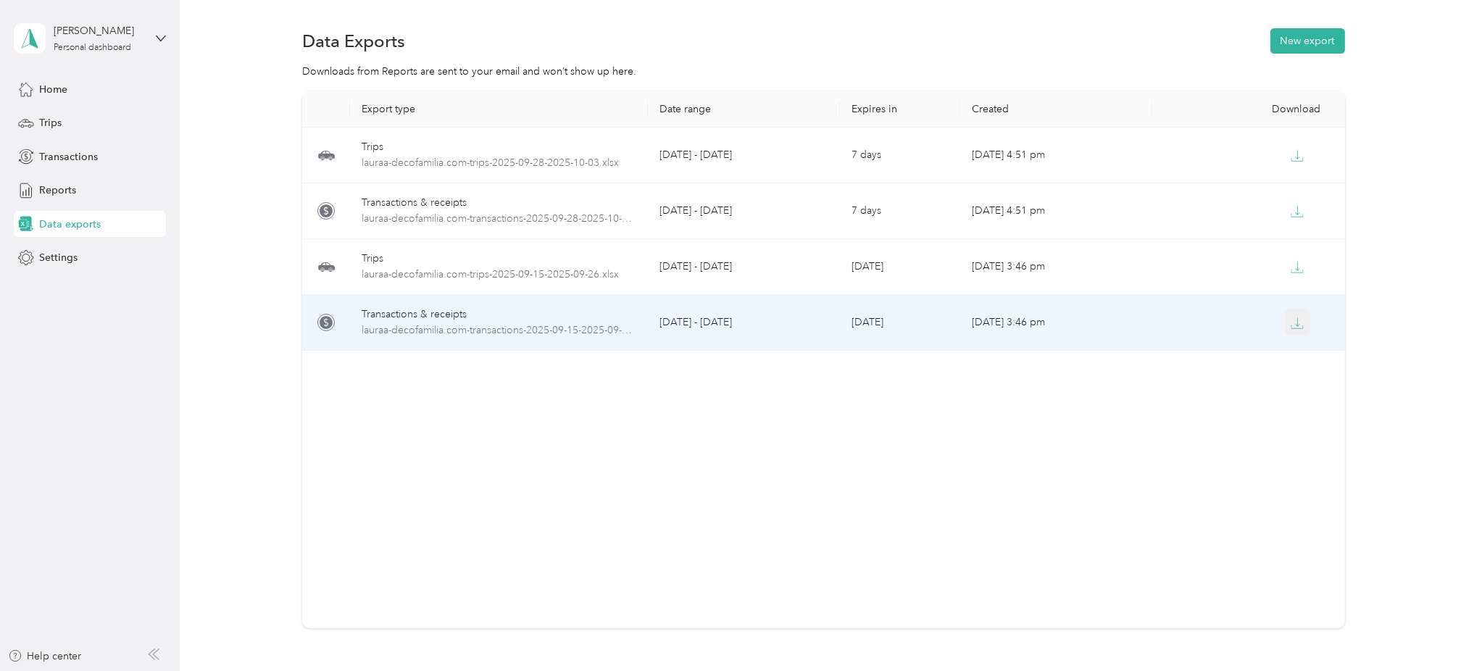
click at [1295, 328] on icon "button" at bounding box center [1297, 323] width 13 height 13
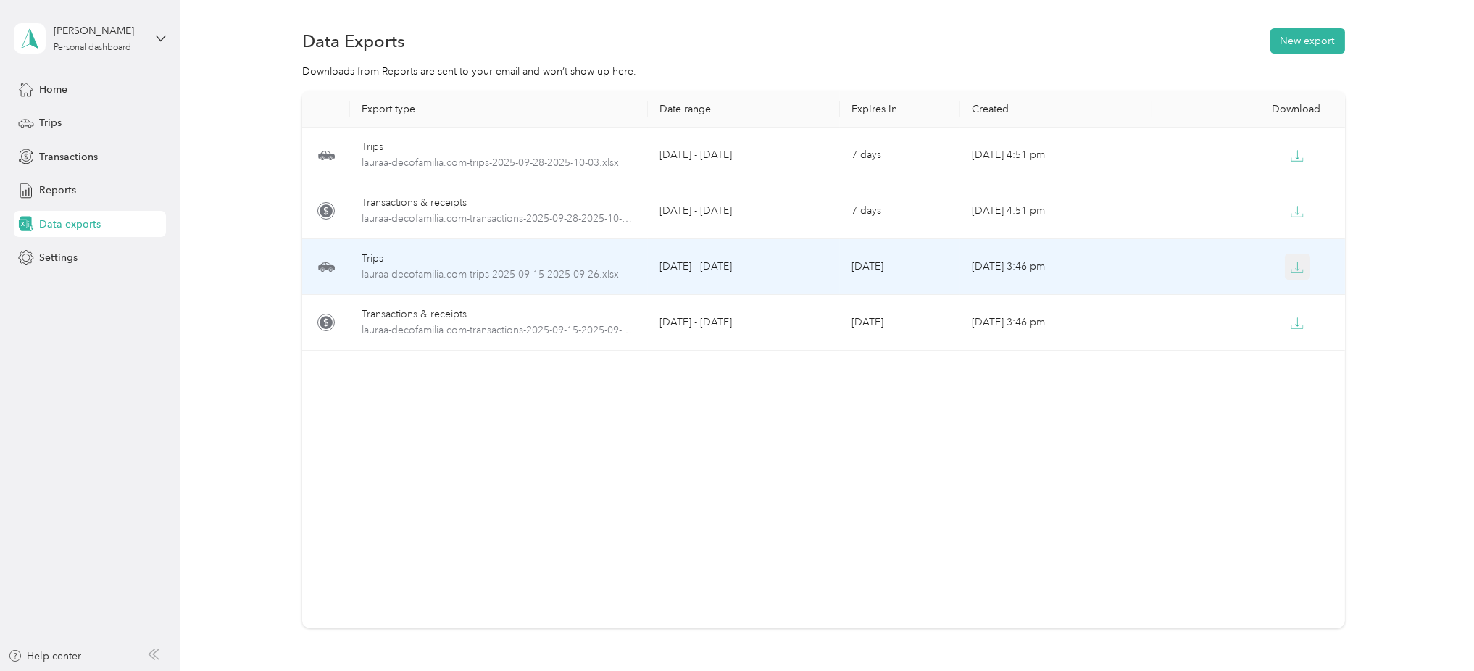
click at [1292, 273] on icon "button" at bounding box center [1297, 267] width 13 height 13
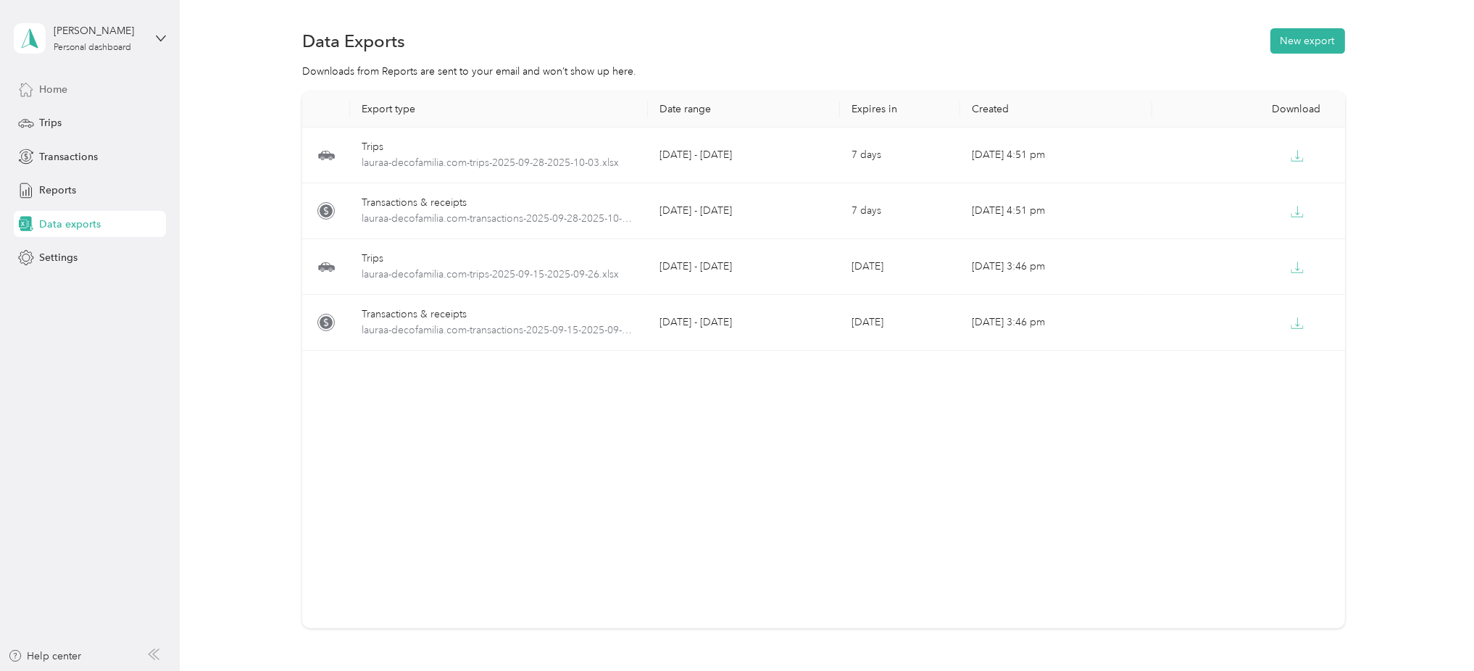
click at [42, 78] on div "Home" at bounding box center [90, 89] width 152 height 26
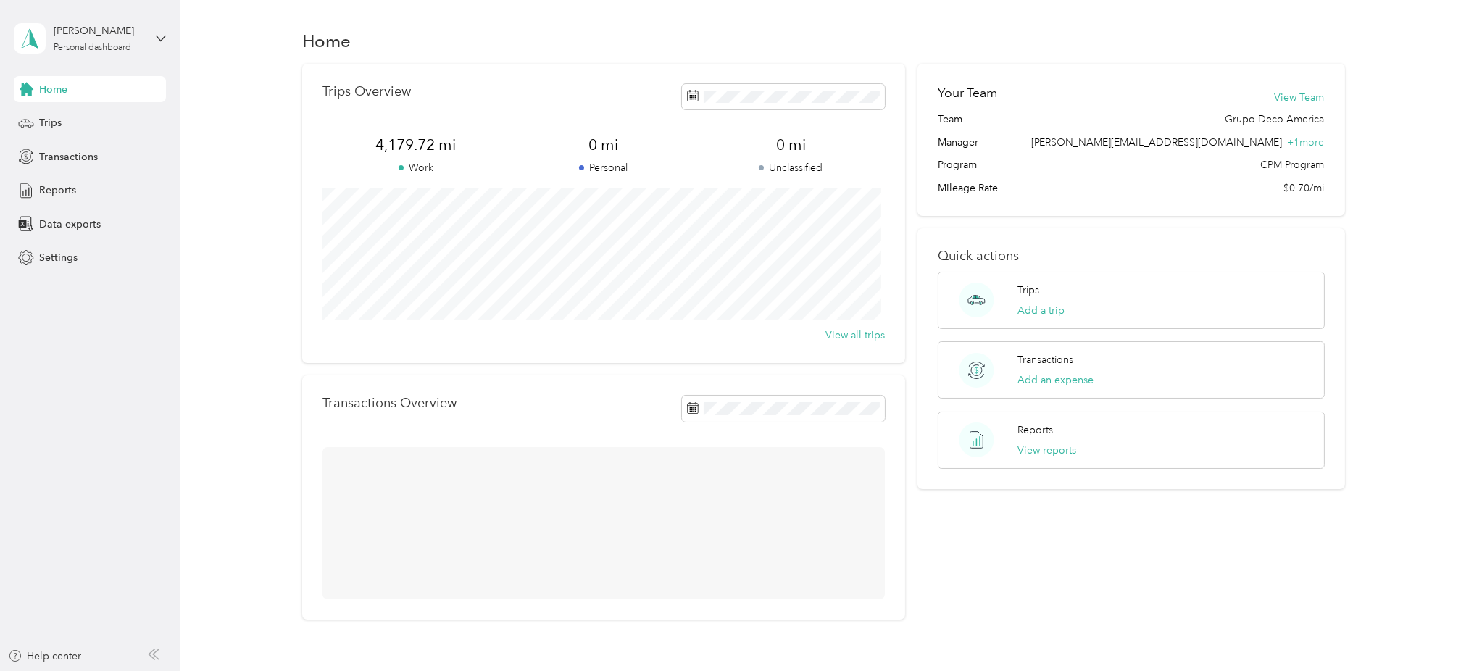
click at [42, 88] on span "Home" at bounding box center [53, 89] width 28 height 15
click at [57, 121] on span "Trips" at bounding box center [50, 122] width 22 height 15
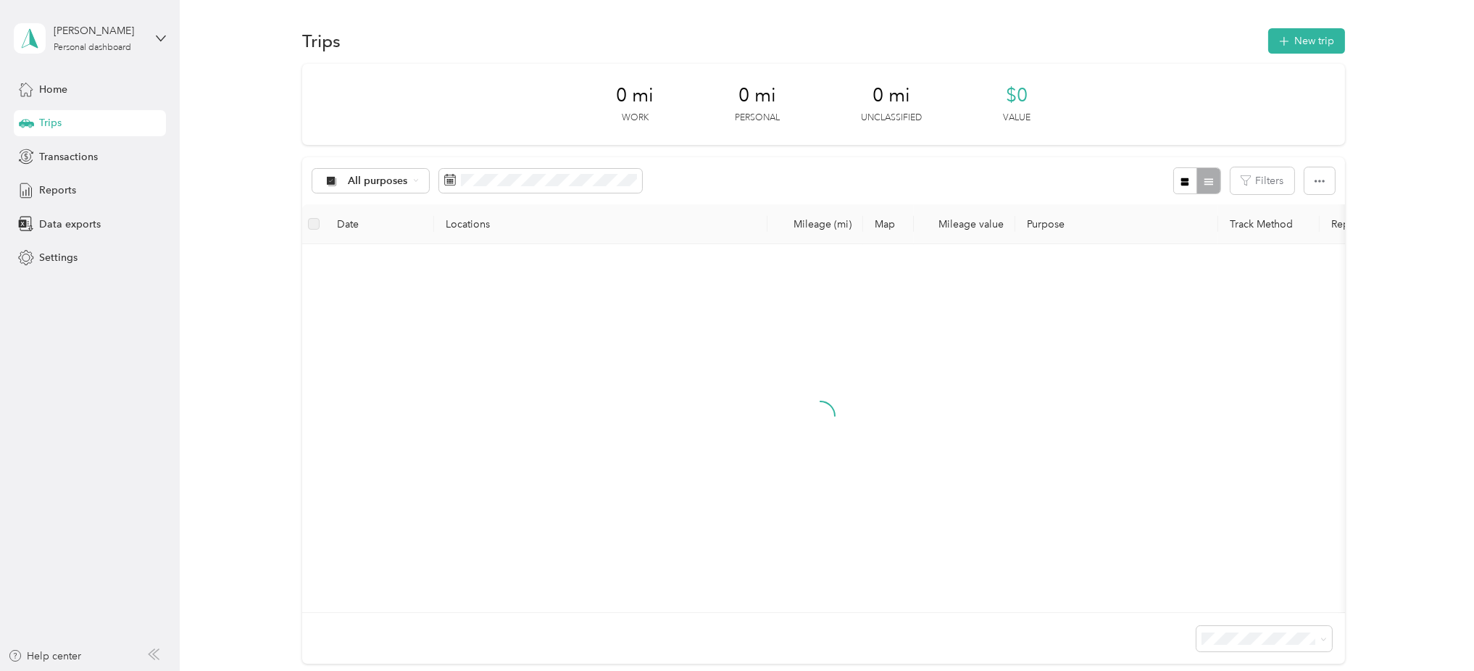
click at [57, 121] on span "Trips" at bounding box center [50, 122] width 22 height 15
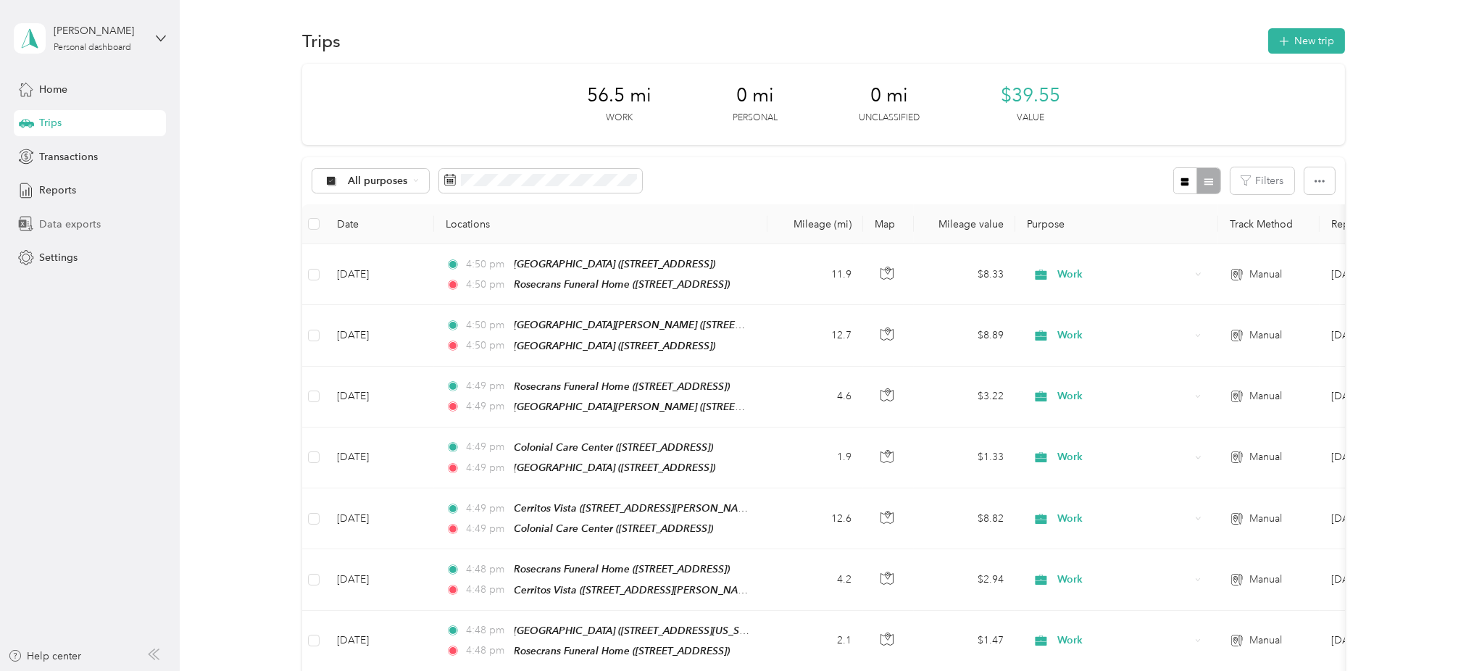
click at [70, 227] on span "Data exports" at bounding box center [70, 224] width 62 height 15
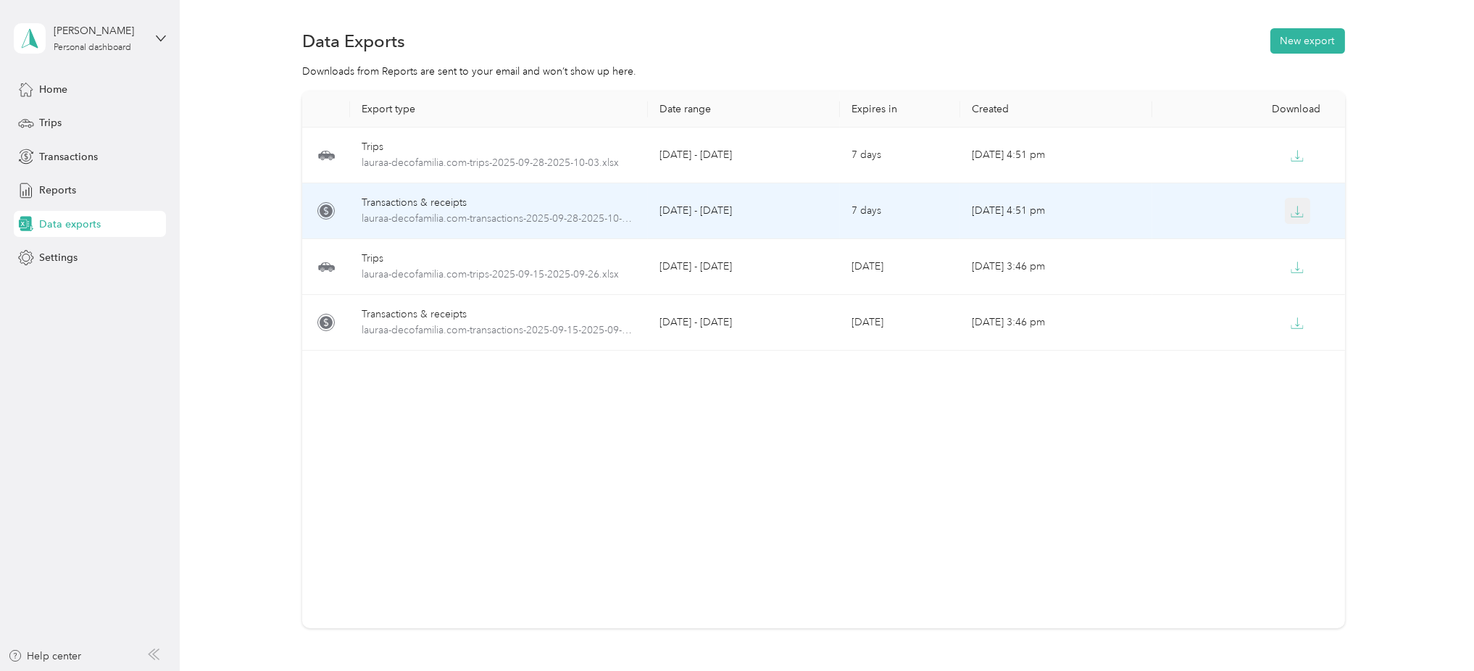
click at [1297, 218] on icon "button" at bounding box center [1297, 211] width 13 height 13
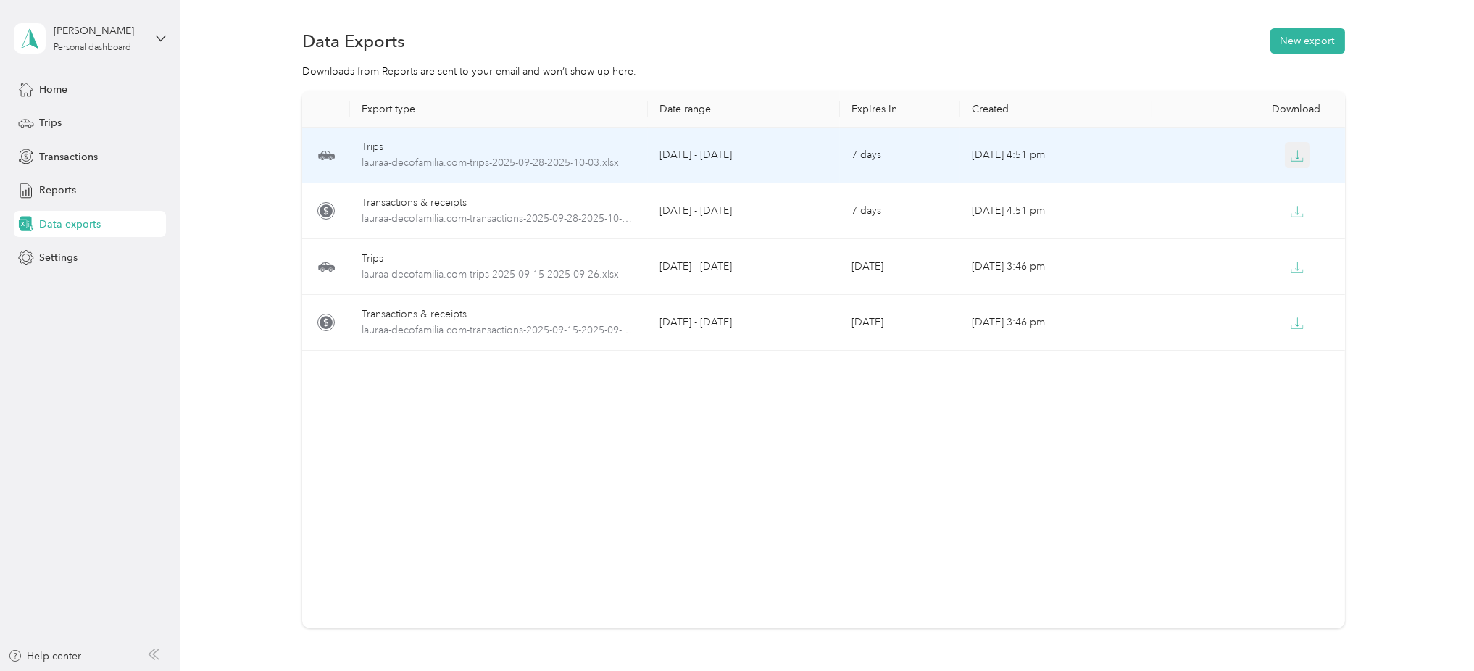
click at [1291, 157] on icon "button" at bounding box center [1297, 155] width 13 height 13
